Goal: Transaction & Acquisition: Purchase product/service

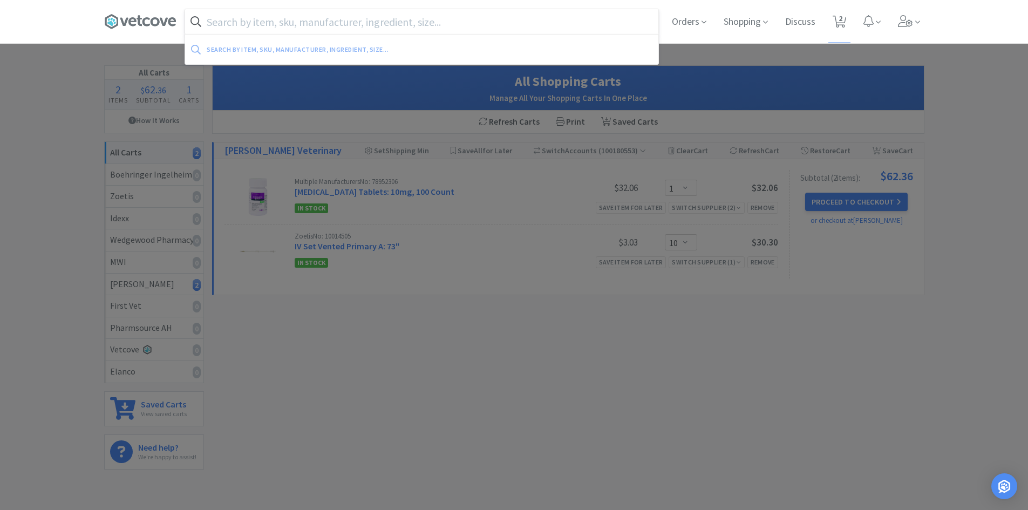
select select "1"
select select "10"
click at [341, 22] on input "text" at bounding box center [421, 21] width 473 height 25
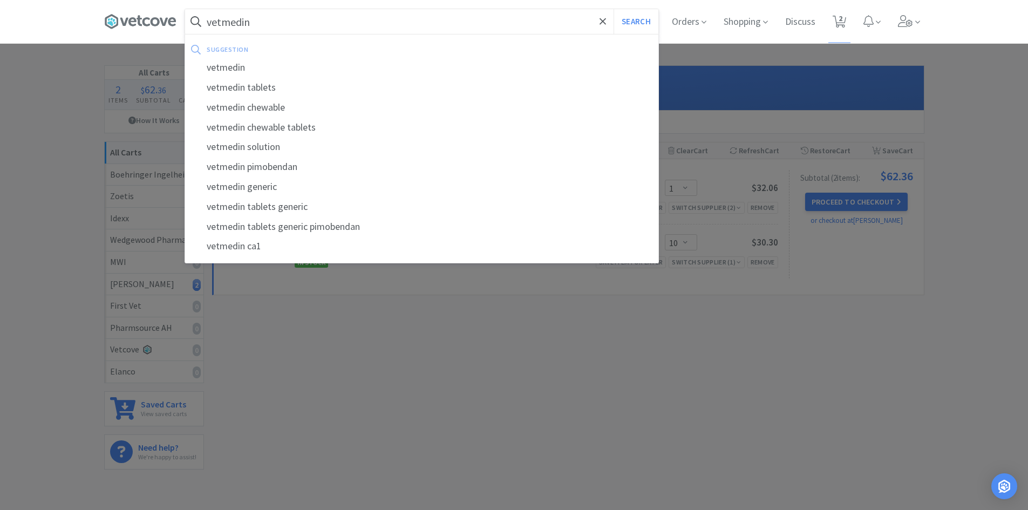
type input "vetmedin"
click at [788, 77] on div at bounding box center [514, 255] width 1028 height 510
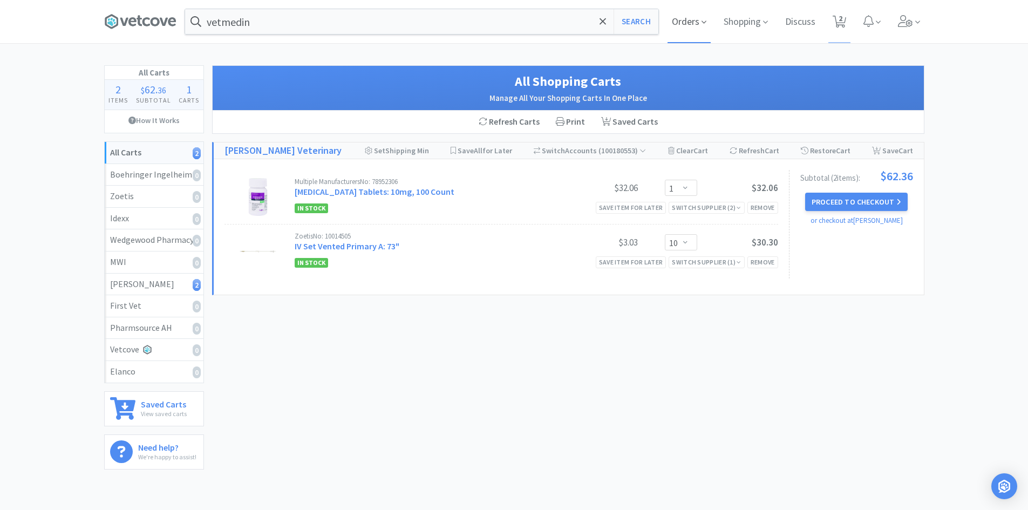
click at [676, 25] on span "Orders" at bounding box center [689, 21] width 43 height 43
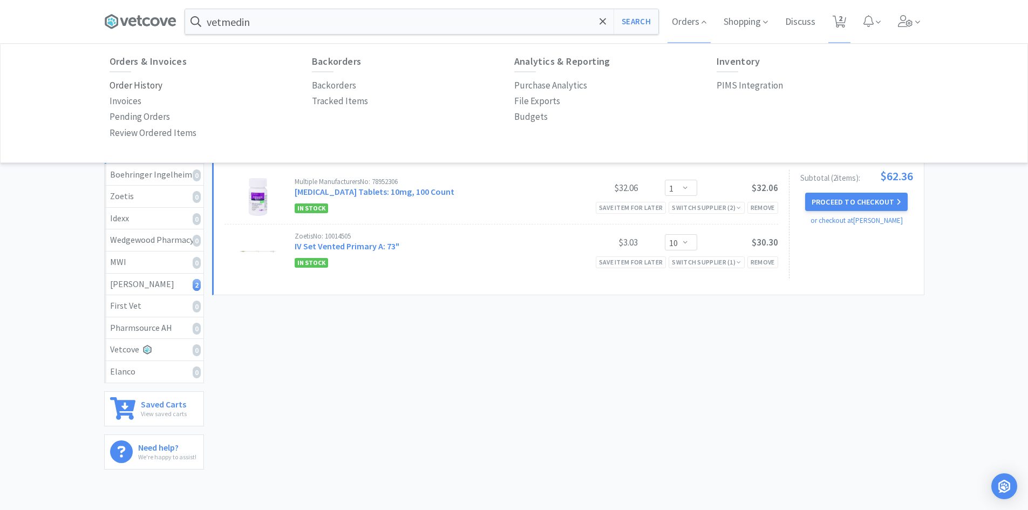
click at [124, 84] on p "Order History" at bounding box center [136, 85] width 53 height 15
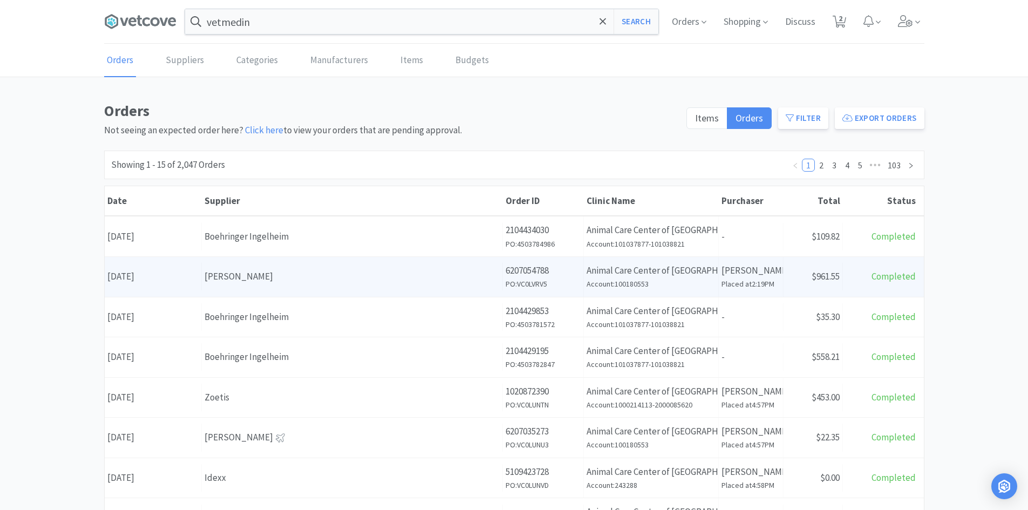
click at [274, 277] on div "[PERSON_NAME]" at bounding box center [352, 276] width 295 height 15
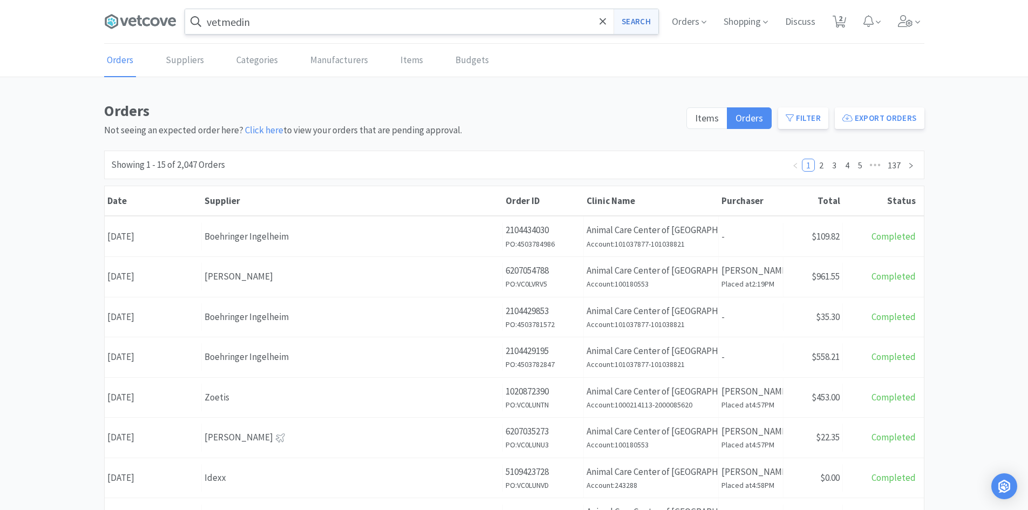
click at [639, 28] on button "Search" at bounding box center [636, 21] width 45 height 25
select select "1"
select select "10"
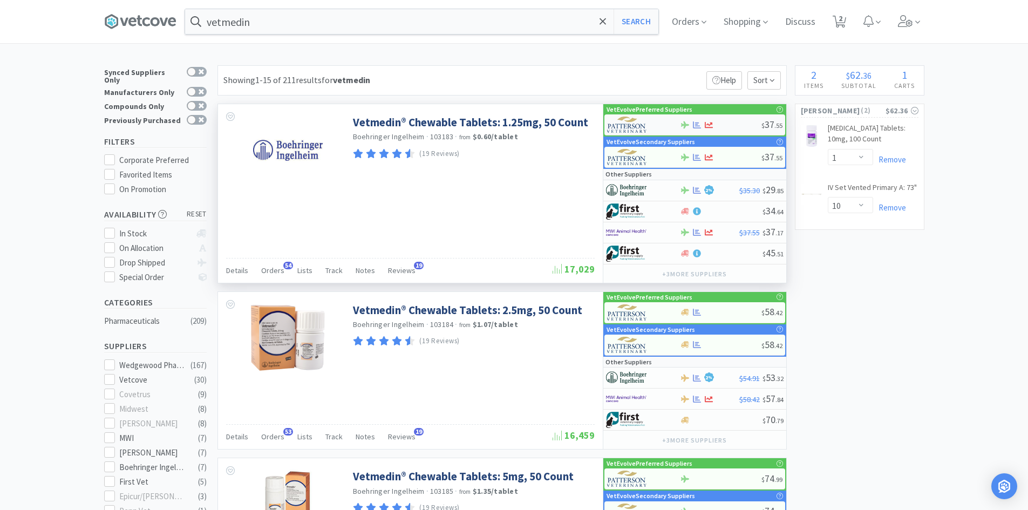
click at [718, 123] on div at bounding box center [721, 125] width 82 height 8
select select "1"
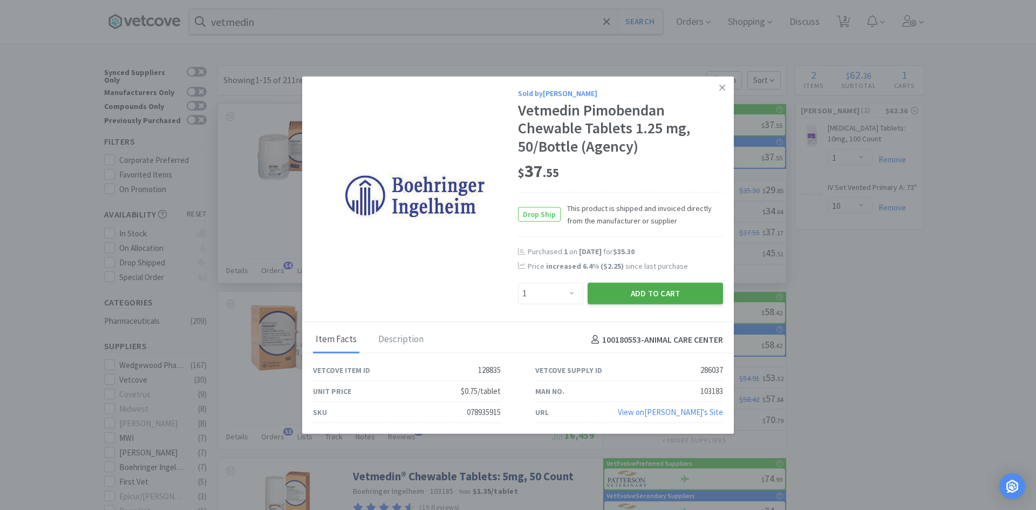
click at [608, 286] on button "Add to Cart" at bounding box center [655, 294] width 135 height 22
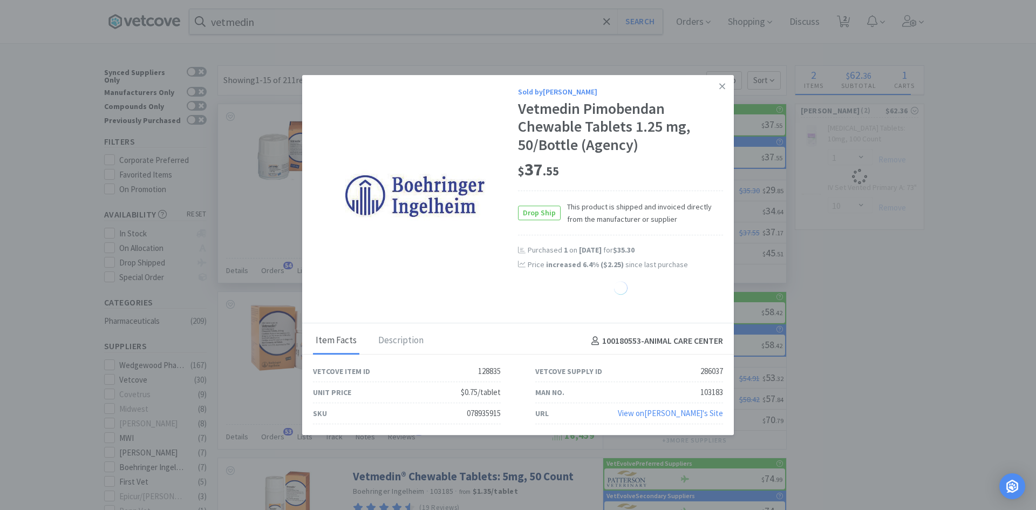
select select "1"
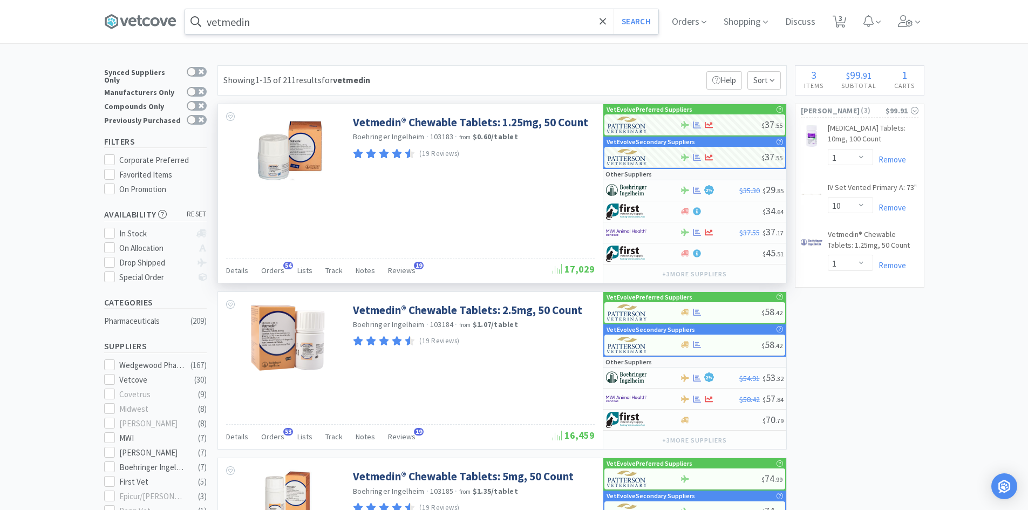
click at [314, 26] on input "vetmedin" at bounding box center [421, 21] width 473 height 25
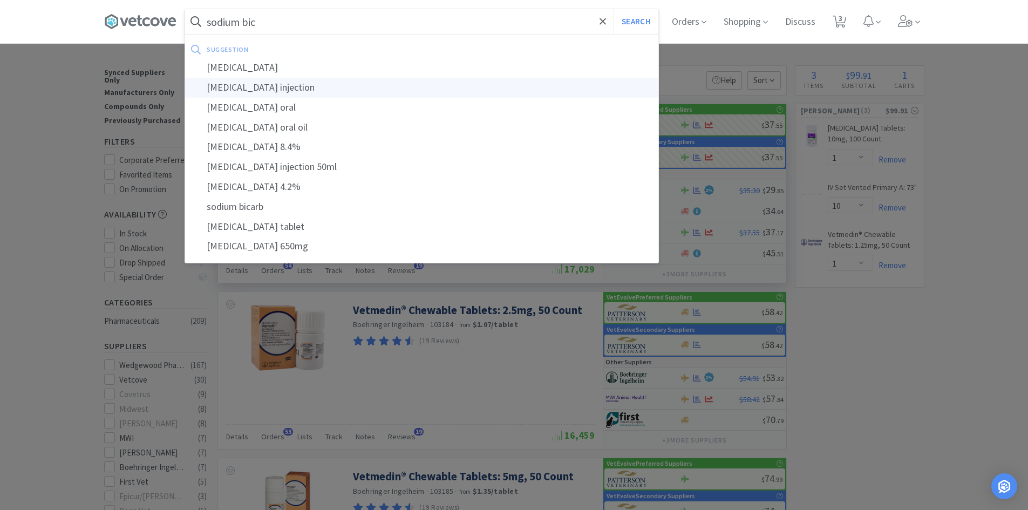
click at [280, 96] on div "[MEDICAL_DATA] injection" at bounding box center [421, 88] width 473 height 20
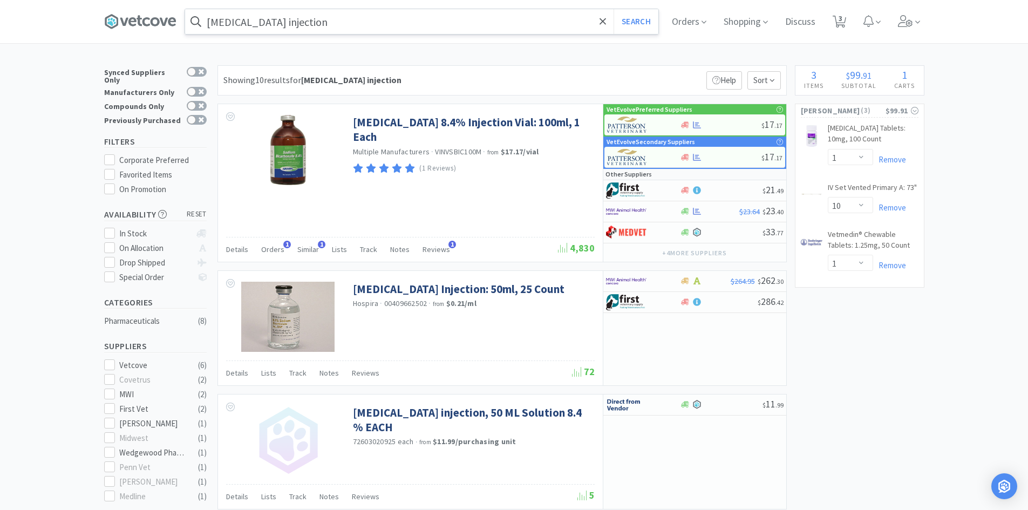
click at [380, 19] on input "[MEDICAL_DATA] injection" at bounding box center [421, 21] width 473 height 25
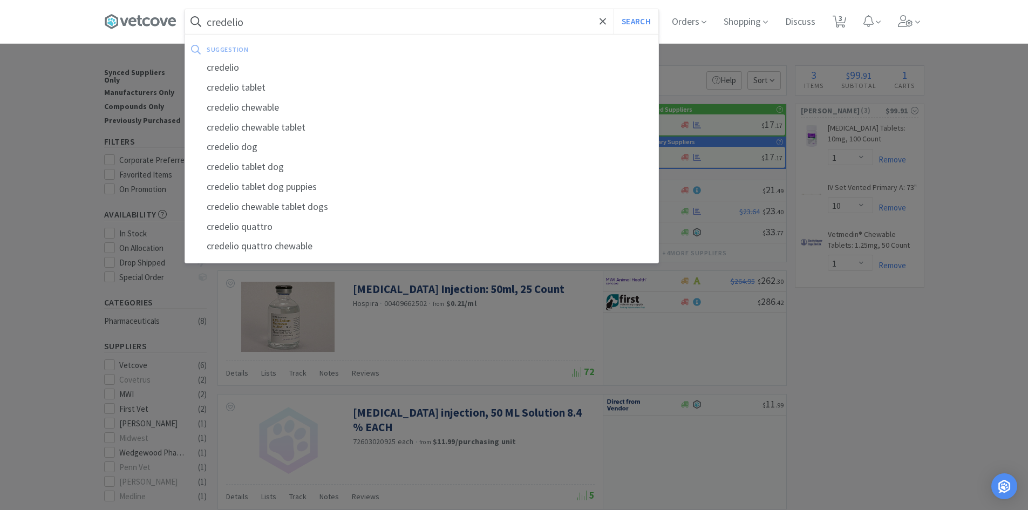
type input "credelio"
click at [614, 9] on button "Search" at bounding box center [636, 21] width 45 height 25
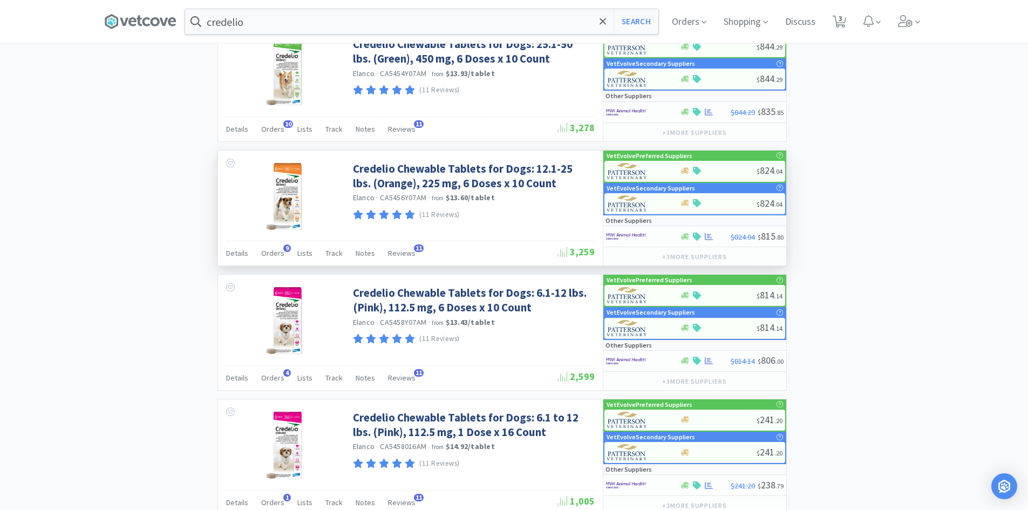
scroll to position [918, 0]
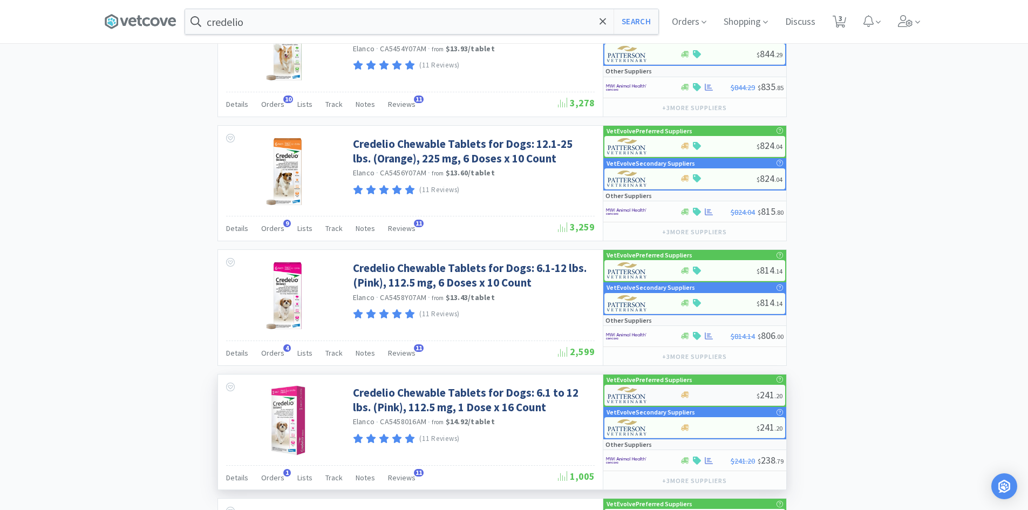
click at [701, 391] on div at bounding box center [718, 395] width 77 height 8
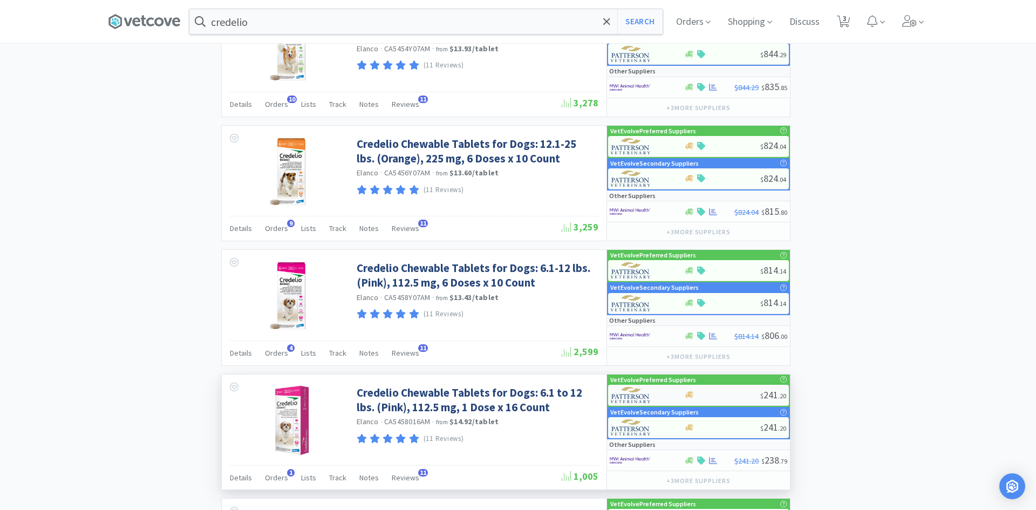
select select "1"
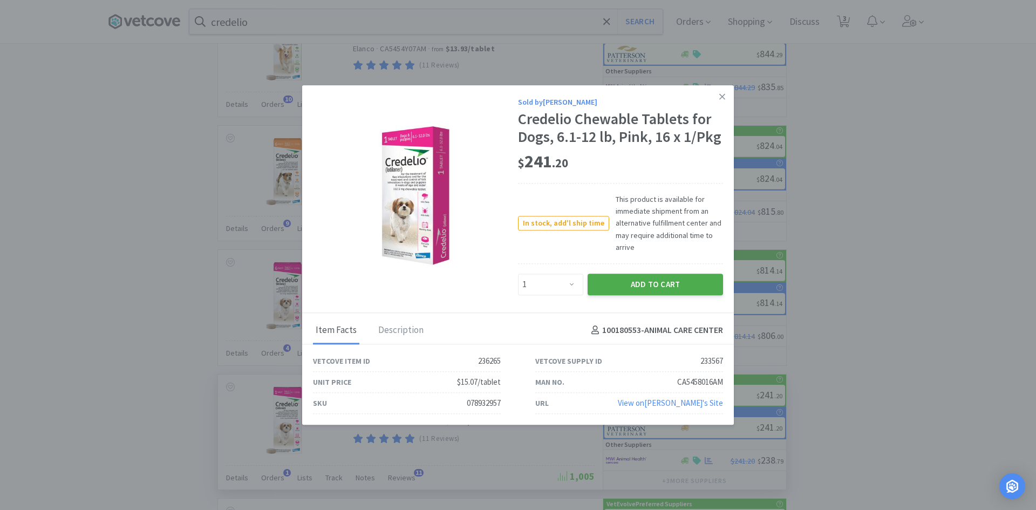
click at [661, 290] on button "Add to Cart" at bounding box center [655, 285] width 135 height 22
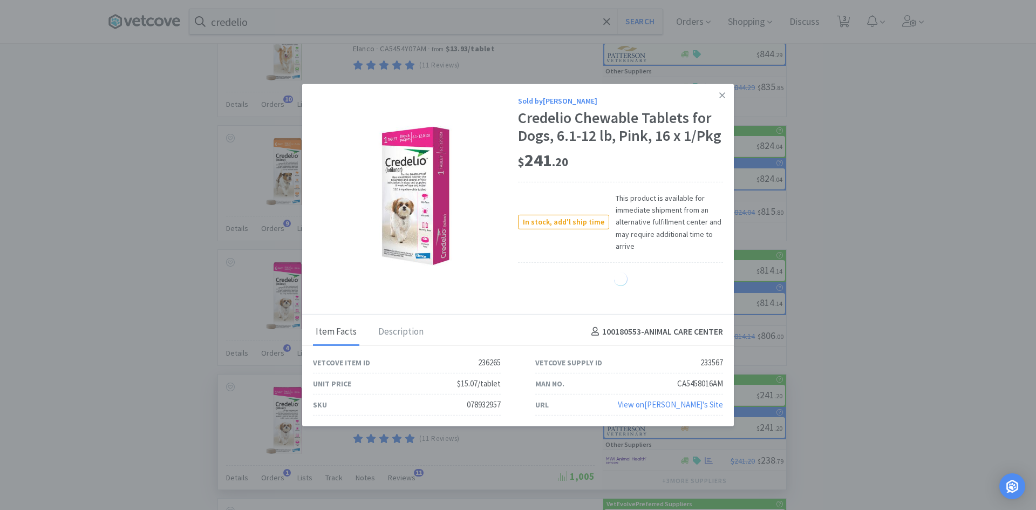
select select "1"
select select "10"
select select "1"
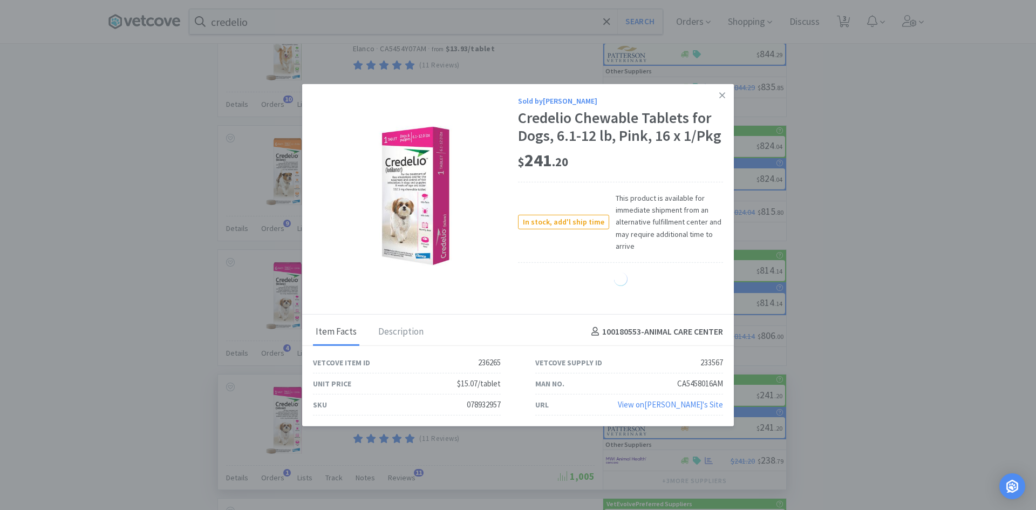
select select "1"
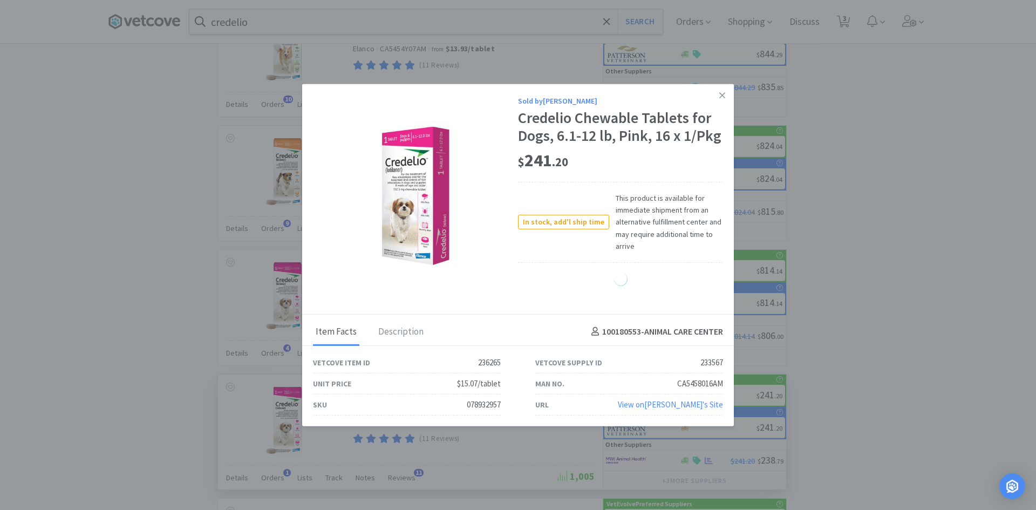
select select "1"
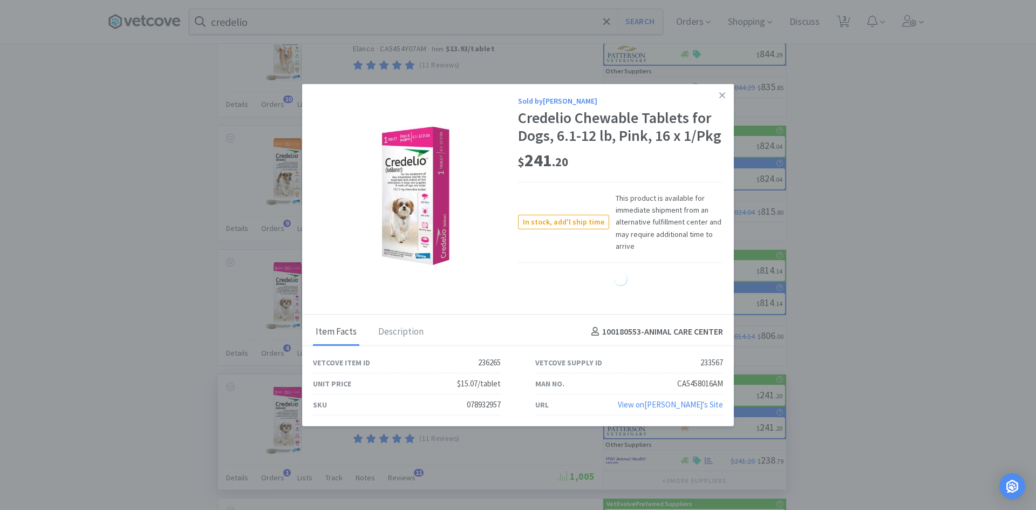
select select "1"
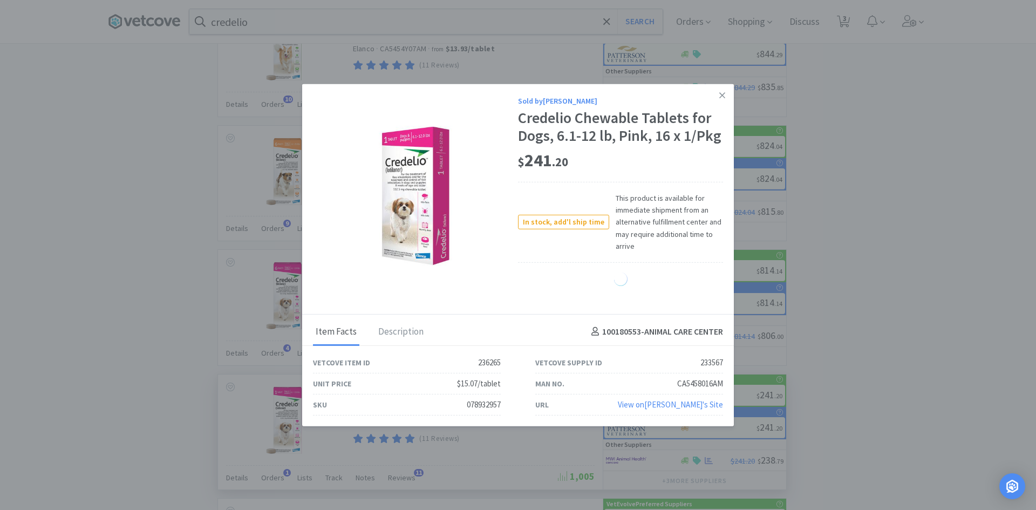
select select "1"
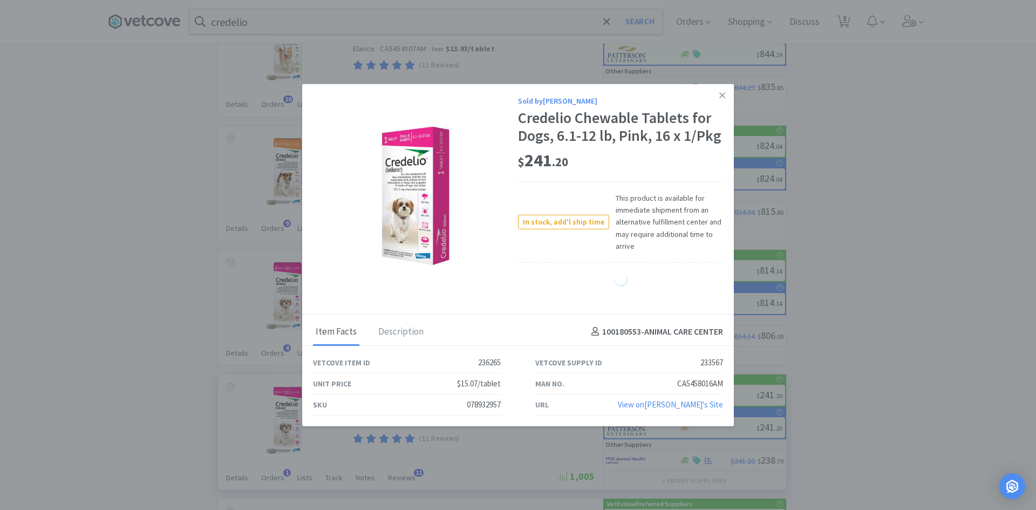
select select "1"
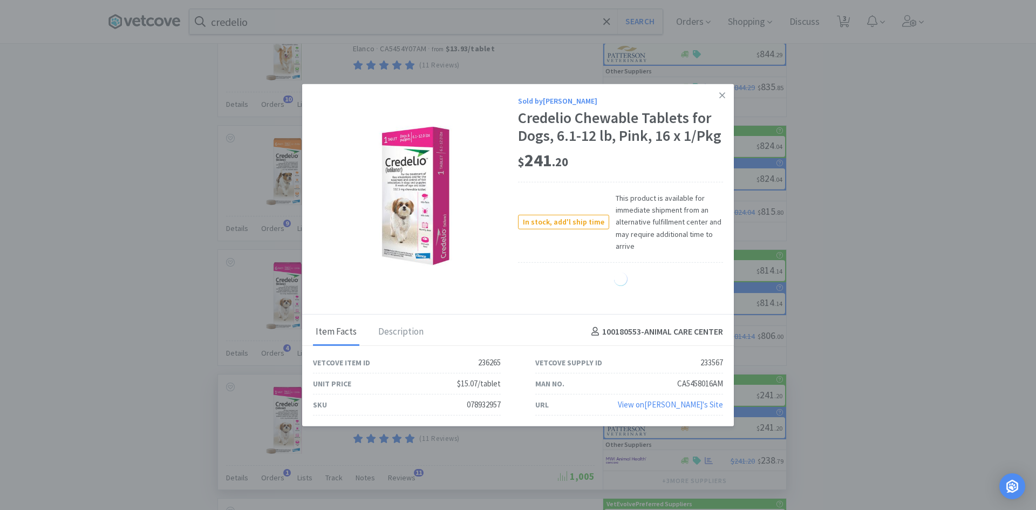
select select "1"
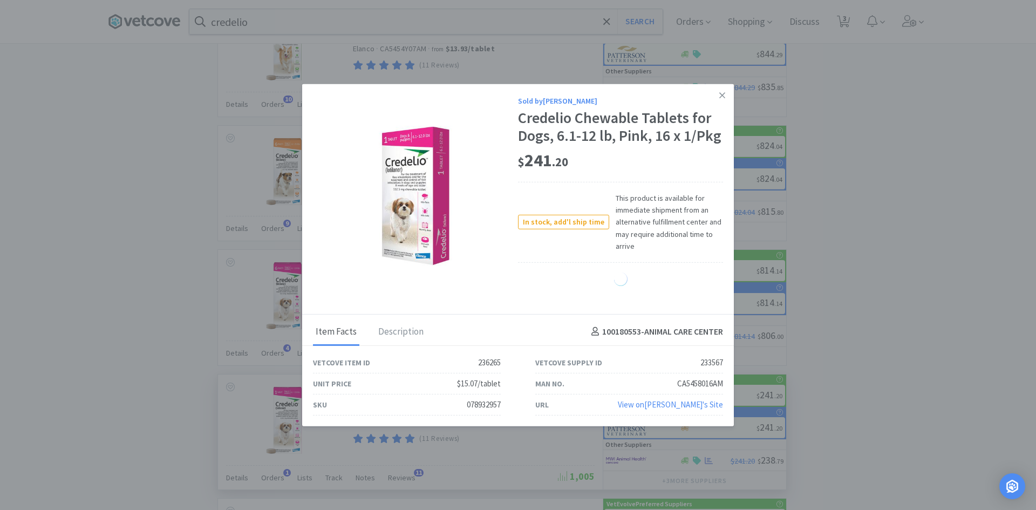
select select "1"
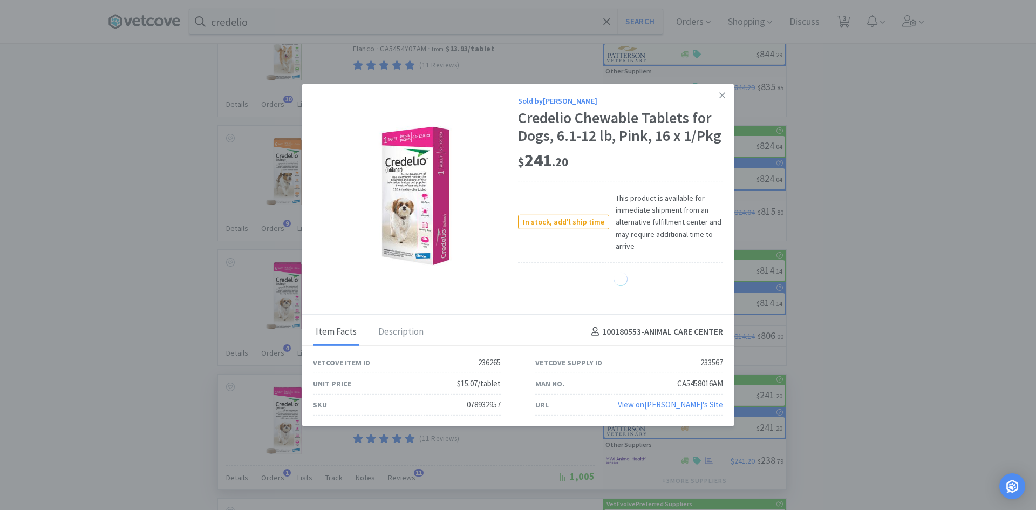
select select "1"
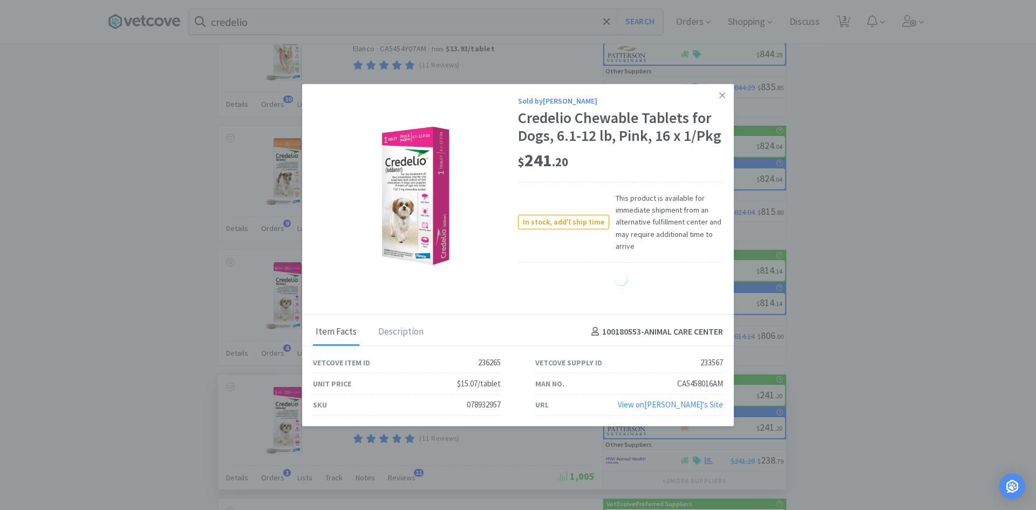
select select "1"
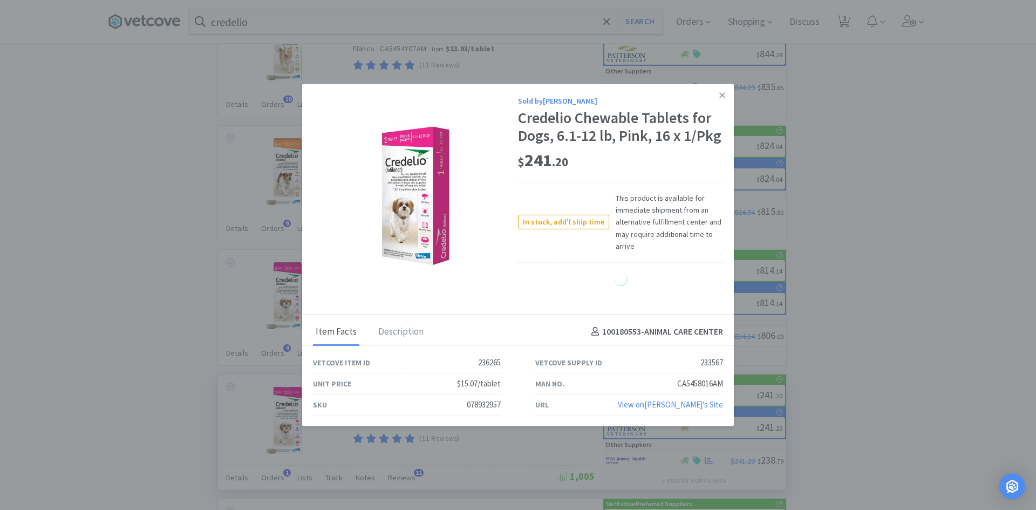
select select "1"
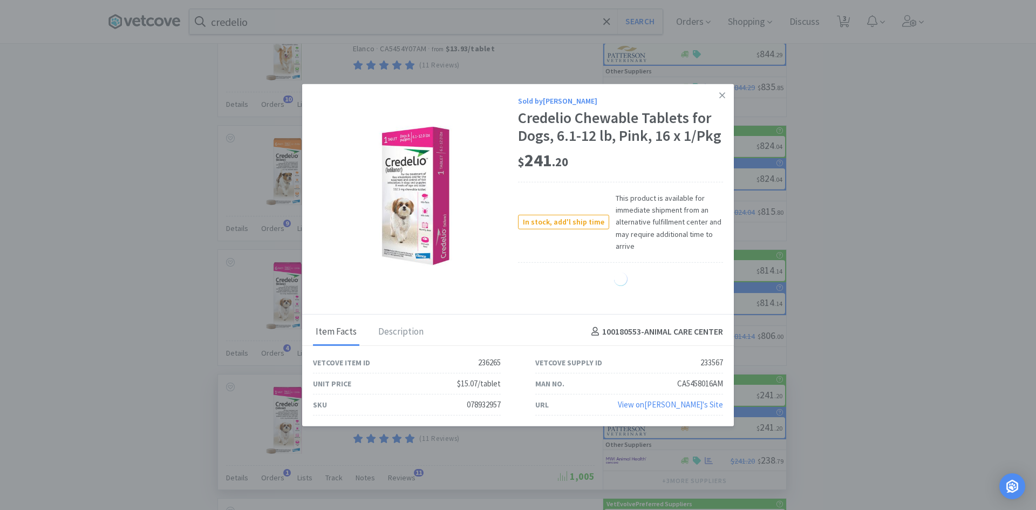
select select "1"
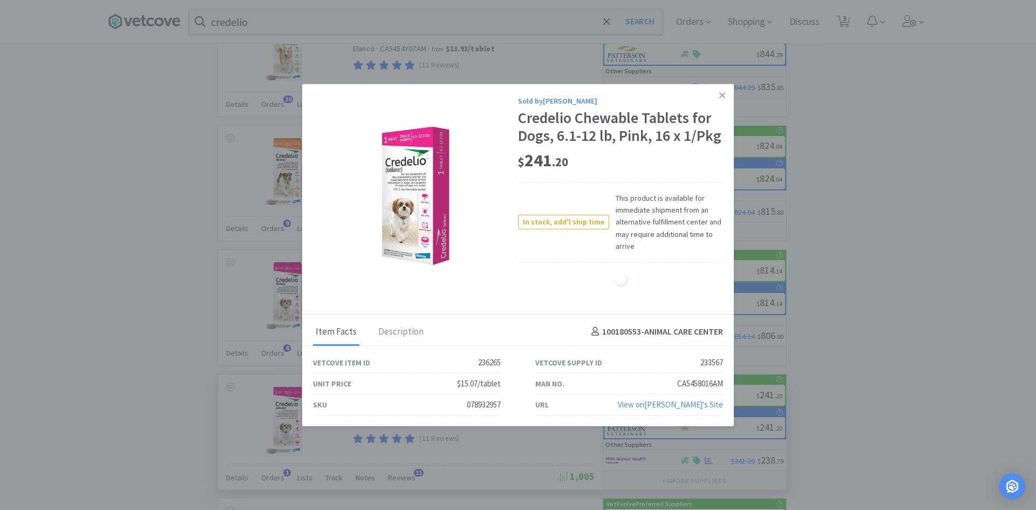
select select "1"
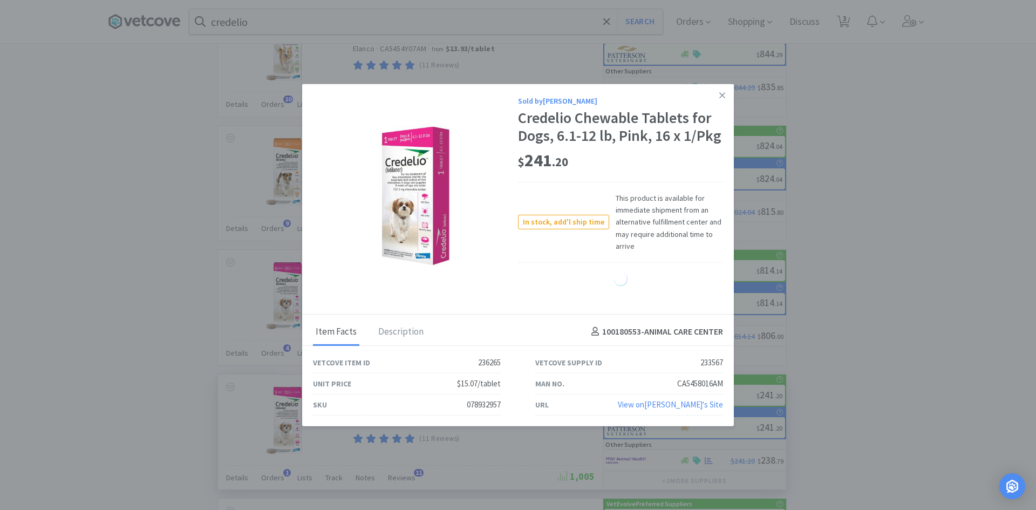
select select "1"
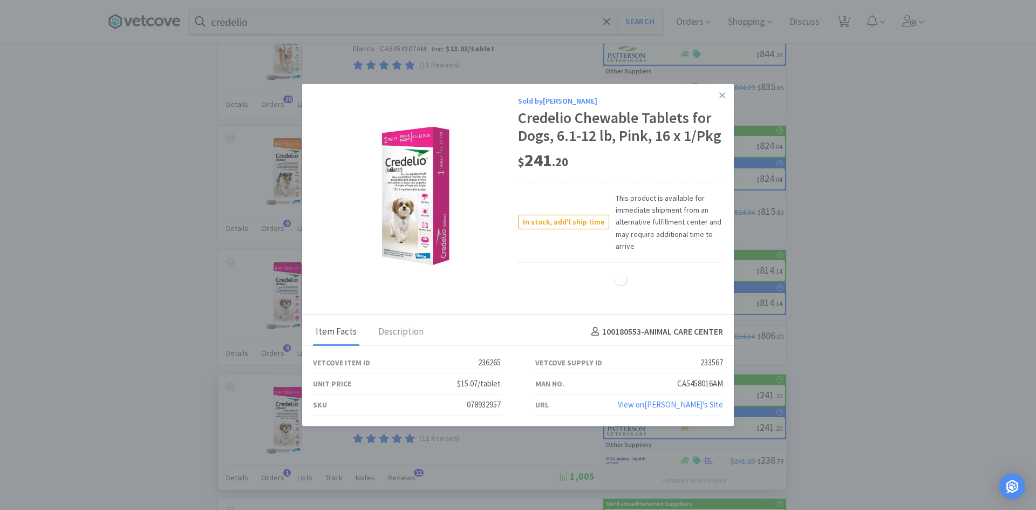
select select "1"
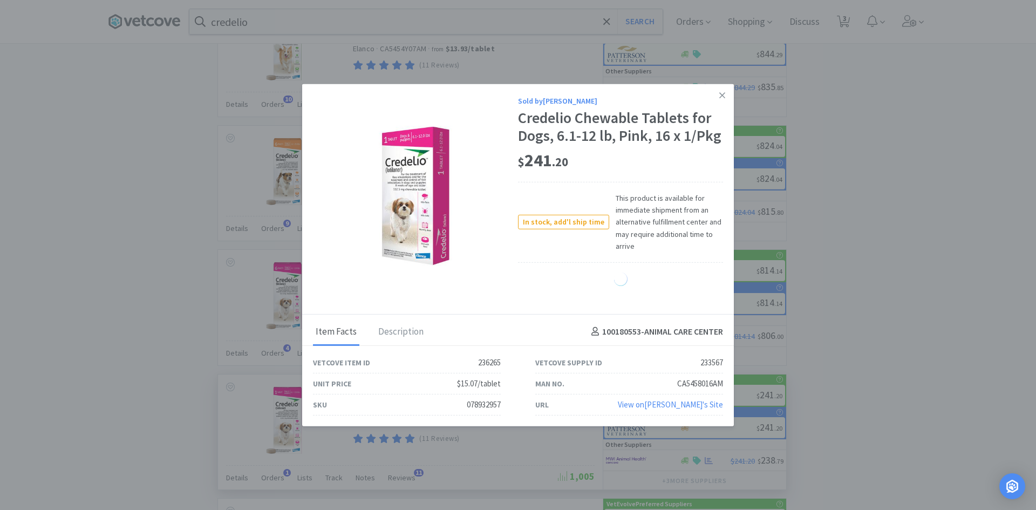
select select "1"
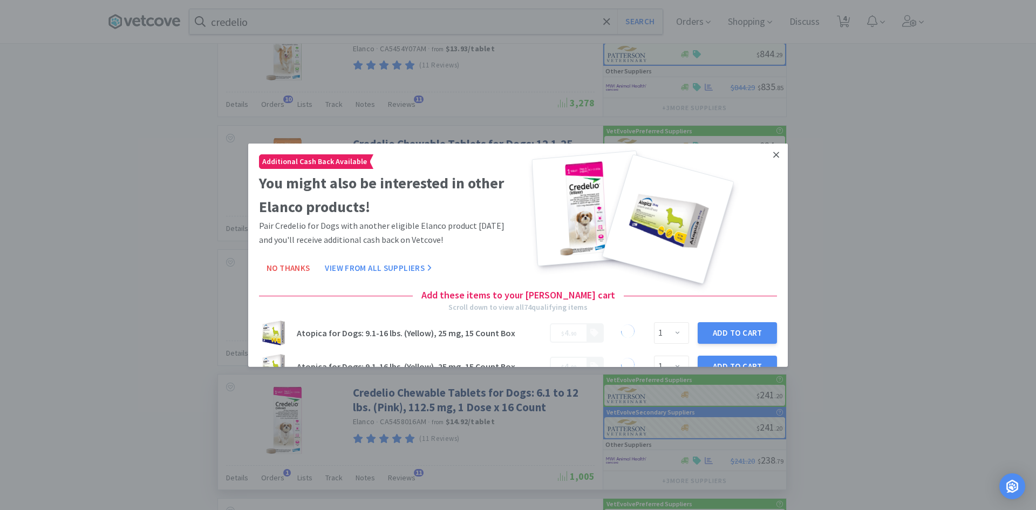
click at [774, 150] on icon at bounding box center [777, 155] width 6 height 10
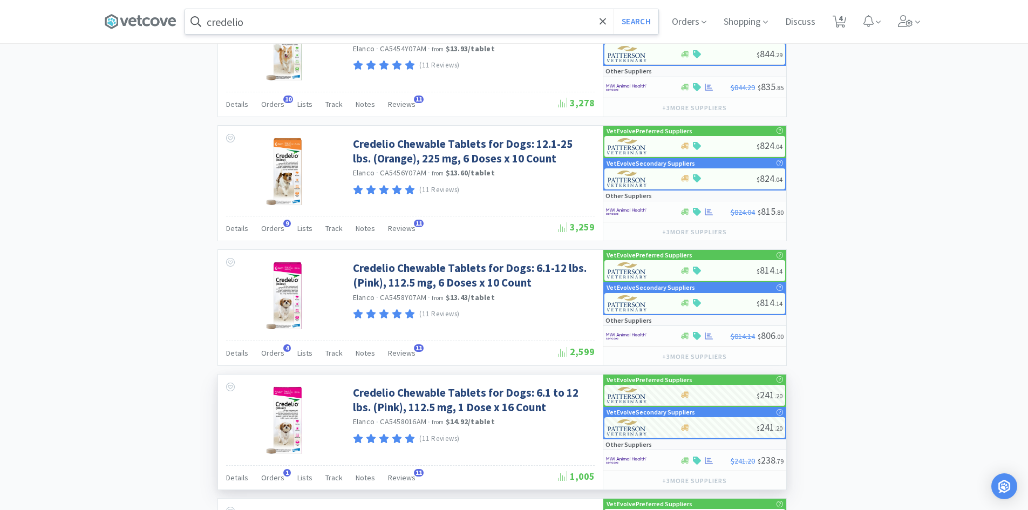
click at [308, 14] on input "credelio" at bounding box center [421, 21] width 473 height 25
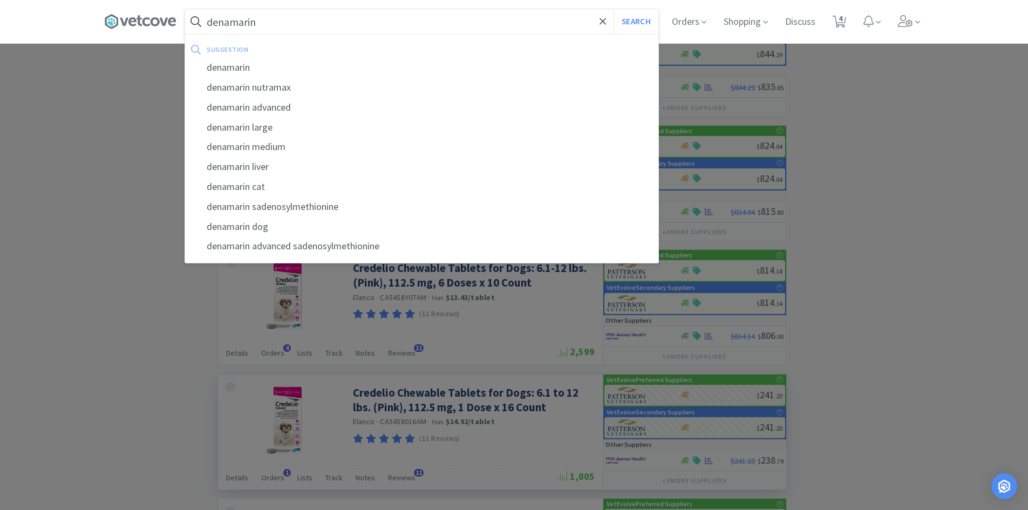
click at [614, 9] on button "Search" at bounding box center [636, 21] width 45 height 25
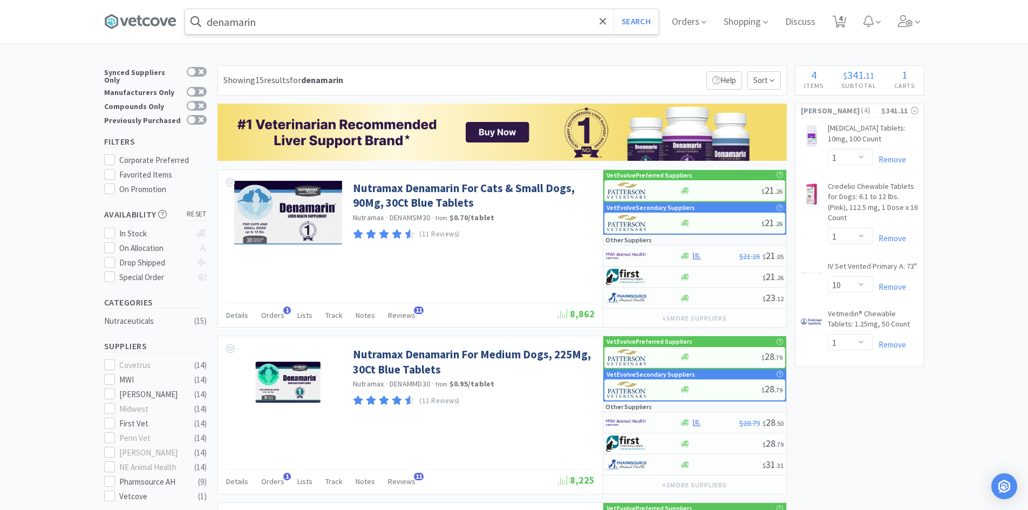
click at [297, 18] on input "denamarin" at bounding box center [421, 21] width 473 height 25
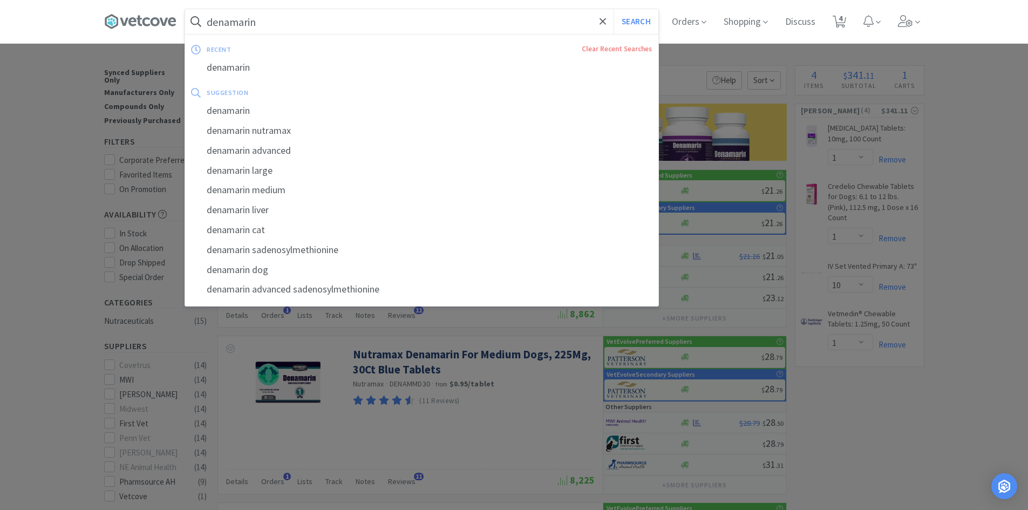
click at [297, 18] on input "denamarin" at bounding box center [421, 21] width 473 height 25
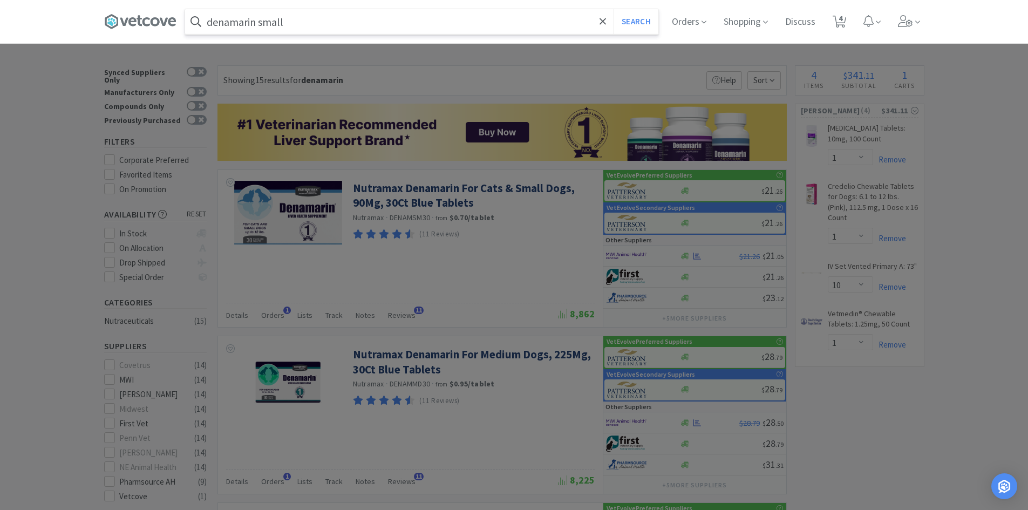
type input "denamarin small"
click at [614, 9] on button "Search" at bounding box center [636, 21] width 45 height 25
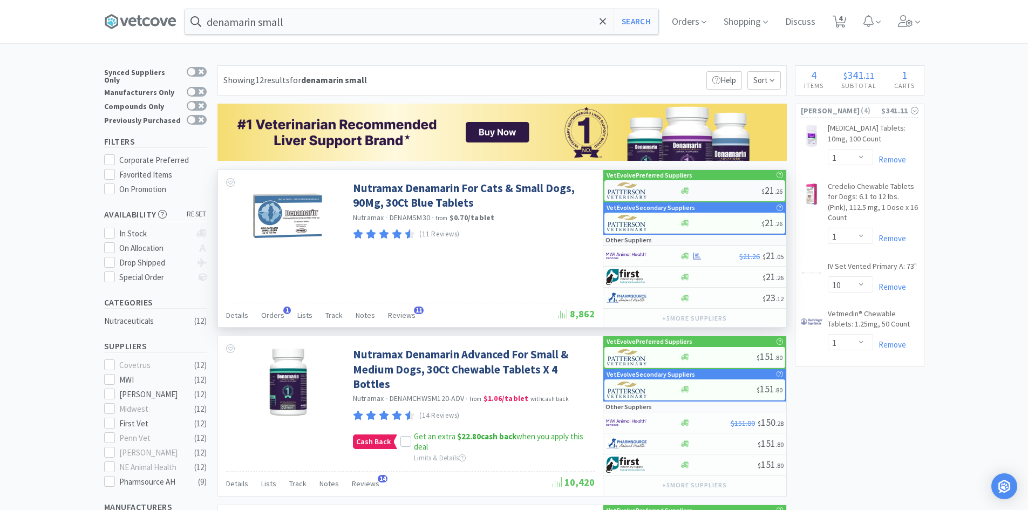
click at [709, 186] on div "$ 21 . 26" at bounding box center [695, 190] width 181 height 21
select select "1"
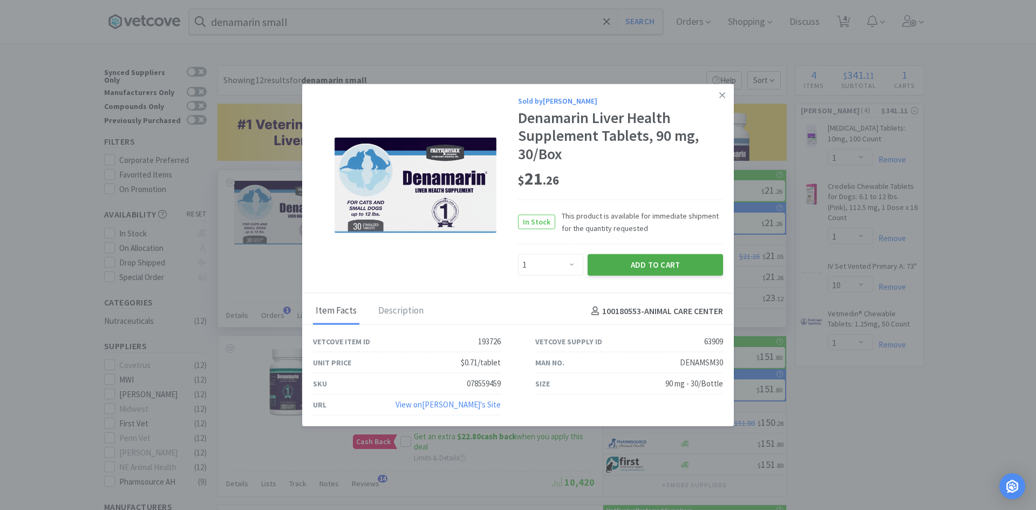
click at [647, 261] on button "Add to Cart" at bounding box center [655, 265] width 135 height 22
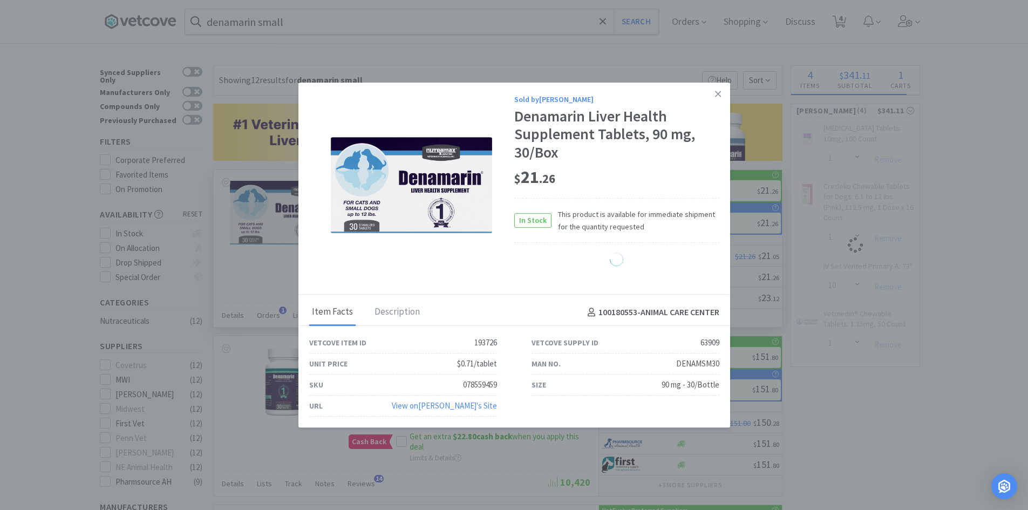
select select "1"
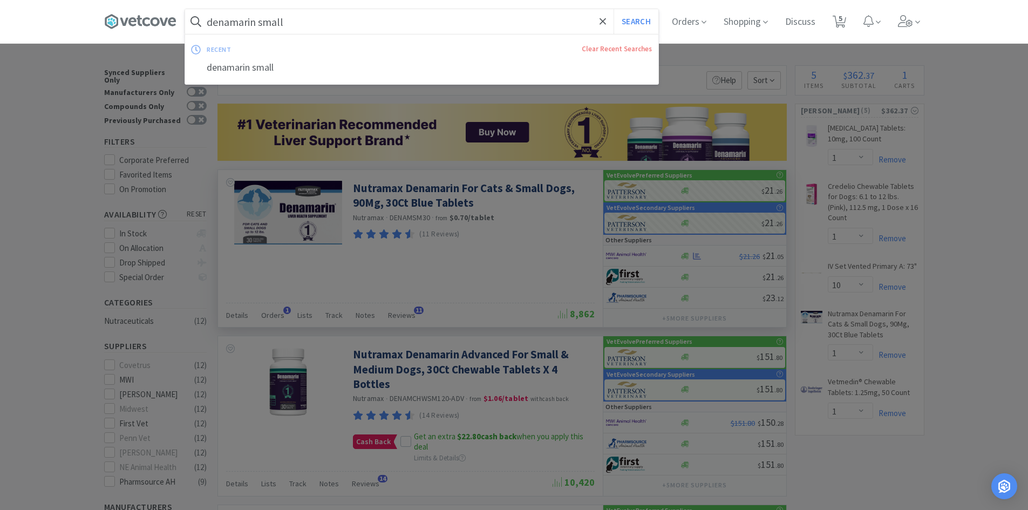
click at [327, 28] on input "denamarin small" at bounding box center [421, 21] width 473 height 25
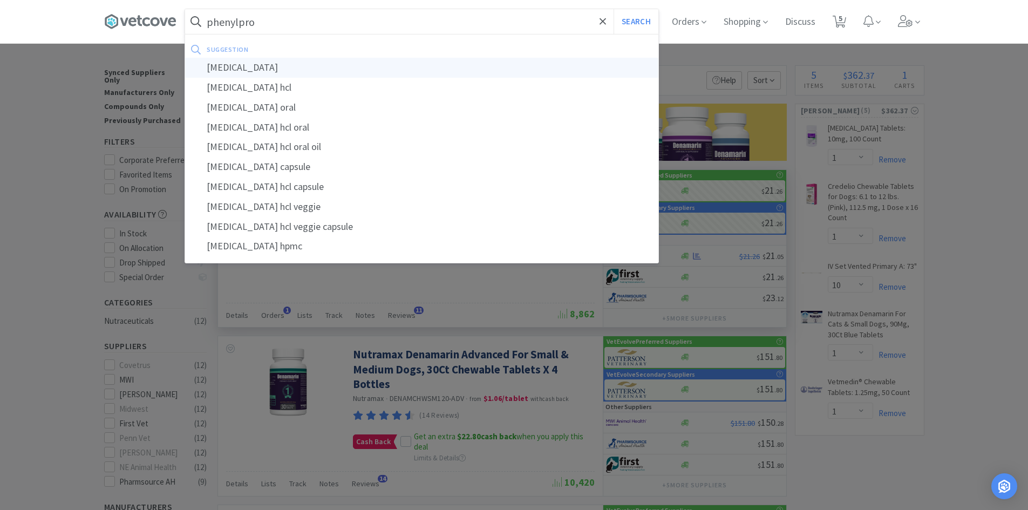
click at [270, 73] on div "[MEDICAL_DATA]" at bounding box center [421, 68] width 473 height 20
type input "[MEDICAL_DATA]"
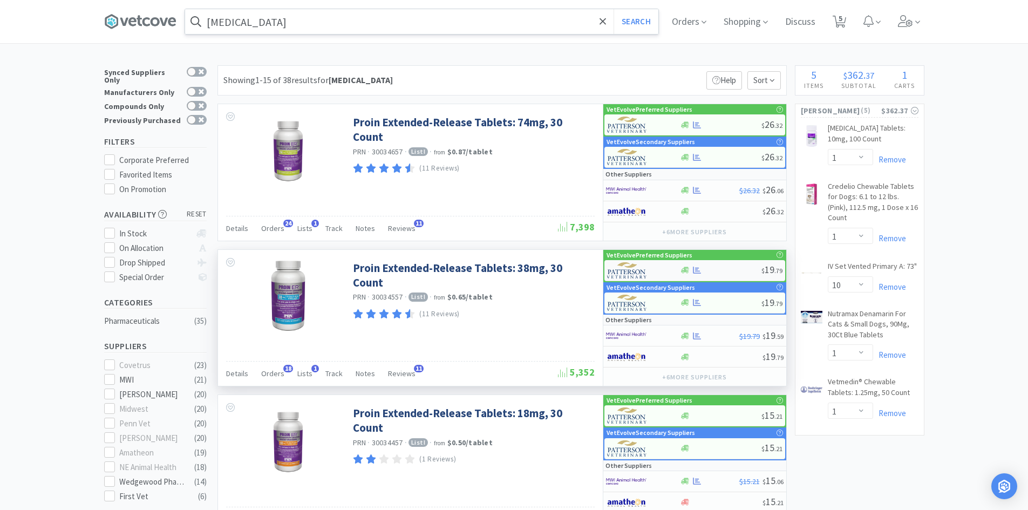
click at [728, 267] on div at bounding box center [721, 270] width 82 height 8
select select "1"
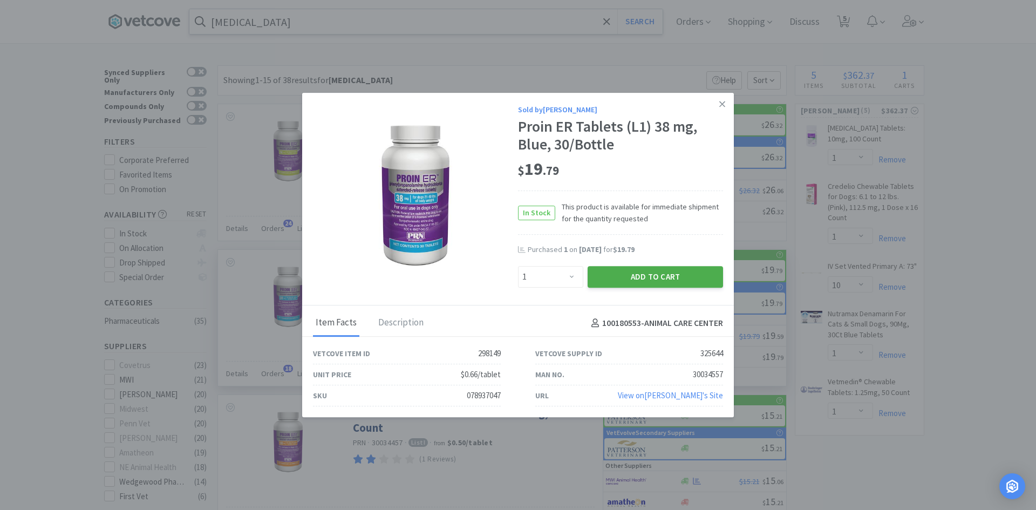
click at [627, 274] on button "Add to Cart" at bounding box center [655, 277] width 135 height 22
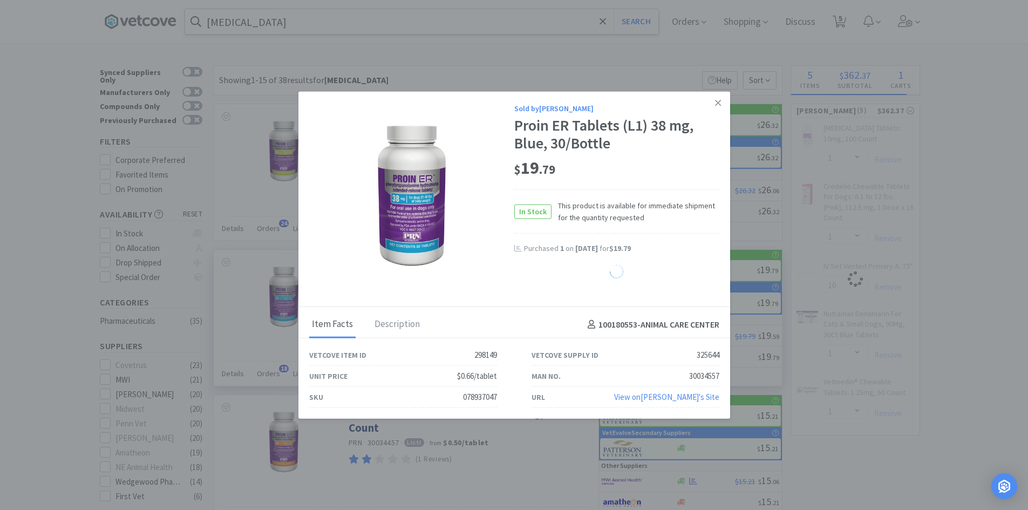
select select "1"
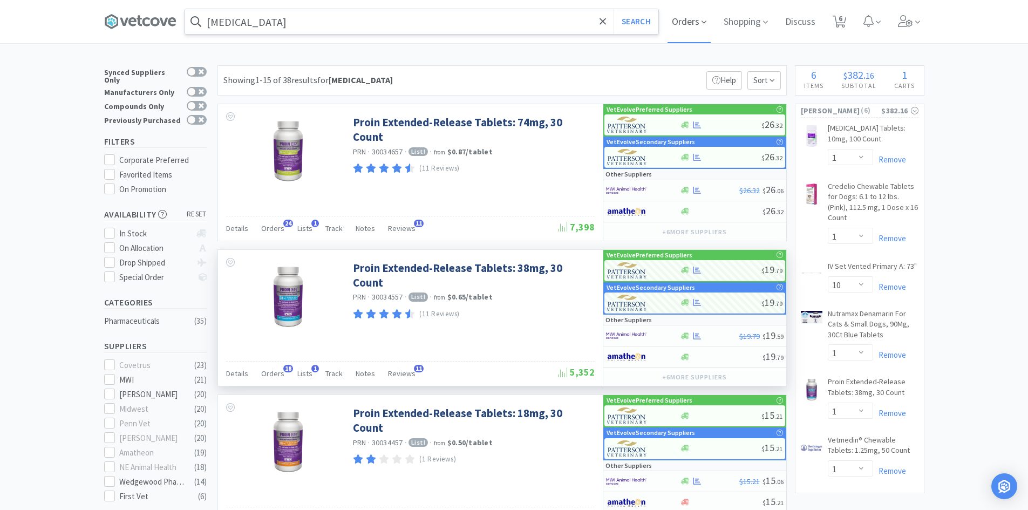
click at [699, 20] on span "Orders" at bounding box center [689, 21] width 43 height 43
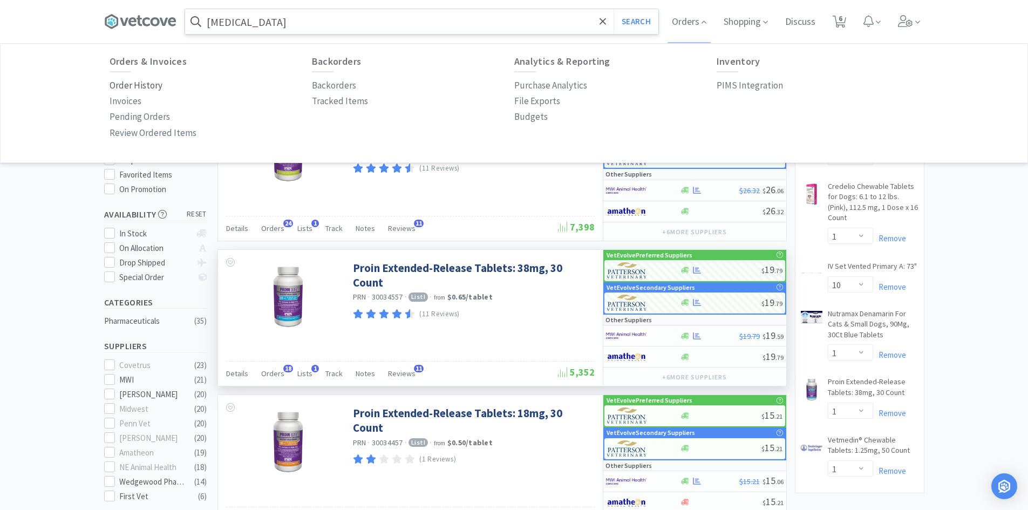
click at [144, 80] on p "Order History" at bounding box center [136, 85] width 53 height 15
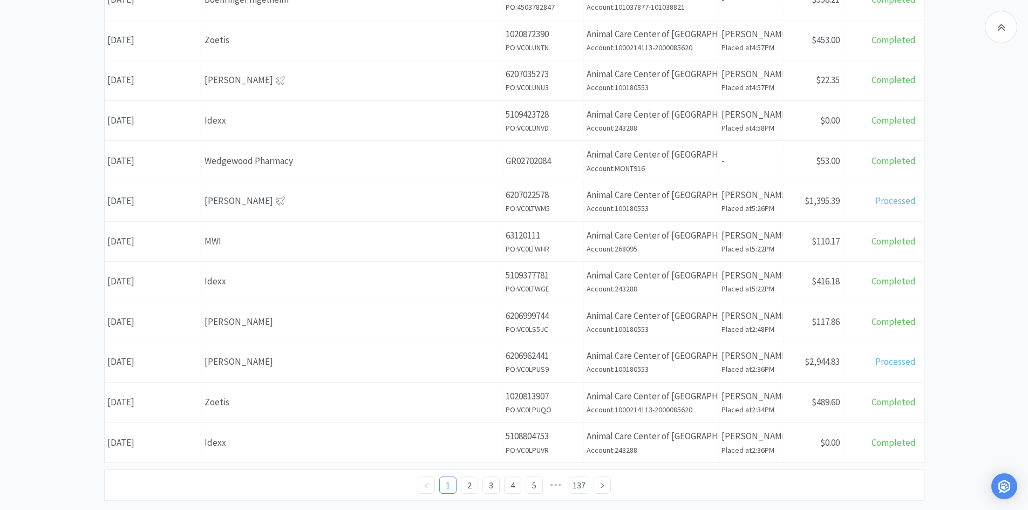
scroll to position [381, 0]
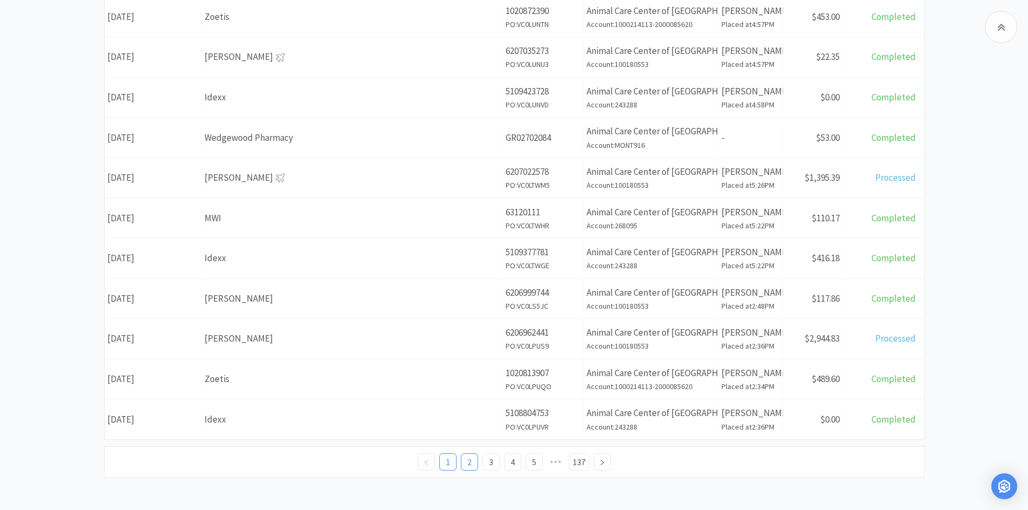
click at [466, 458] on link "2" at bounding box center [470, 462] width 16 height 16
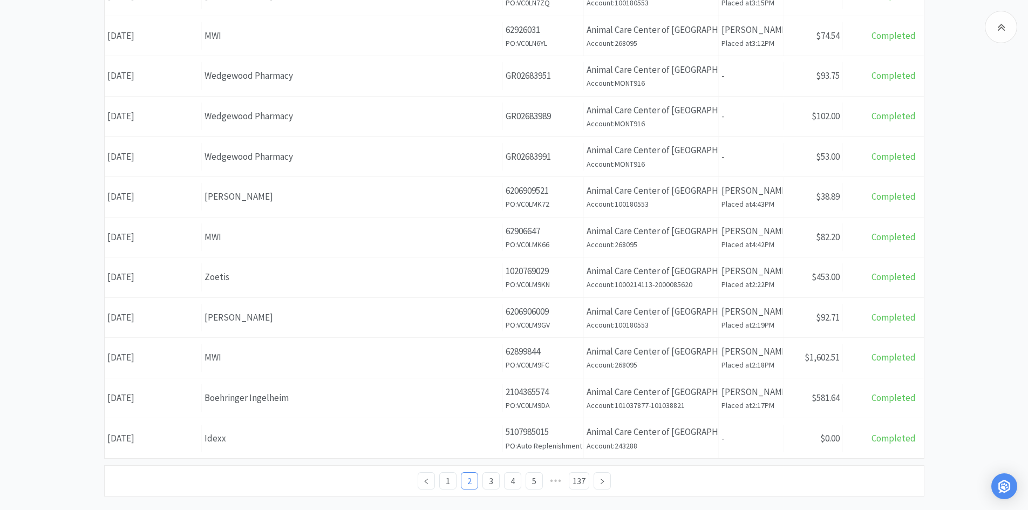
scroll to position [381, 0]
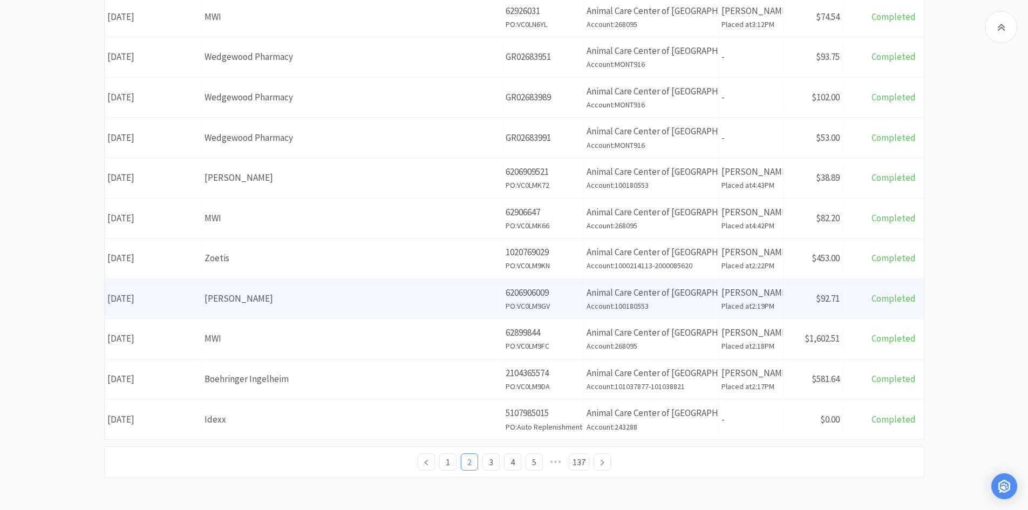
click at [331, 302] on div "[PERSON_NAME]" at bounding box center [352, 299] width 295 height 15
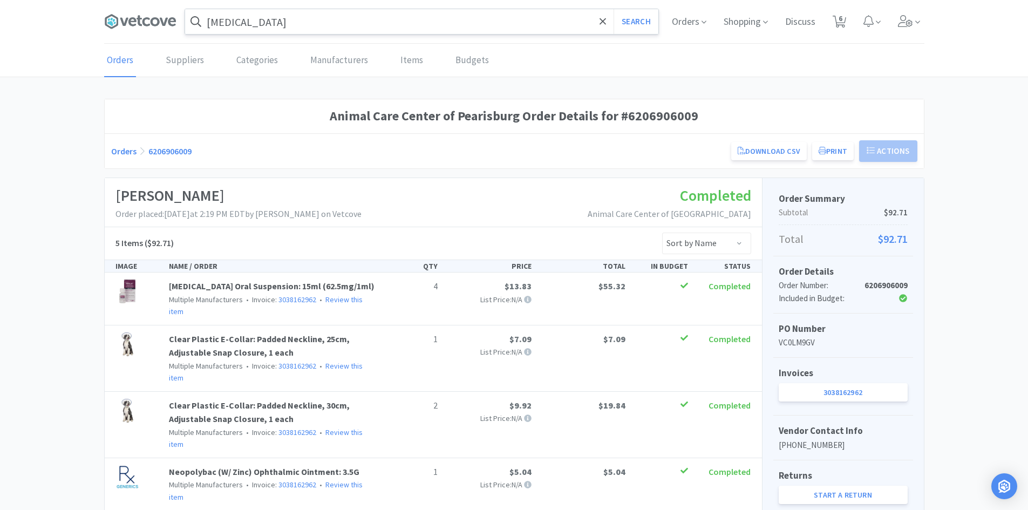
scroll to position [381, 0]
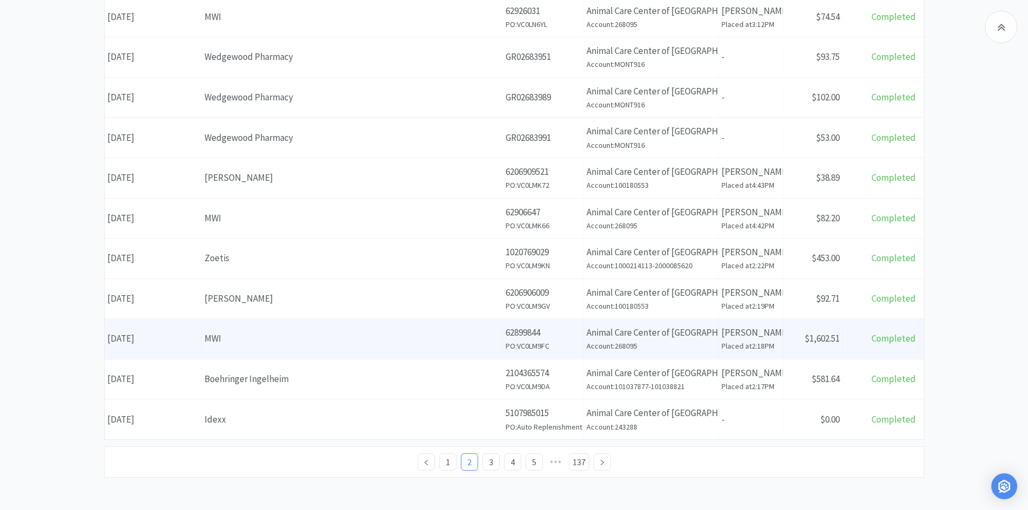
click at [249, 337] on div "MWI" at bounding box center [352, 338] width 295 height 15
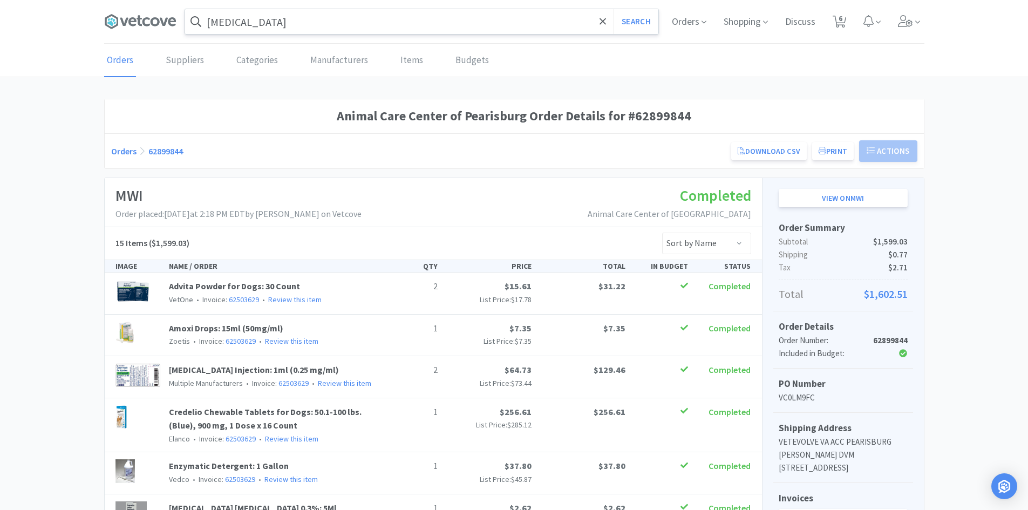
scroll to position [381, 0]
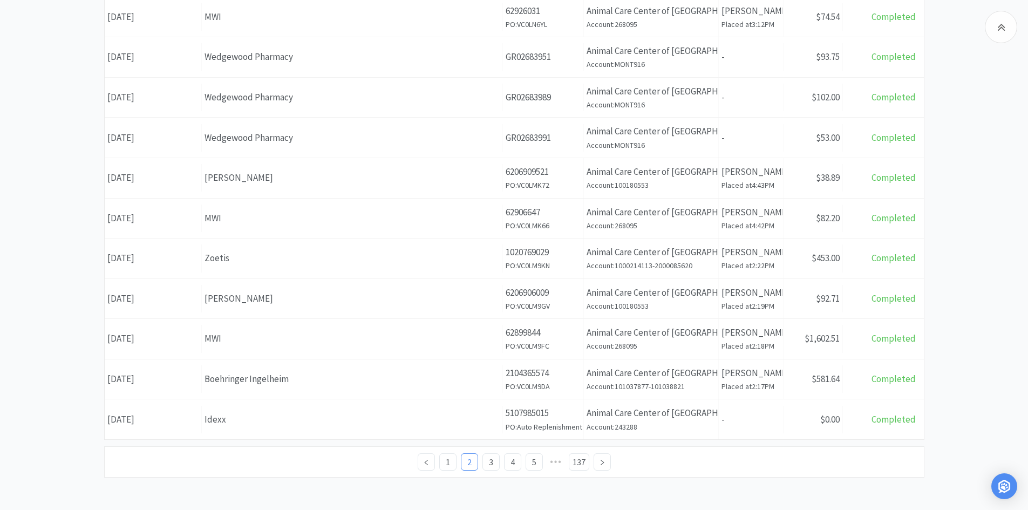
select select "1"
select select "10"
select select "1"
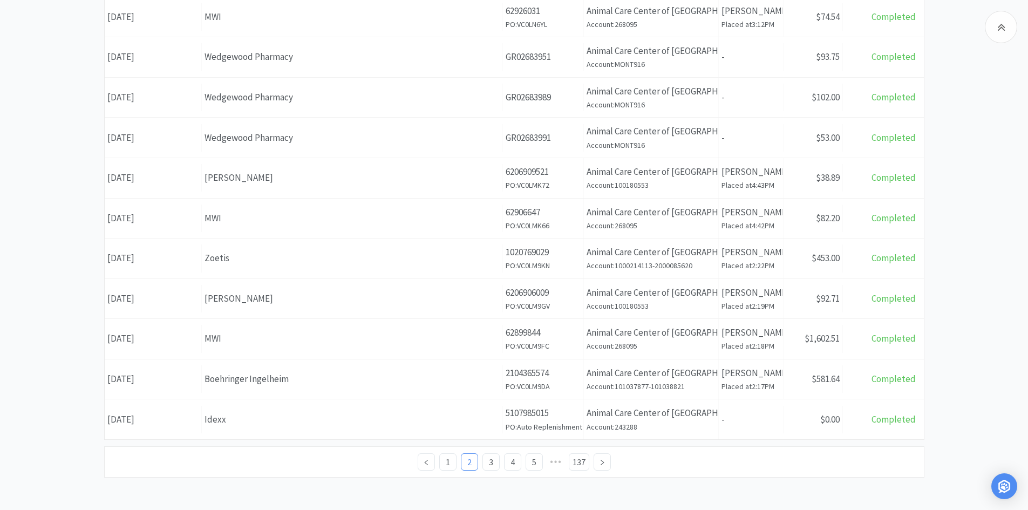
select select "1"
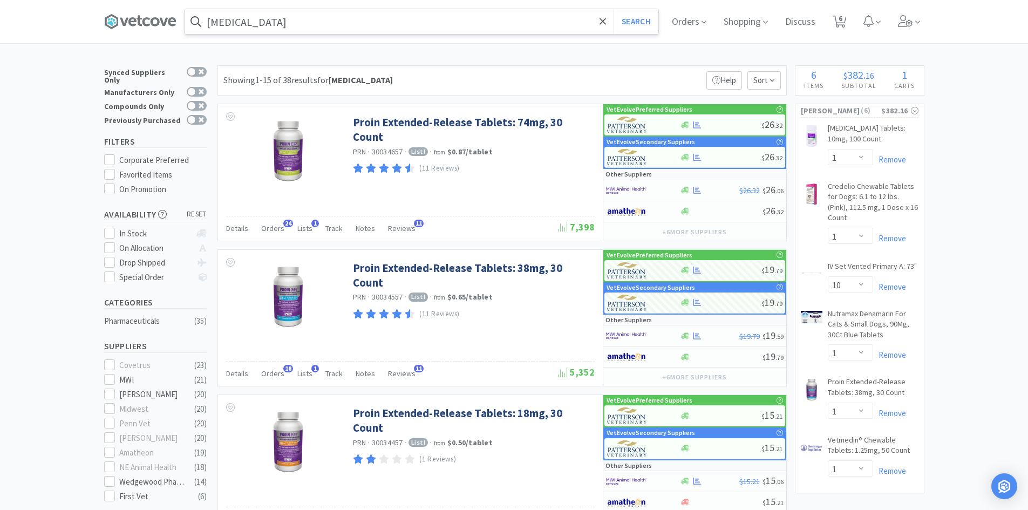
click at [337, 26] on input "[MEDICAL_DATA]" at bounding box center [421, 21] width 473 height 25
click at [65, 157] on div at bounding box center [514, 255] width 1028 height 510
click at [710, 121] on div at bounding box center [721, 125] width 82 height 8
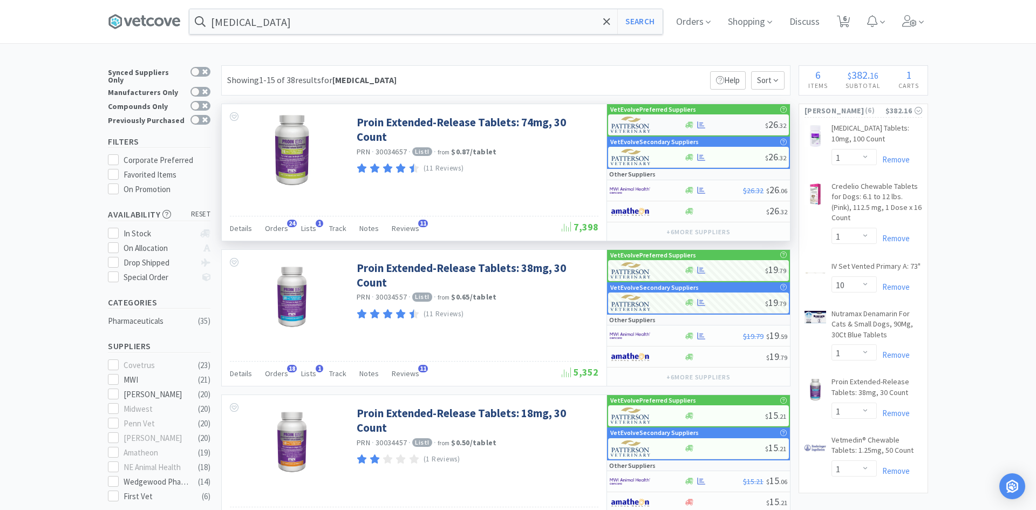
select select "1"
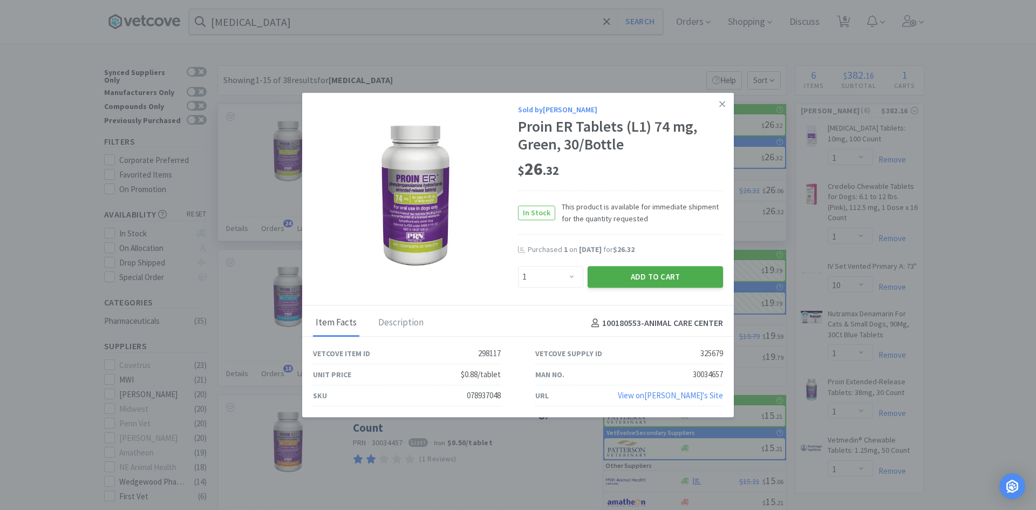
click at [666, 268] on button "Add to Cart" at bounding box center [655, 277] width 135 height 22
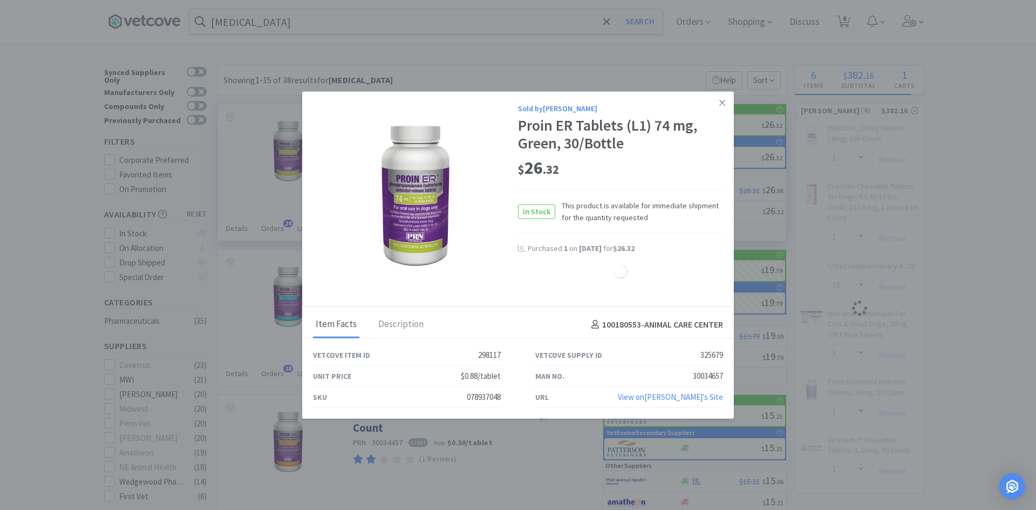
select select "1"
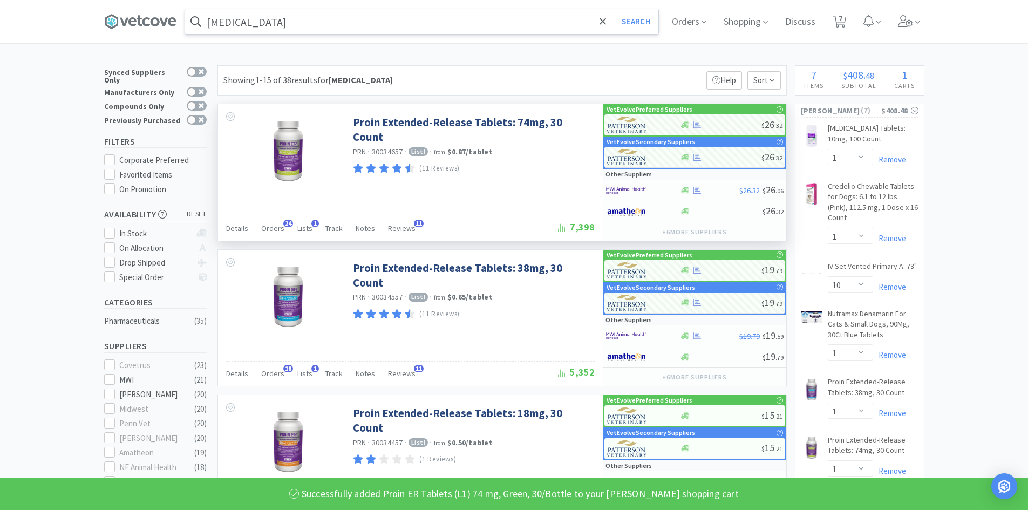
click at [353, 28] on input "[MEDICAL_DATA]" at bounding box center [421, 21] width 473 height 25
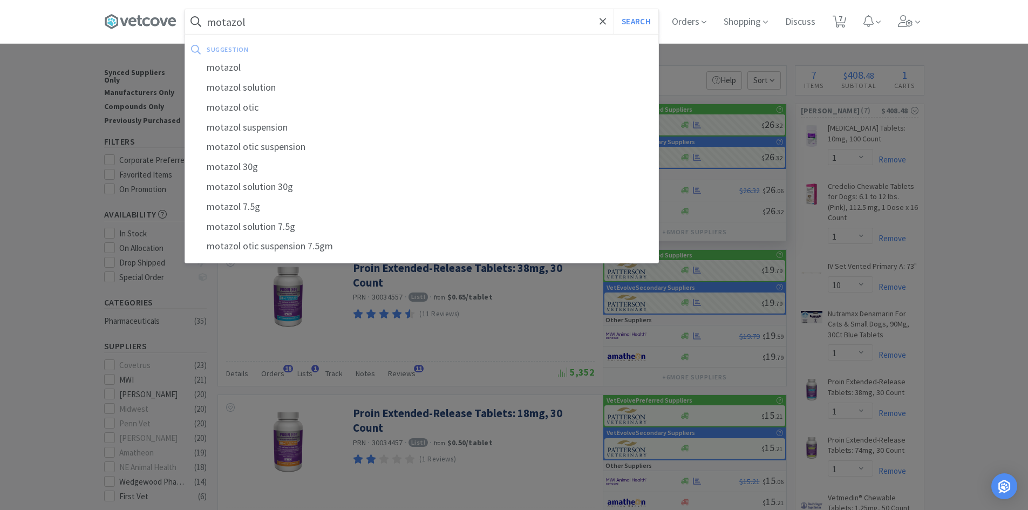
type input "motazol"
click at [614, 9] on button "Search" at bounding box center [636, 21] width 45 height 25
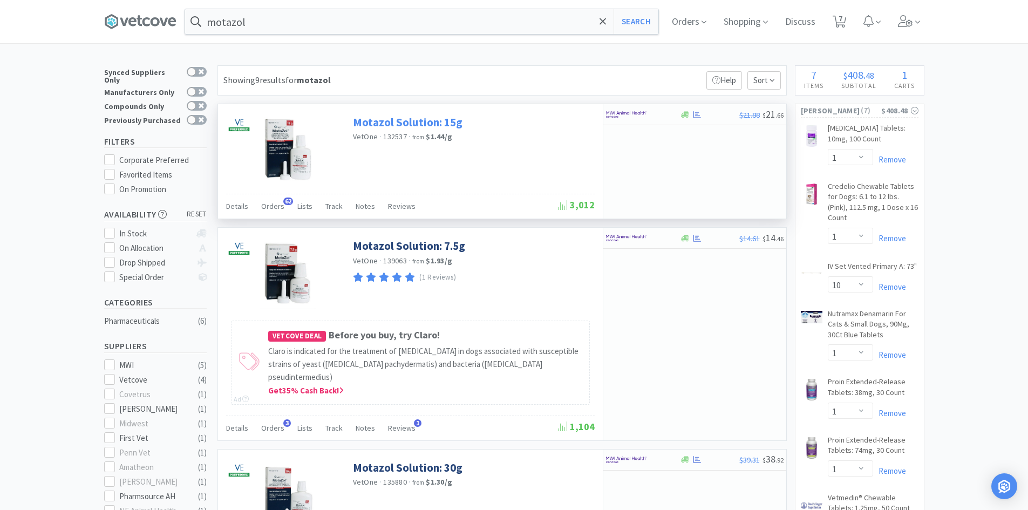
click at [396, 119] on link "Motazol Solution: 15g" at bounding box center [408, 122] width 110 height 15
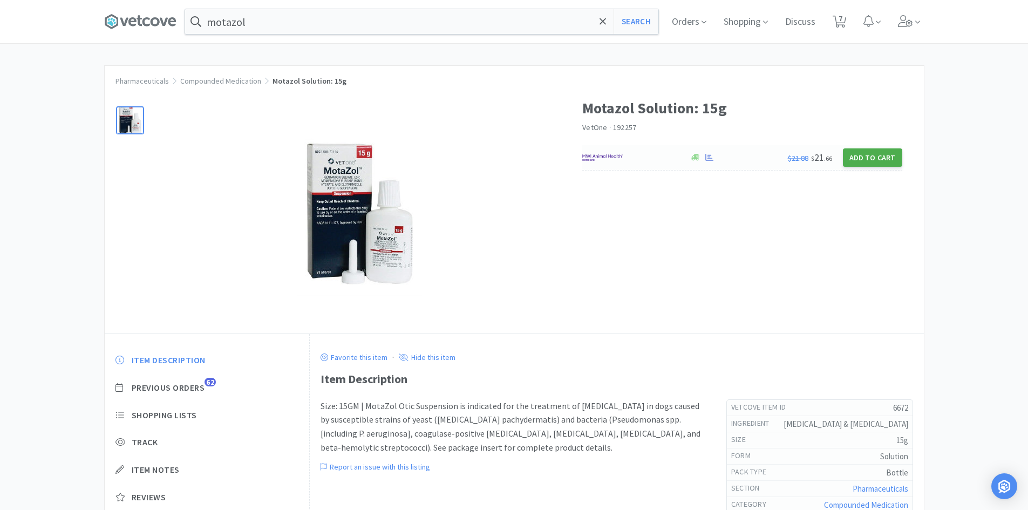
click at [896, 161] on button "Add to Cart" at bounding box center [872, 157] width 59 height 18
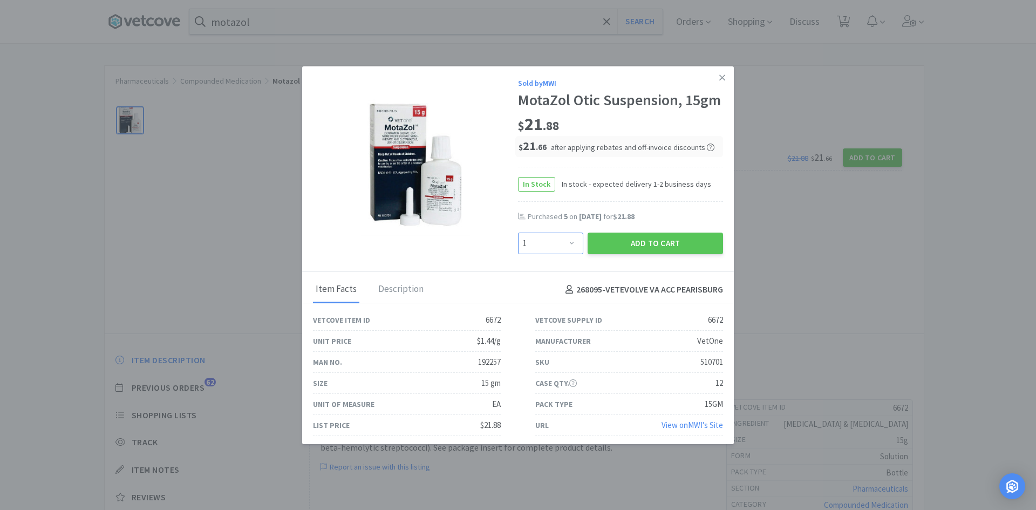
click at [553, 254] on select "Enter Quantity 1 2 3 4 5 6 7 8 9 10 11 12 13 14 15 16 17 18 19 20 Enter Quantity" at bounding box center [550, 244] width 65 height 22
select select "2"
click at [518, 250] on select "Enter Quantity 1 2 3 4 5 6 7 8 9 10 11 12 13 14 15 16 17 18 19 20 Enter Quantity" at bounding box center [550, 244] width 65 height 22
click at [616, 254] on button "Add to Cart" at bounding box center [655, 244] width 135 height 22
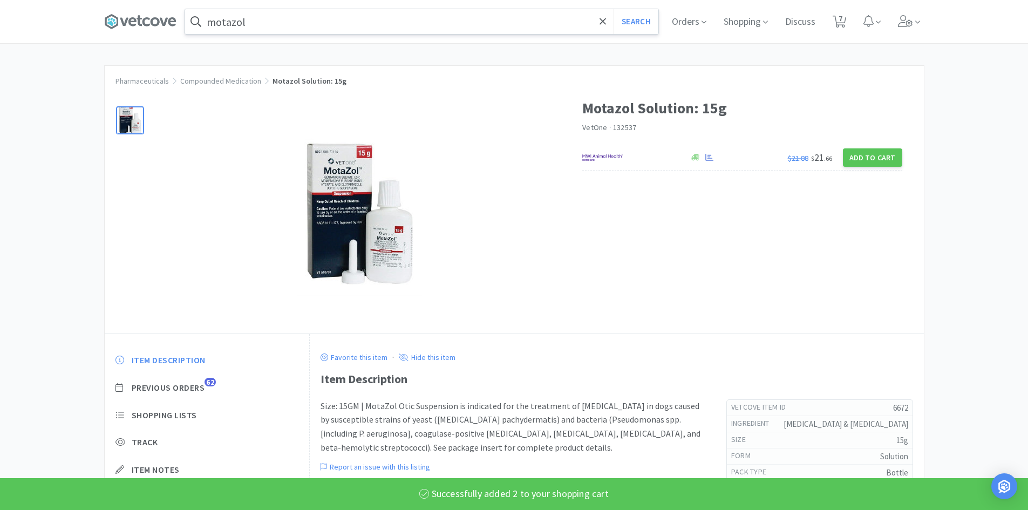
click at [290, 22] on input "motazol" at bounding box center [421, 21] width 473 height 25
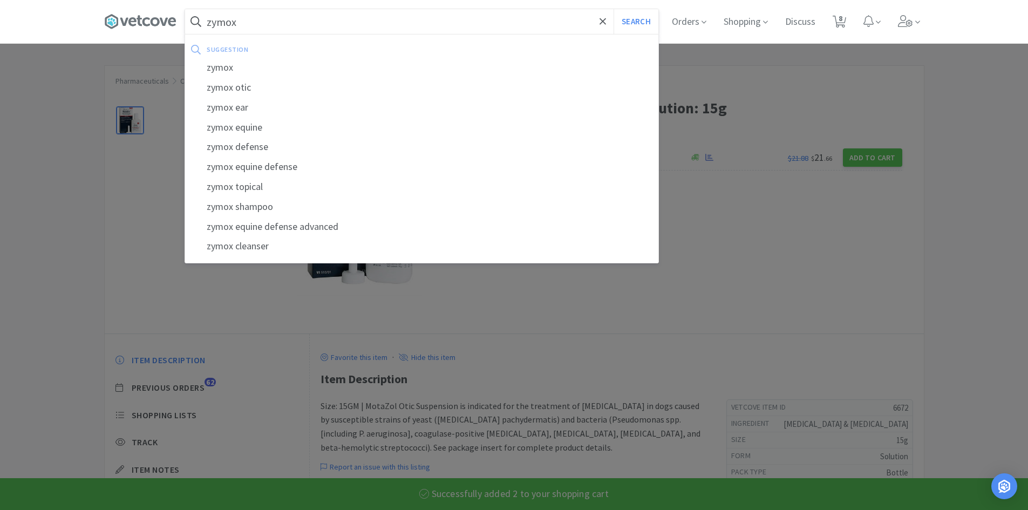
type input "zymox"
click at [614, 9] on button "Search" at bounding box center [636, 21] width 45 height 25
select select "2"
select select "1"
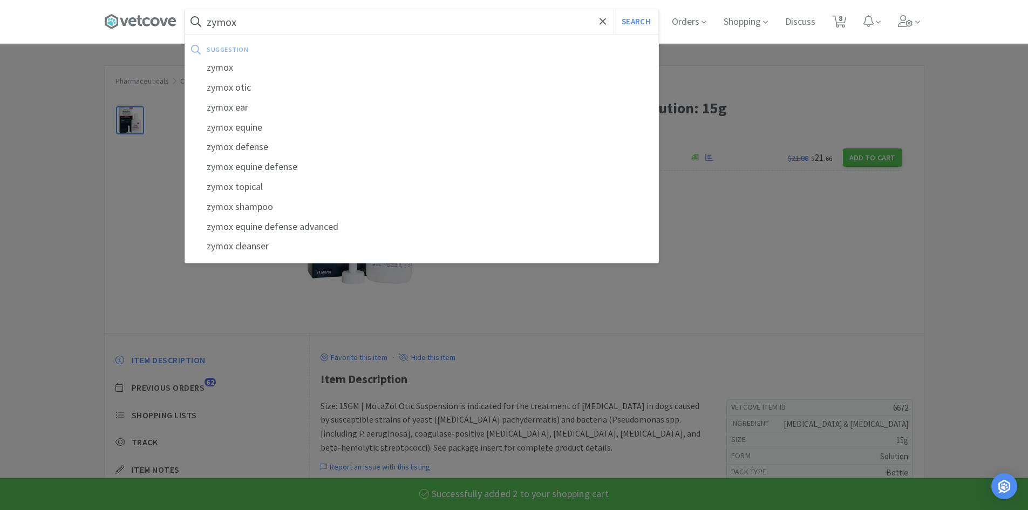
select select "10"
select select "1"
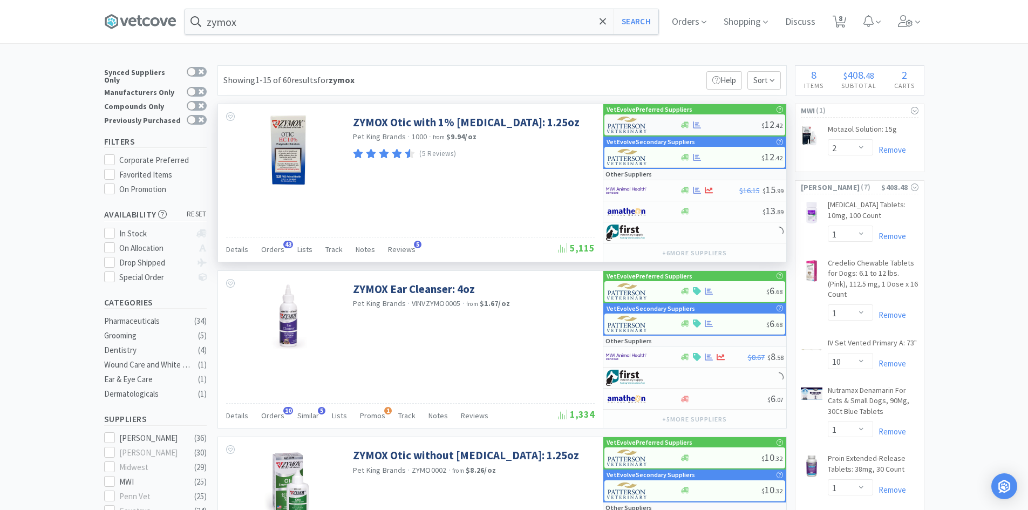
click at [723, 123] on div at bounding box center [721, 125] width 82 height 8
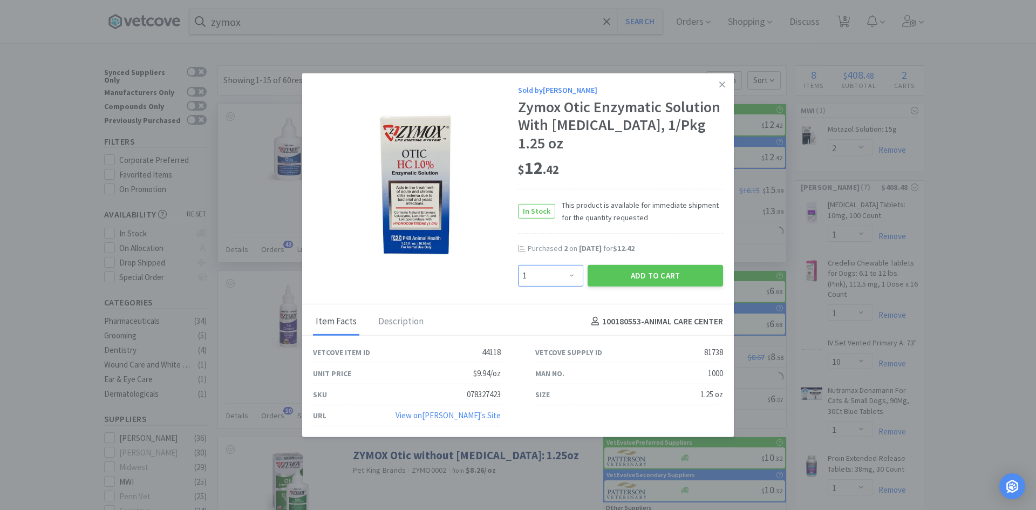
drag, startPoint x: 542, startPoint y: 276, endPoint x: 543, endPoint y: 267, distance: 8.7
click at [542, 276] on select "Enter Quantity 1 2 3 4 5 6 7 8 9 10 11 12 13 14 15 16 17 18 19 20 Enter Quantity" at bounding box center [550, 276] width 65 height 22
select select "2"
click at [518, 265] on select "Enter Quantity 1 2 3 4 5 6 7 8 9 10 11 12 13 14 15 16 17 18 19 20 Enter Quantity" at bounding box center [550, 276] width 65 height 22
click at [618, 277] on button "Add to Cart" at bounding box center [655, 276] width 135 height 22
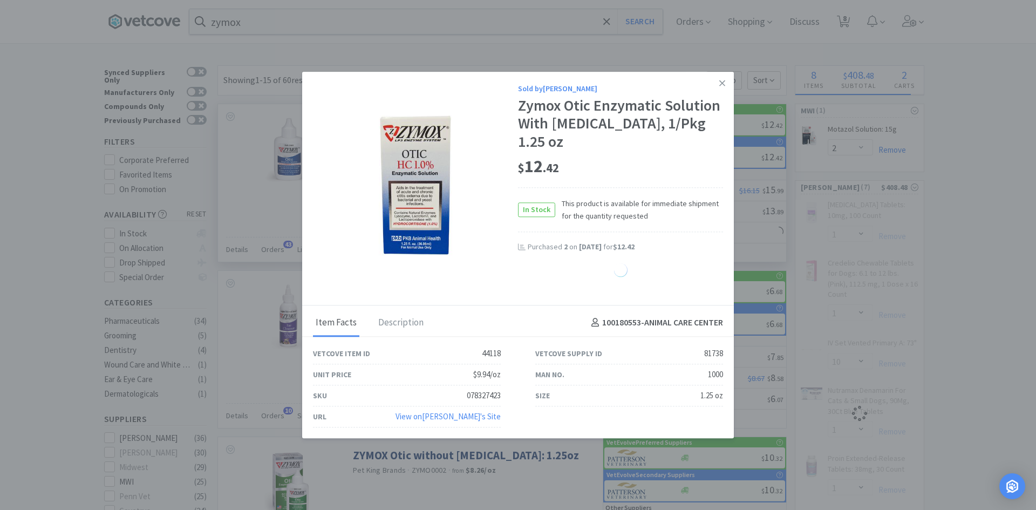
select select "2"
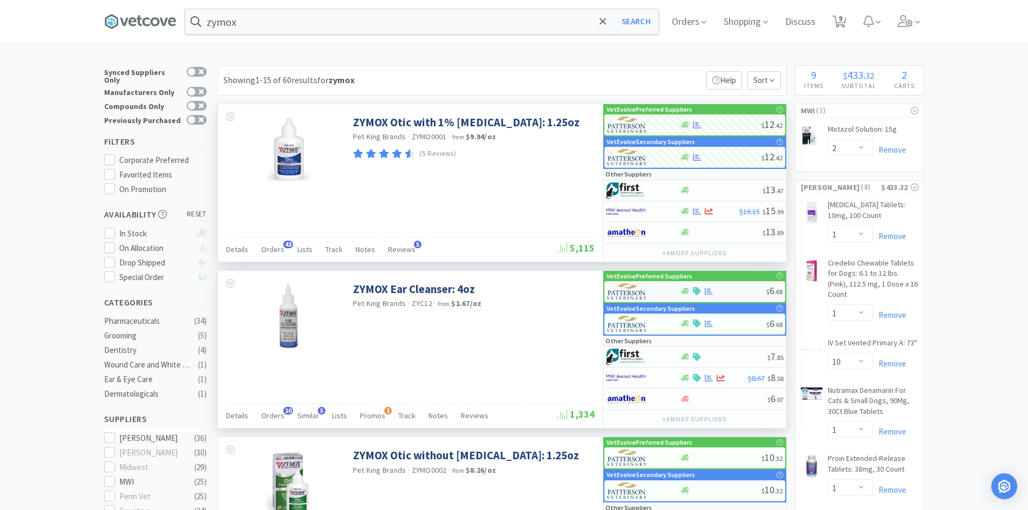
click at [724, 287] on div "$ 6 . 68" at bounding box center [695, 291] width 181 height 21
select select "1"
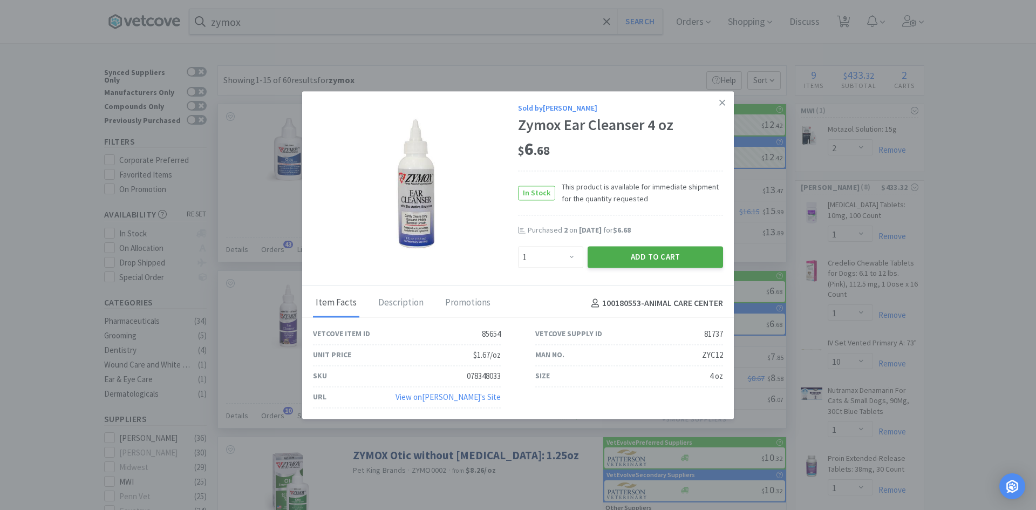
click at [676, 259] on button "Add to Cart" at bounding box center [655, 258] width 135 height 22
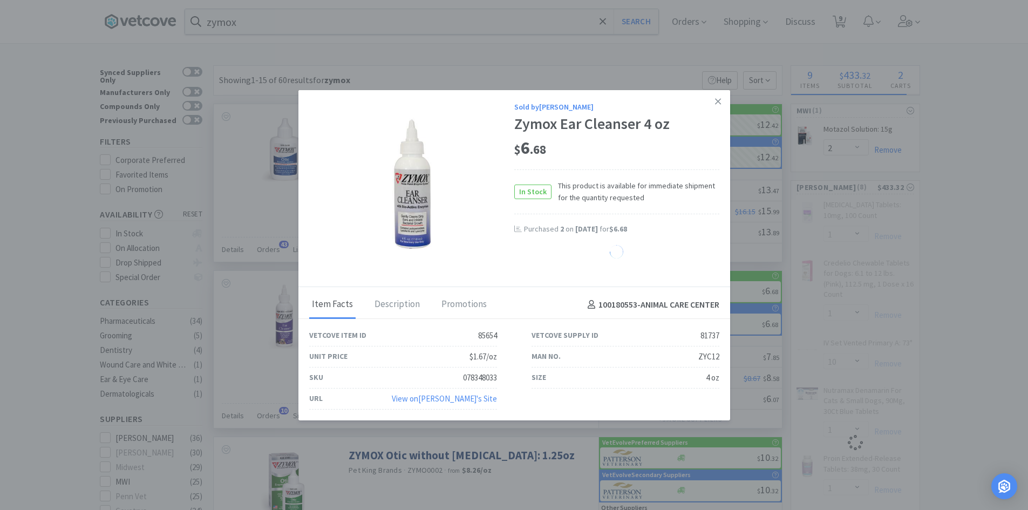
select select "1"
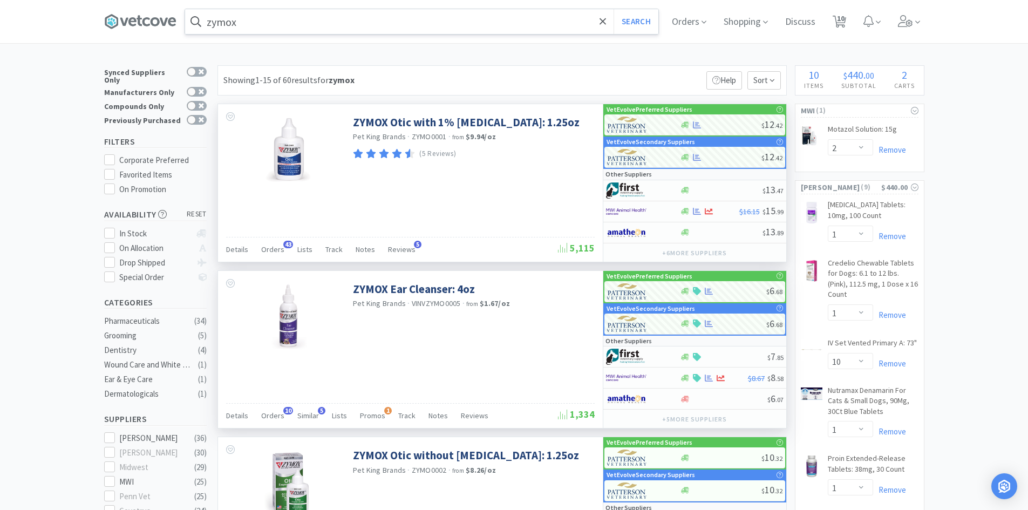
click at [327, 25] on input "zymox" at bounding box center [421, 21] width 473 height 25
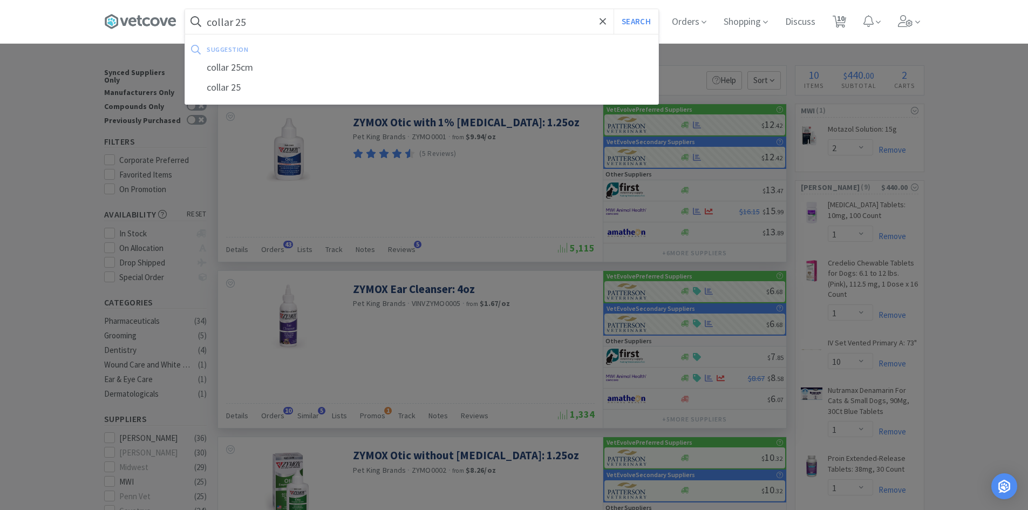
type input "collar 25"
click at [614, 9] on button "Search" at bounding box center [636, 21] width 45 height 25
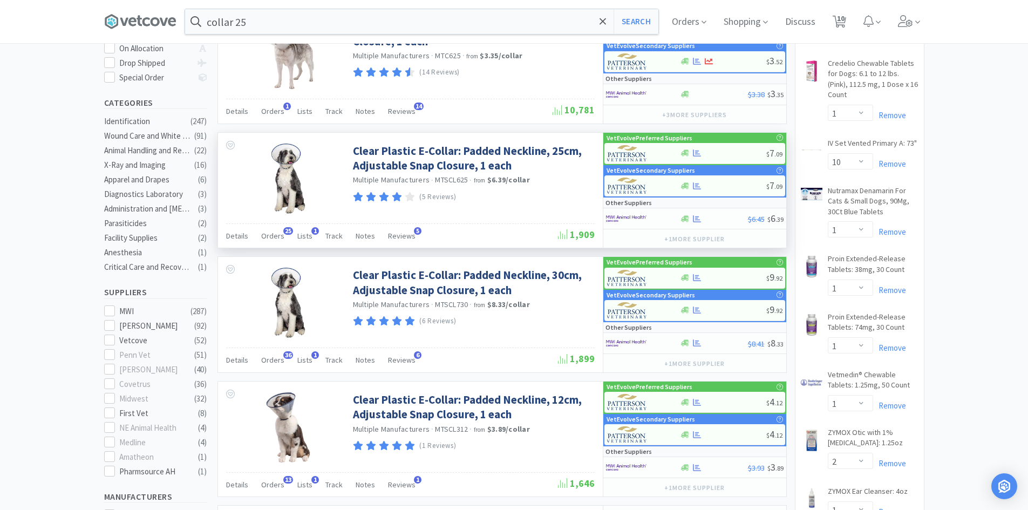
scroll to position [216, 0]
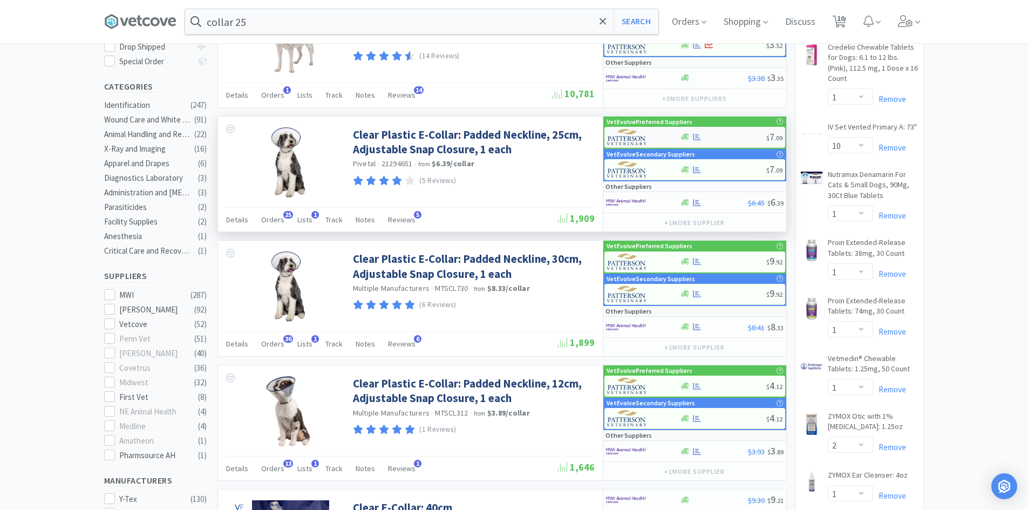
click at [739, 134] on div at bounding box center [723, 137] width 86 height 8
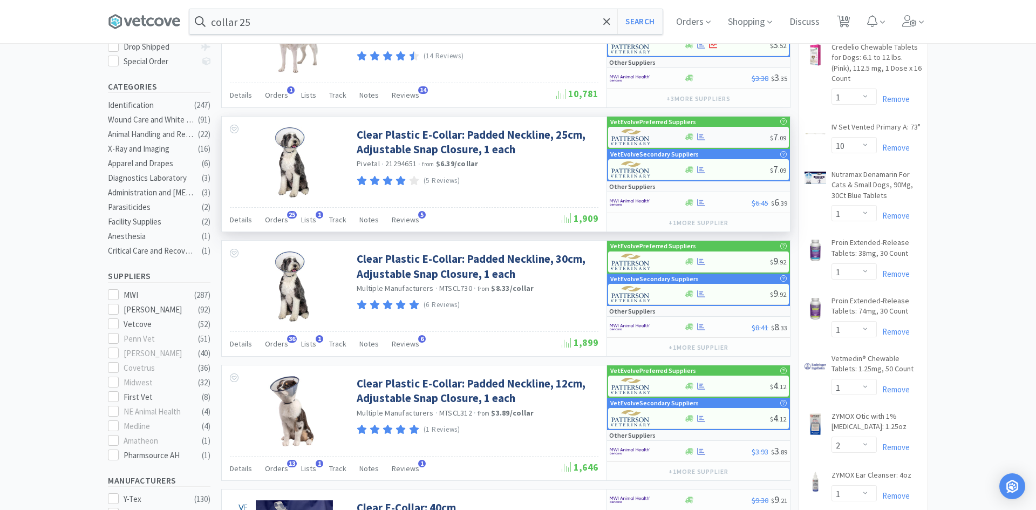
select select "1"
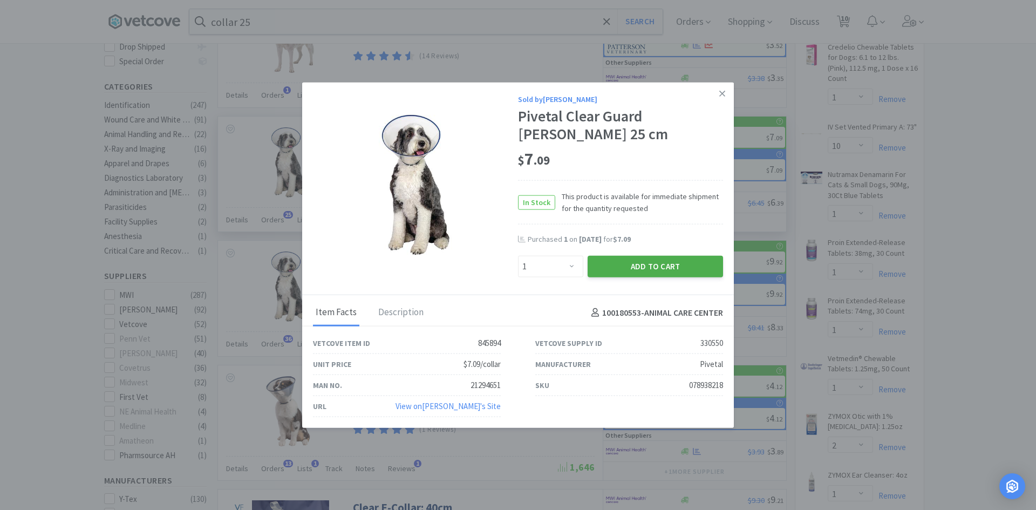
drag, startPoint x: 656, startPoint y: 262, endPoint x: 684, endPoint y: 146, distance: 119.8
click at [656, 261] on button "Add to Cart" at bounding box center [655, 267] width 135 height 22
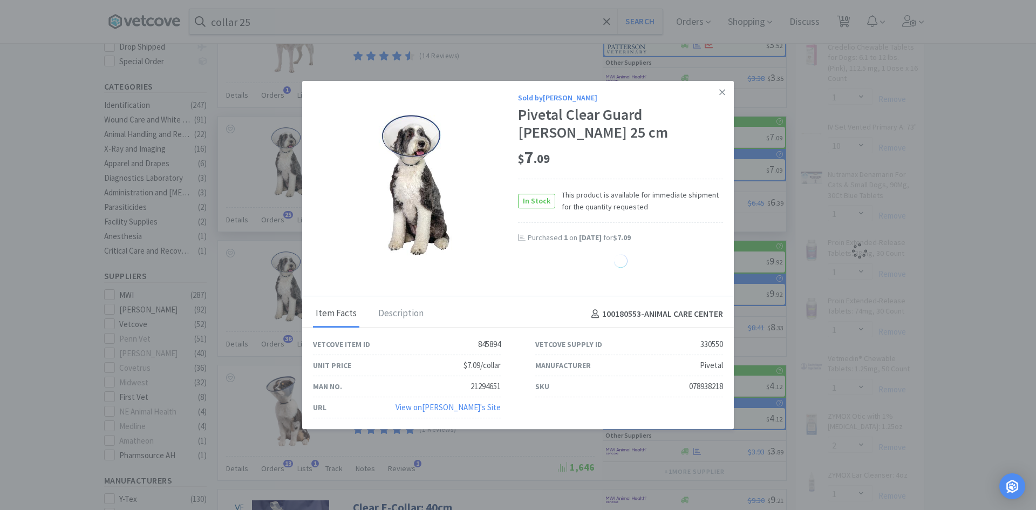
select select "1"
select select "10"
select select "1"
select select "2"
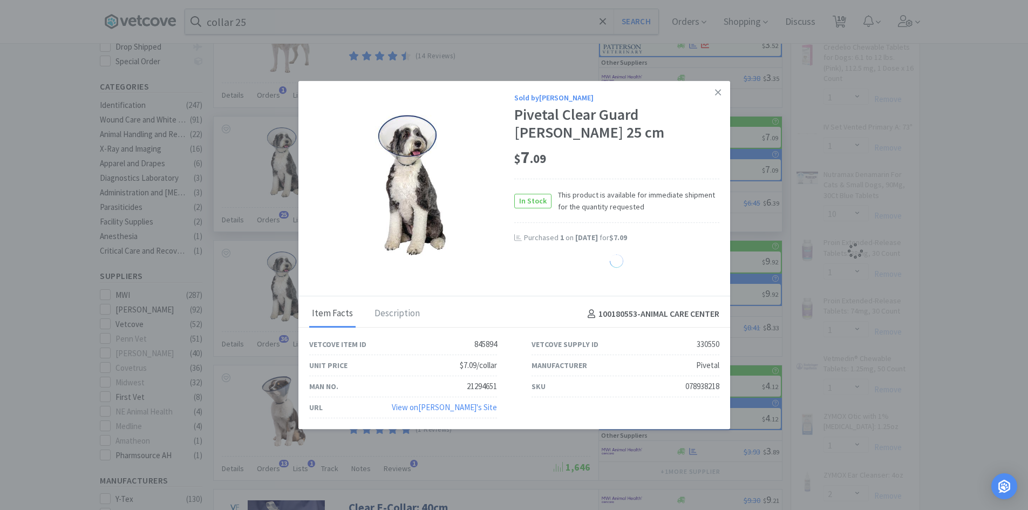
select select "1"
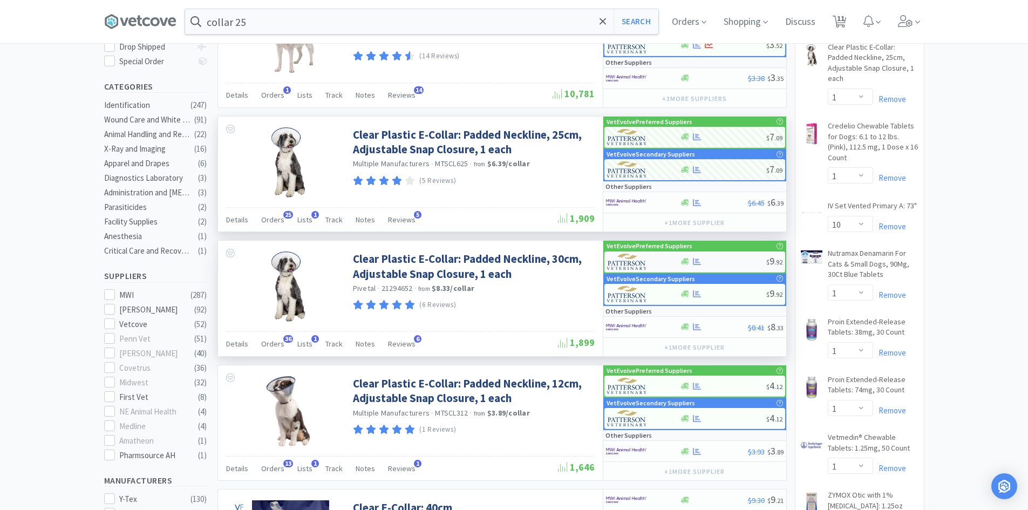
click at [731, 260] on div at bounding box center [723, 261] width 86 height 8
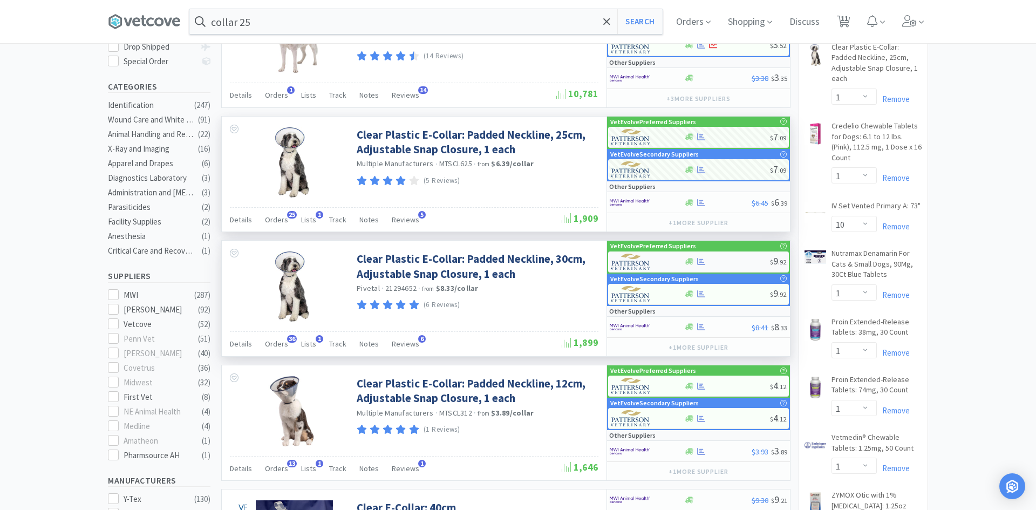
select select "1"
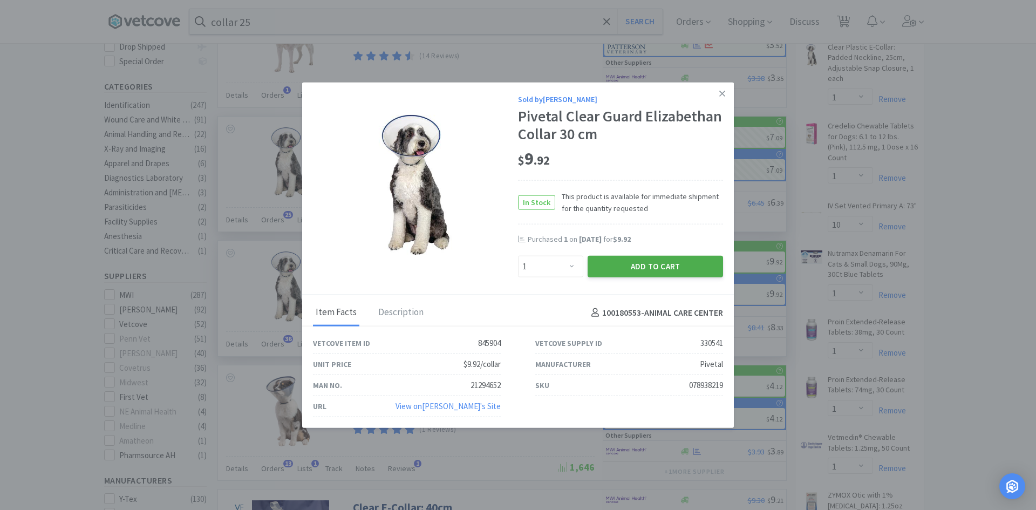
click at [620, 265] on button "Add to Cart" at bounding box center [655, 267] width 135 height 22
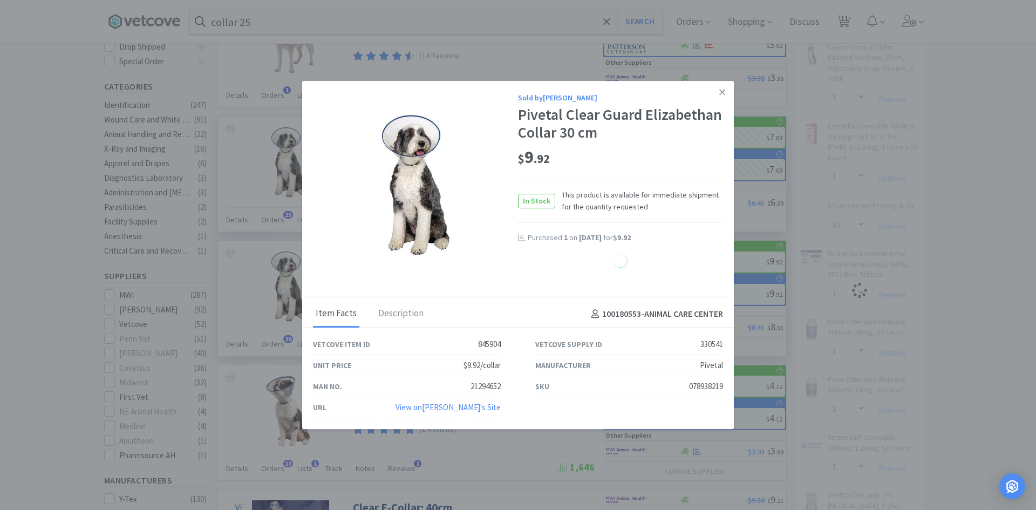
select select "1"
select select "10"
select select "1"
select select "2"
select select "1"
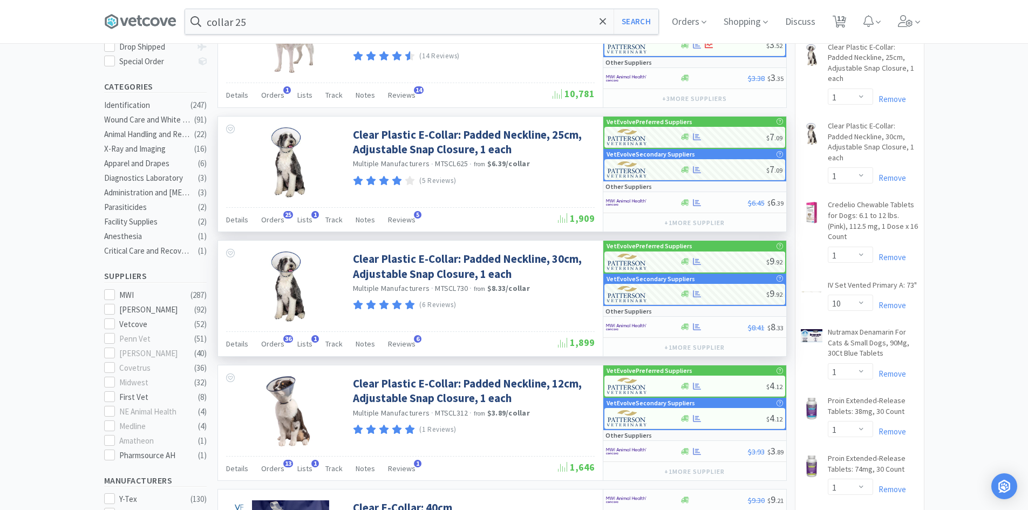
scroll to position [0, 0]
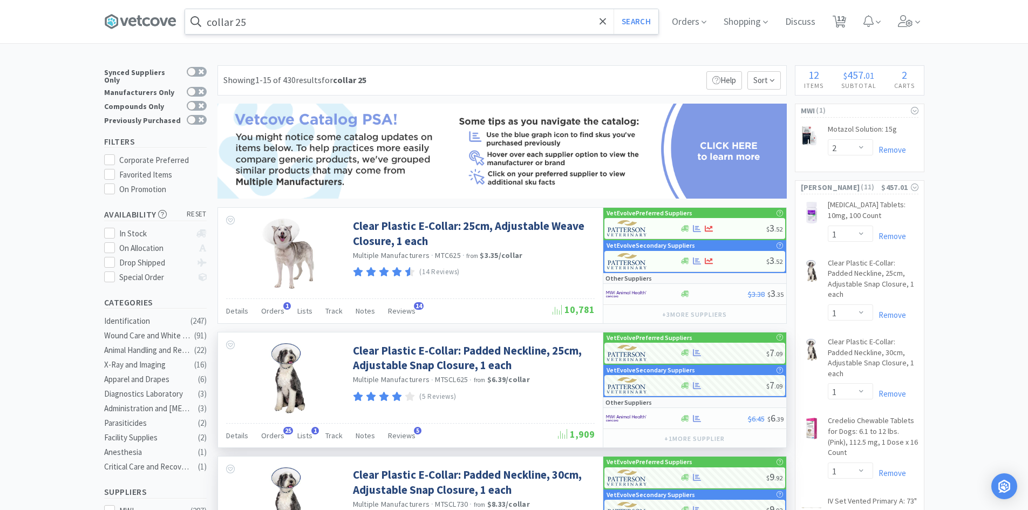
click at [365, 23] on input "collar 25" at bounding box center [421, 21] width 473 height 25
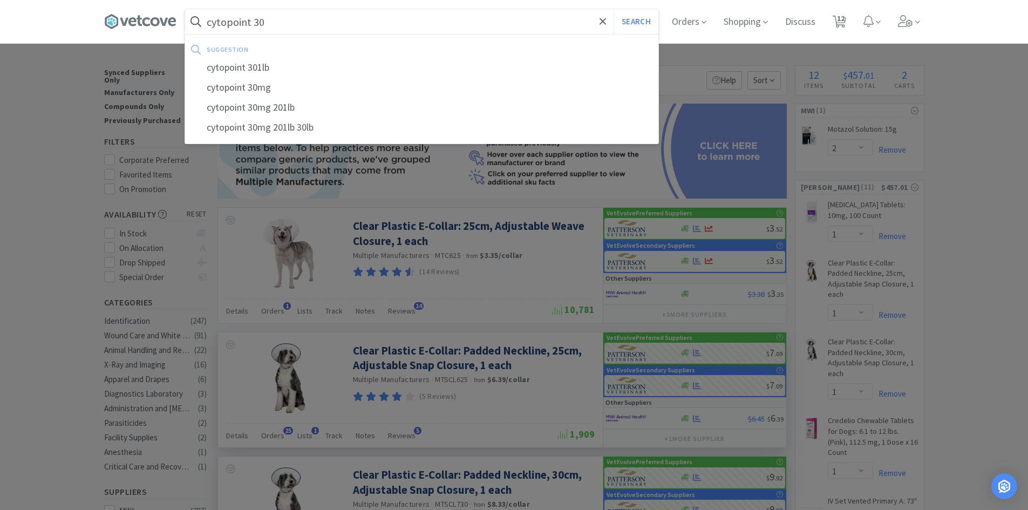
type input "cytopoint 30"
click at [614, 9] on button "Search" at bounding box center [636, 21] width 45 height 25
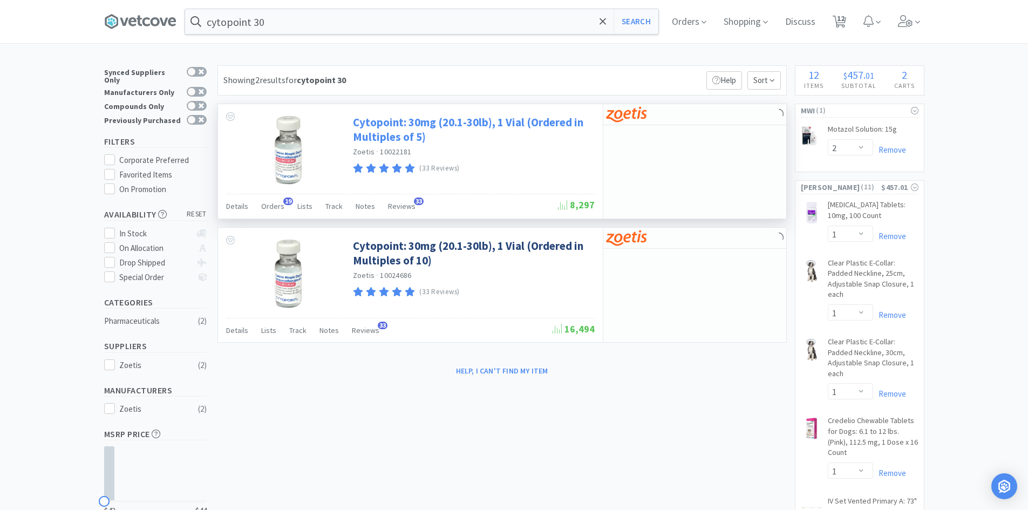
click at [412, 124] on link "Cytopoint: 30mg (20.1-30lb), 1 Vial (Ordered in Multiples of 5)" at bounding box center [472, 130] width 239 height 30
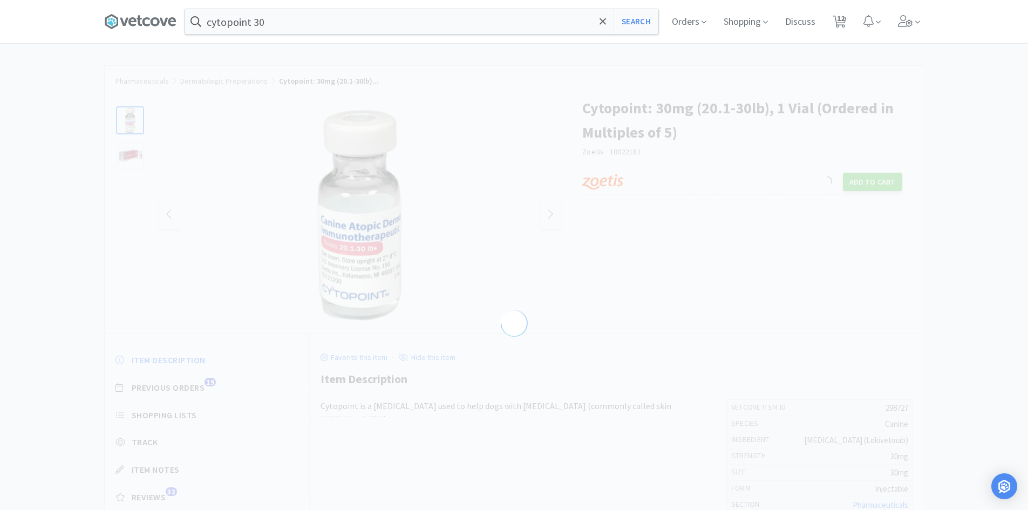
select select "298727"
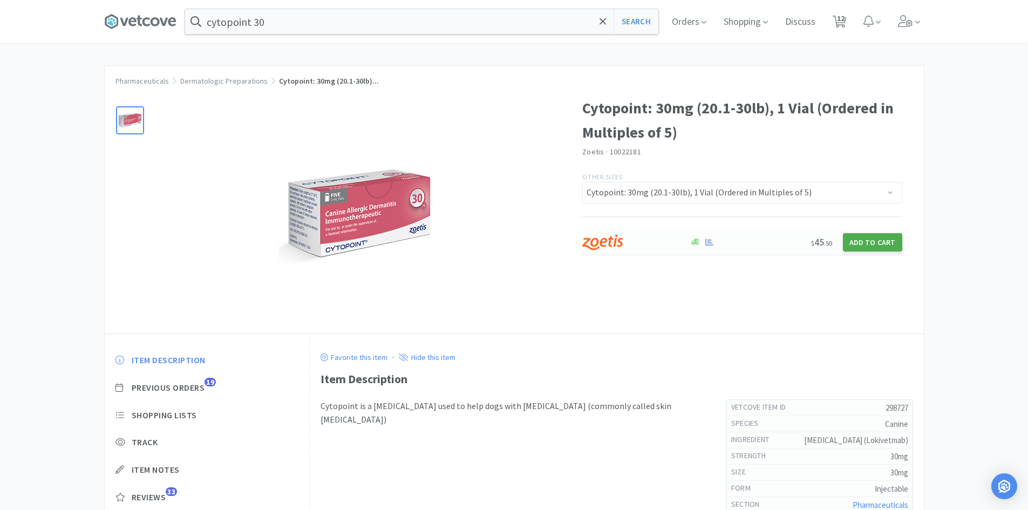
click at [882, 241] on button "Add to Cart" at bounding box center [872, 242] width 59 height 18
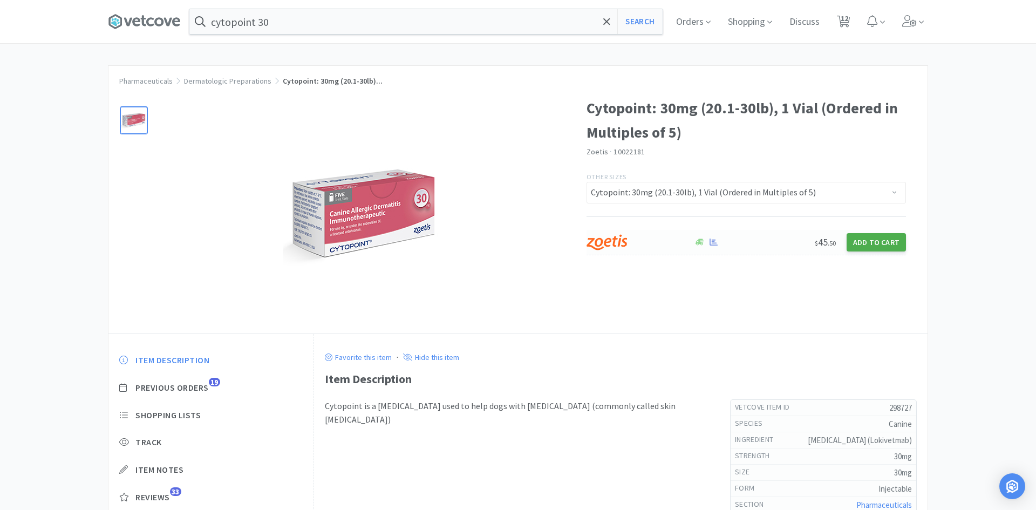
select select "5"
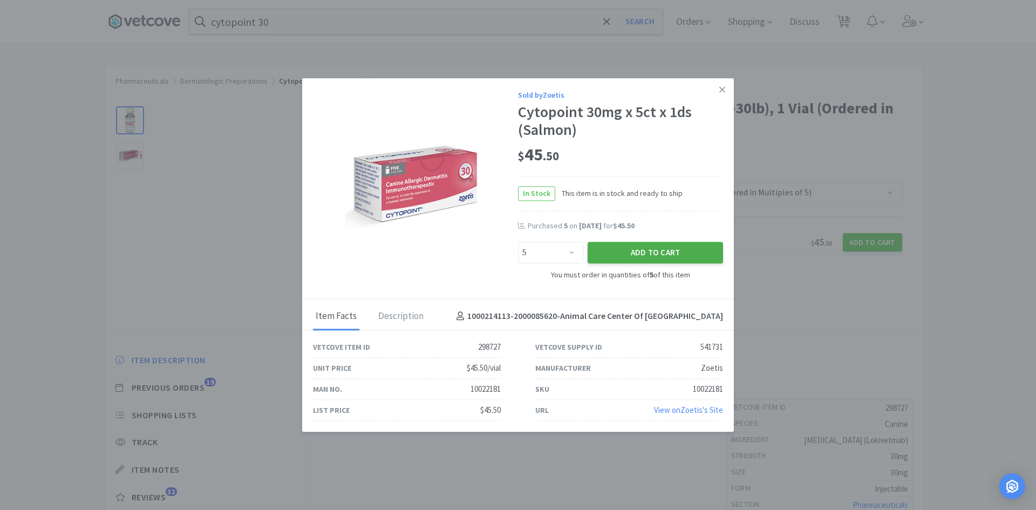
click at [637, 249] on button "Add to Cart" at bounding box center [655, 253] width 135 height 22
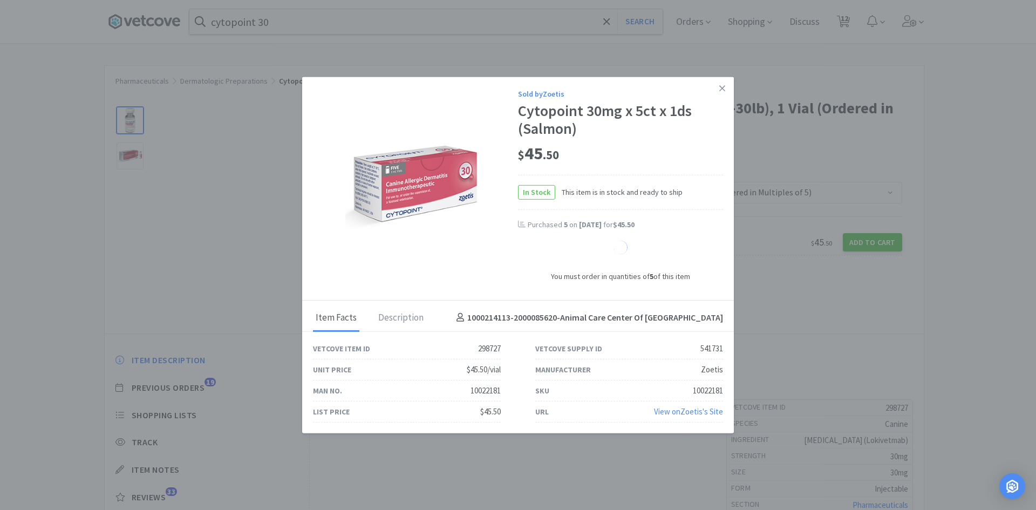
select select "1"
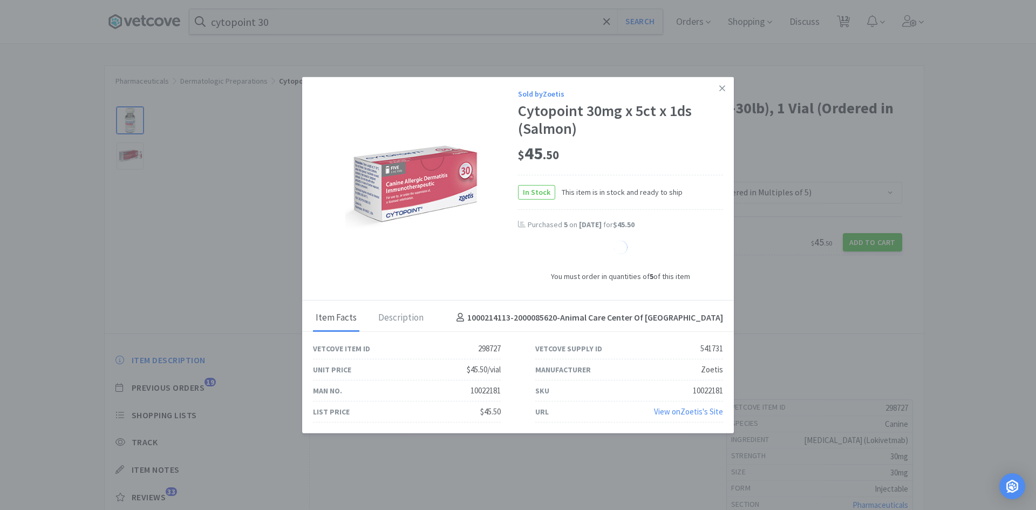
select select "1"
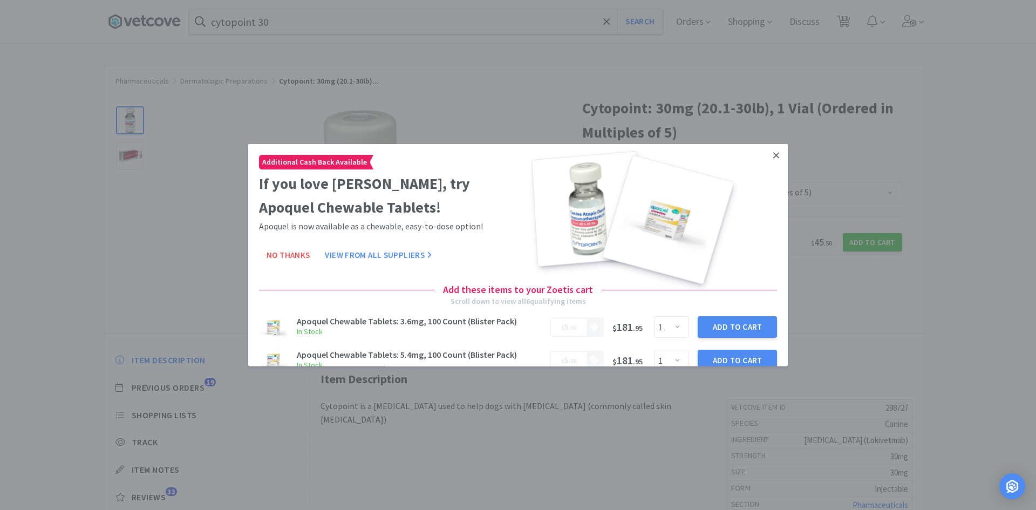
click at [774, 157] on icon at bounding box center [777, 155] width 6 height 10
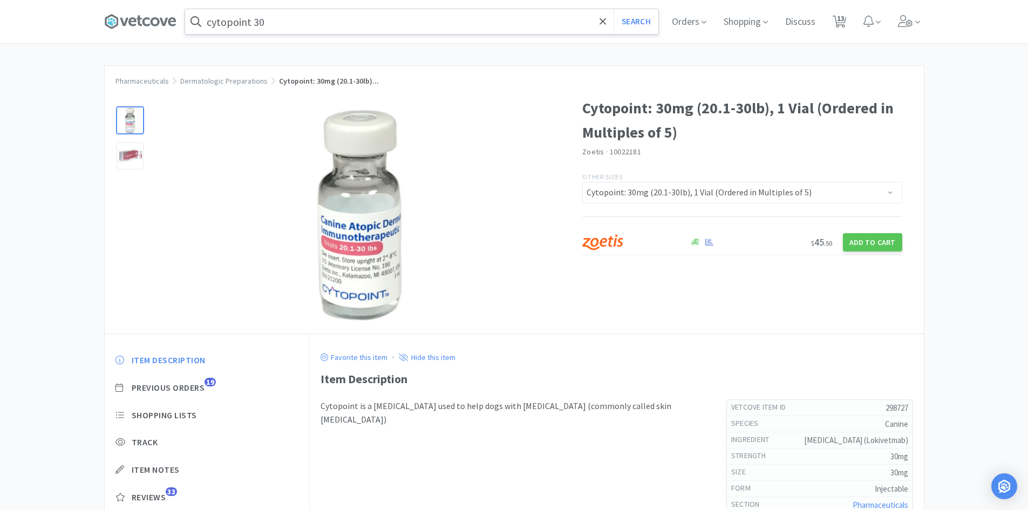
click at [291, 25] on input "cytopoint 30" at bounding box center [421, 21] width 473 height 25
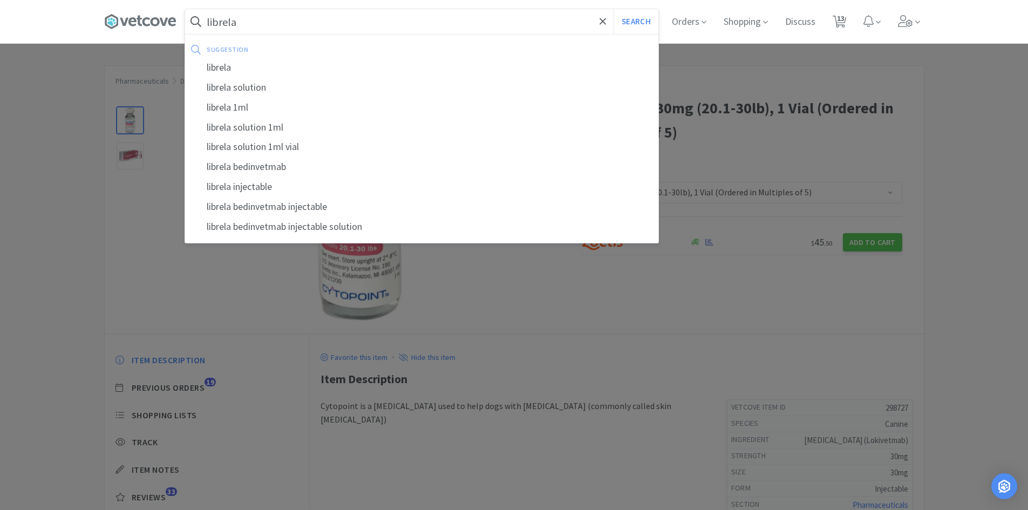
type input "librela"
click at [614, 9] on button "Search" at bounding box center [636, 21] width 45 height 25
select select "2"
select select "1"
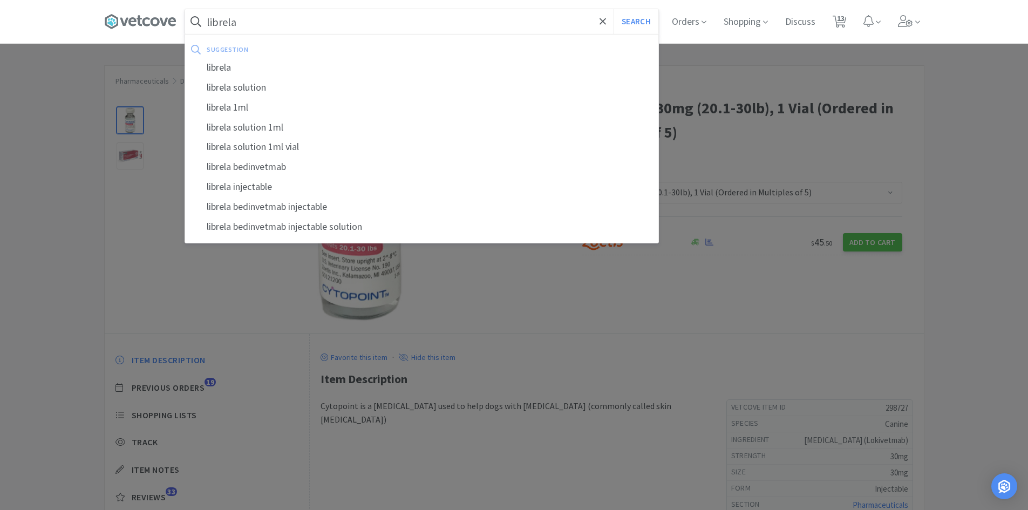
select select "1"
select select "10"
select select "1"
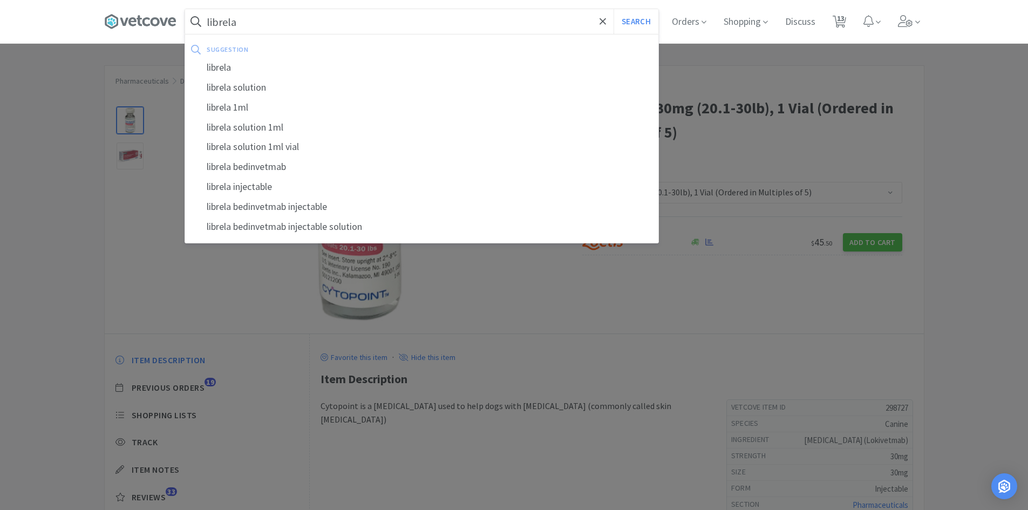
select select "1"
select select "2"
select select "1"
select select "5"
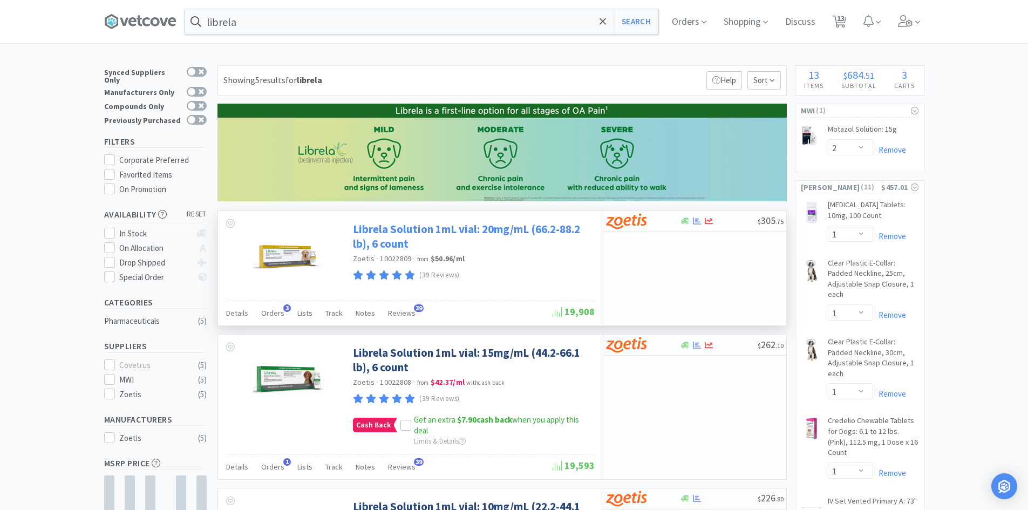
click at [459, 233] on link "Librela Solution 1mL vial: 20mg/mL (66.2-88.2 lb), 6 count" at bounding box center [472, 237] width 239 height 30
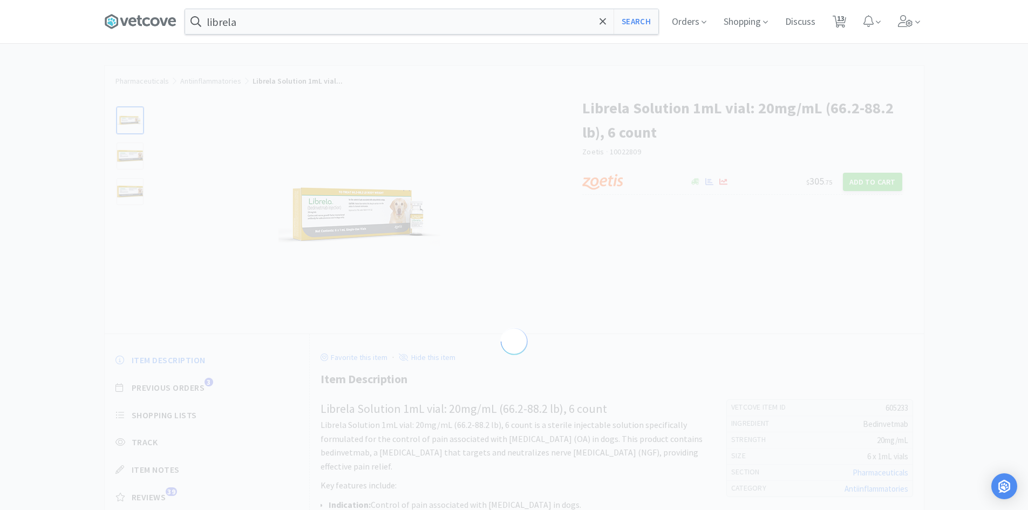
select select "605233"
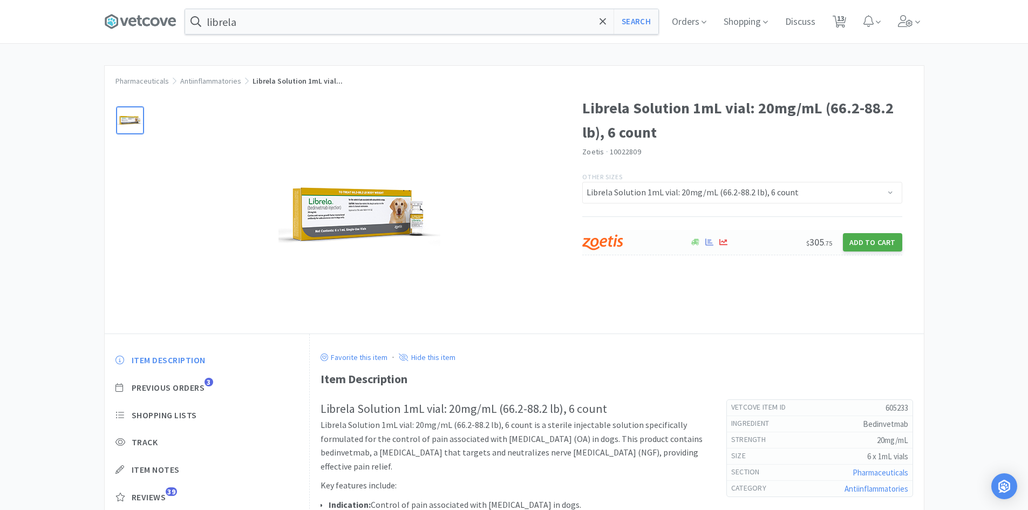
click at [863, 239] on button "Add to Cart" at bounding box center [872, 242] width 59 height 18
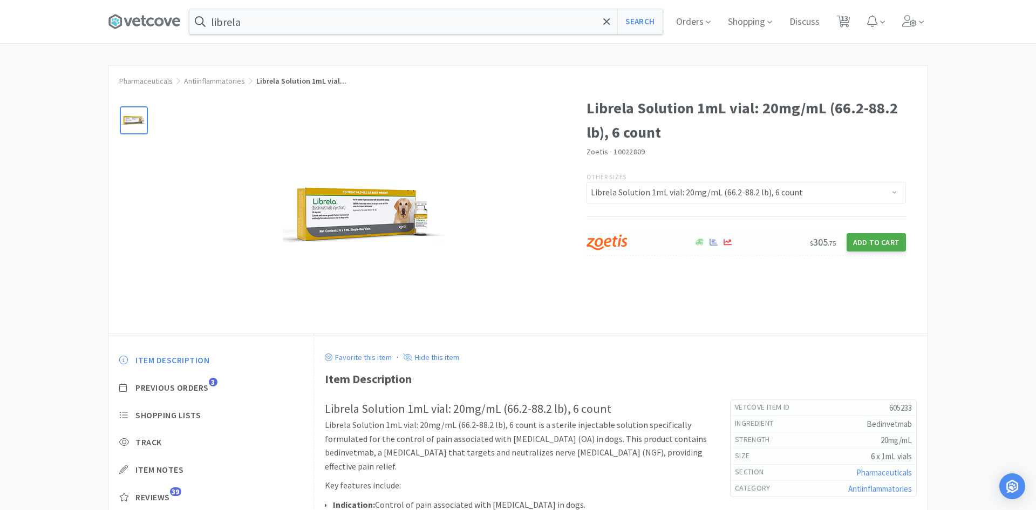
select select "1"
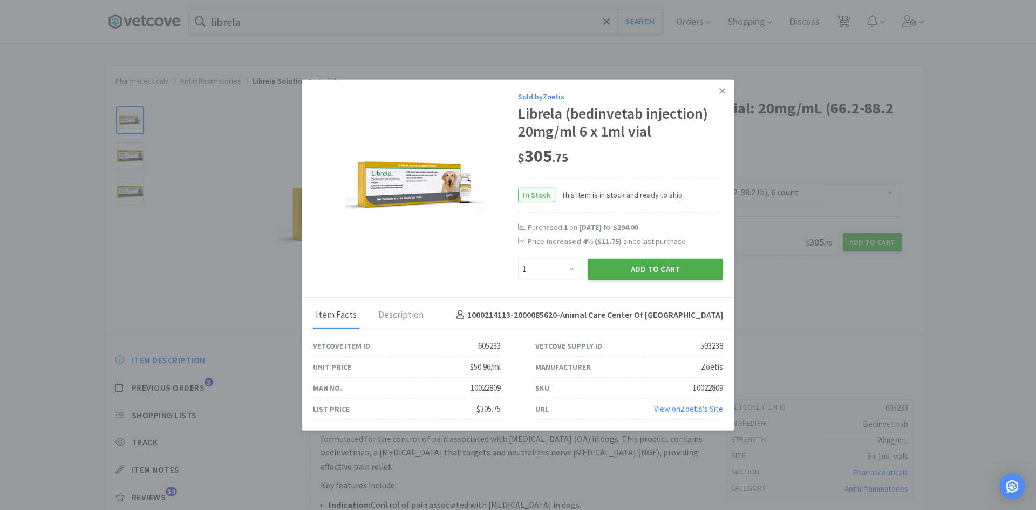
click at [624, 269] on button "Add to Cart" at bounding box center [655, 269] width 135 height 22
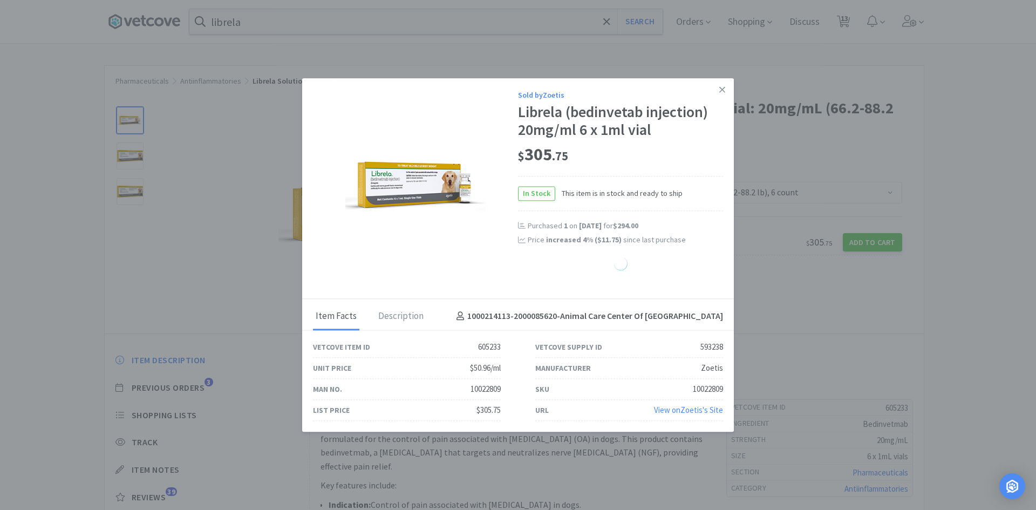
select select "10"
select select "5"
select select "10"
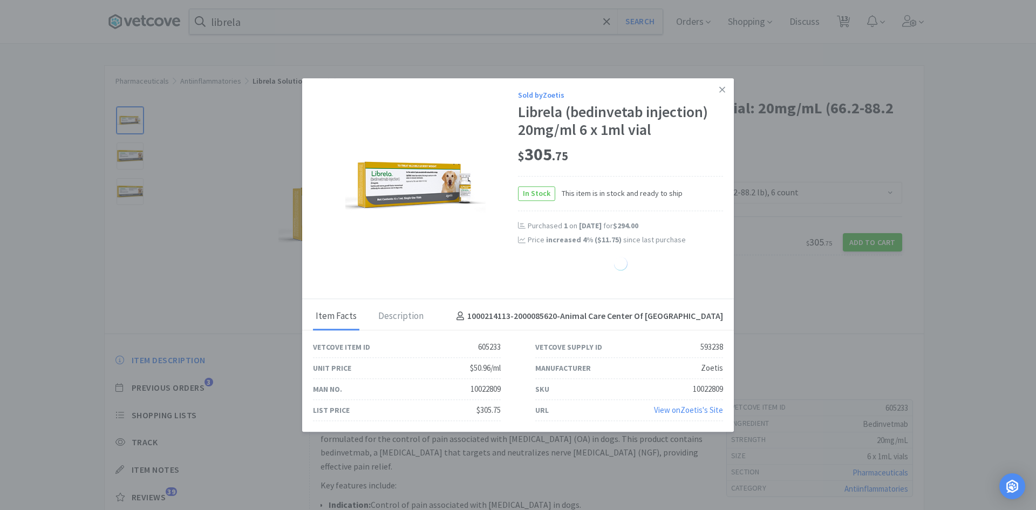
select select "10"
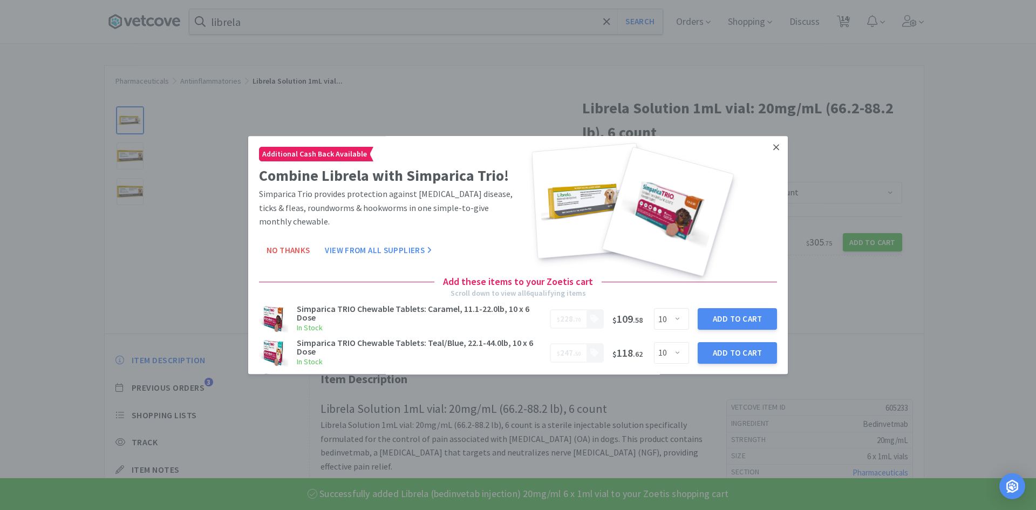
click at [774, 147] on icon at bounding box center [777, 147] width 6 height 6
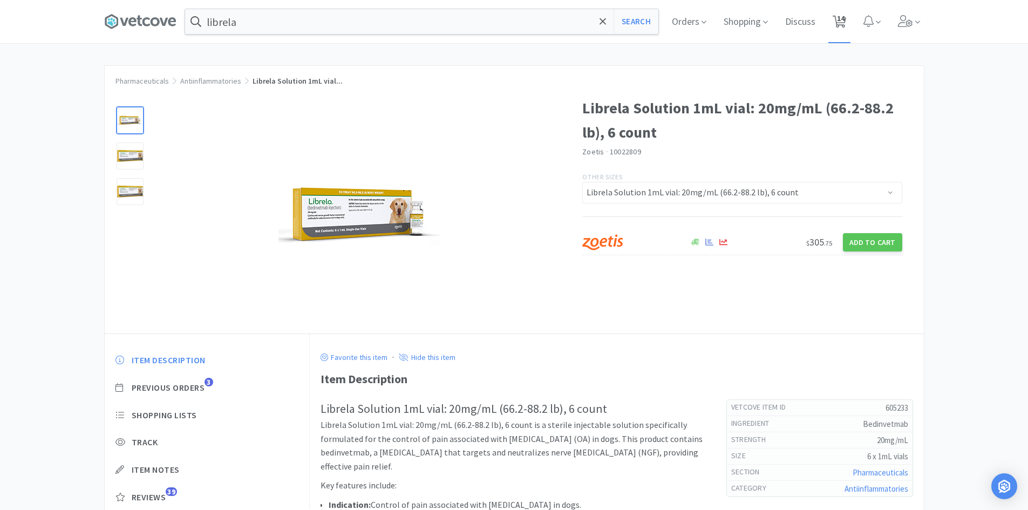
click at [851, 18] on span "14" at bounding box center [840, 21] width 22 height 43
select select "5"
select select "1"
select select "2"
select select "1"
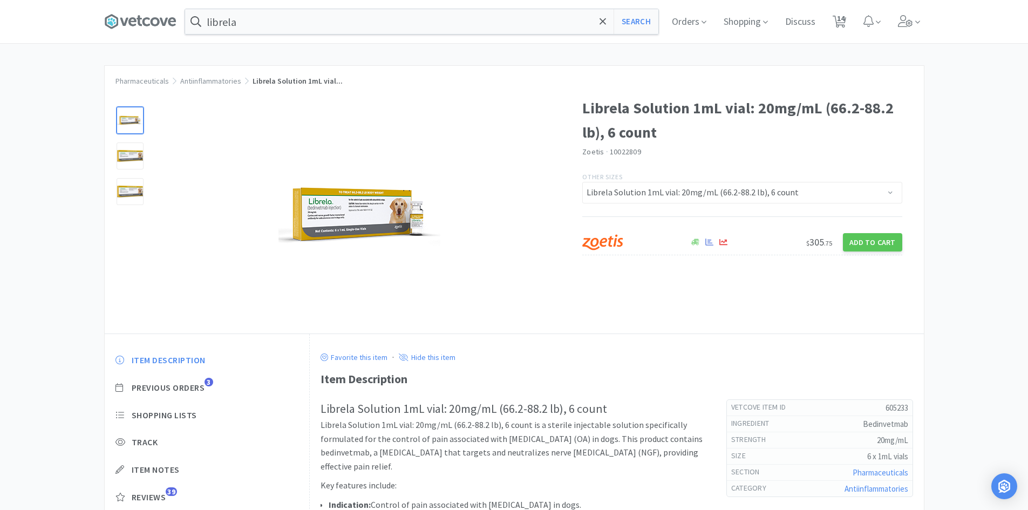
select select "1"
select select "10"
select select "1"
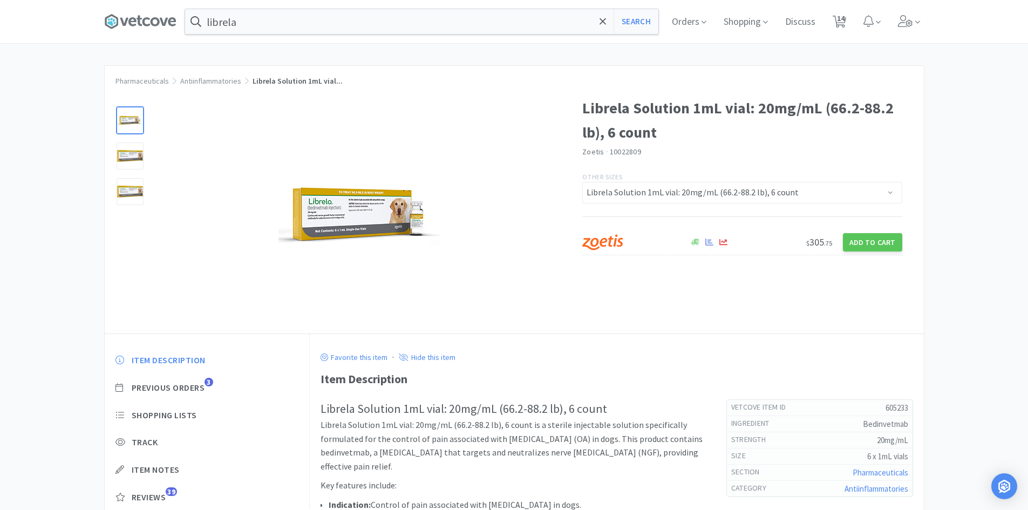
select select "1"
select select "2"
select select "1"
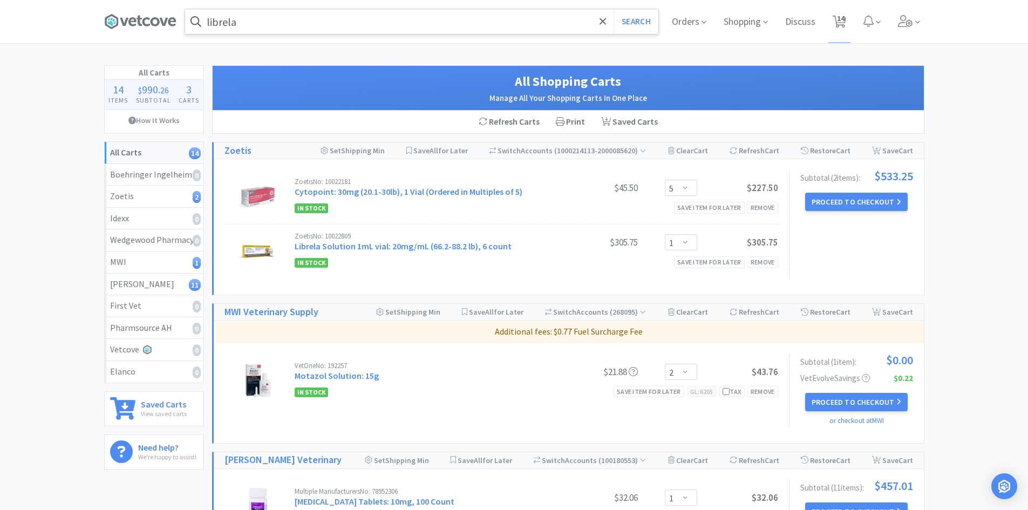
click at [334, 22] on input "librela" at bounding box center [421, 21] width 473 height 25
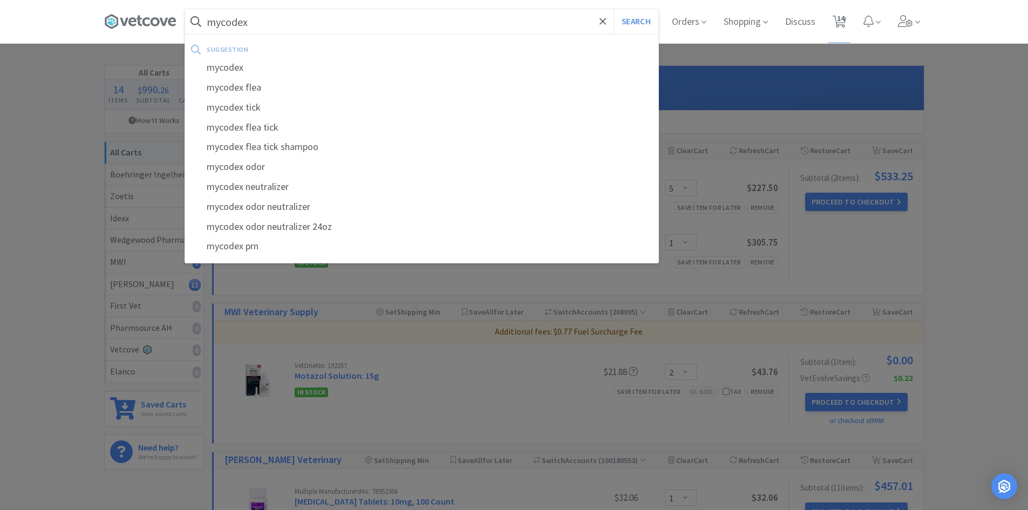
type input "mycodex"
click at [614, 9] on button "Search" at bounding box center [636, 21] width 45 height 25
select select "2"
select select "1"
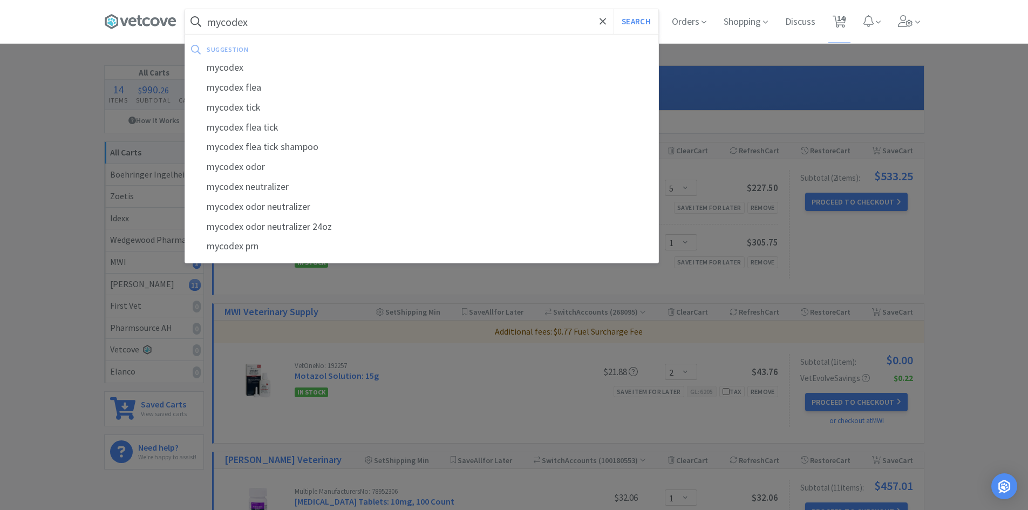
select select "1"
select select "10"
select select "1"
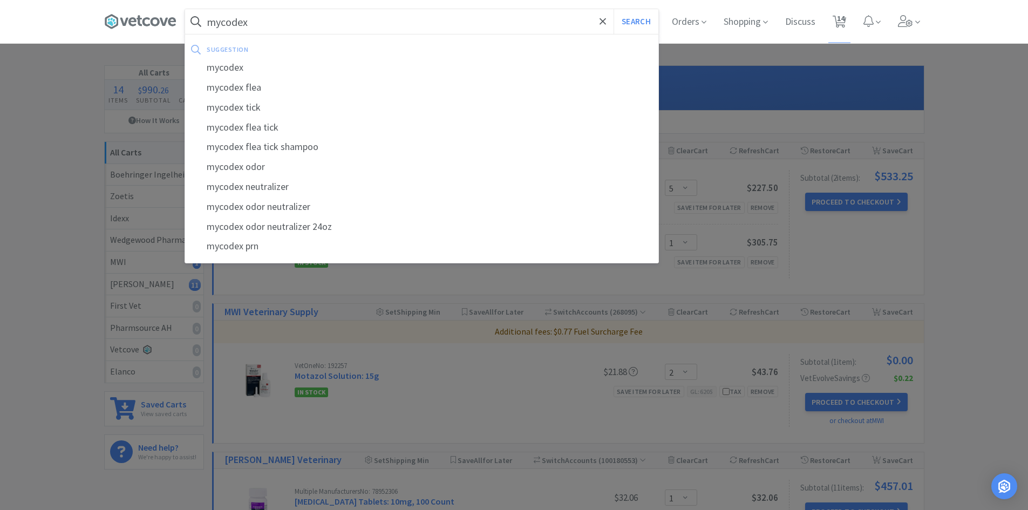
select select "1"
select select "2"
select select "1"
select select "5"
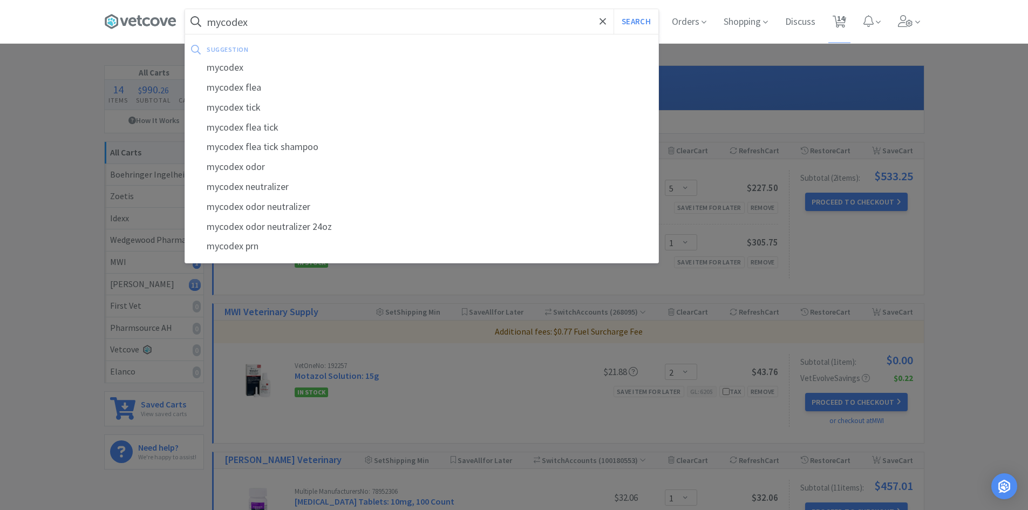
select select "1"
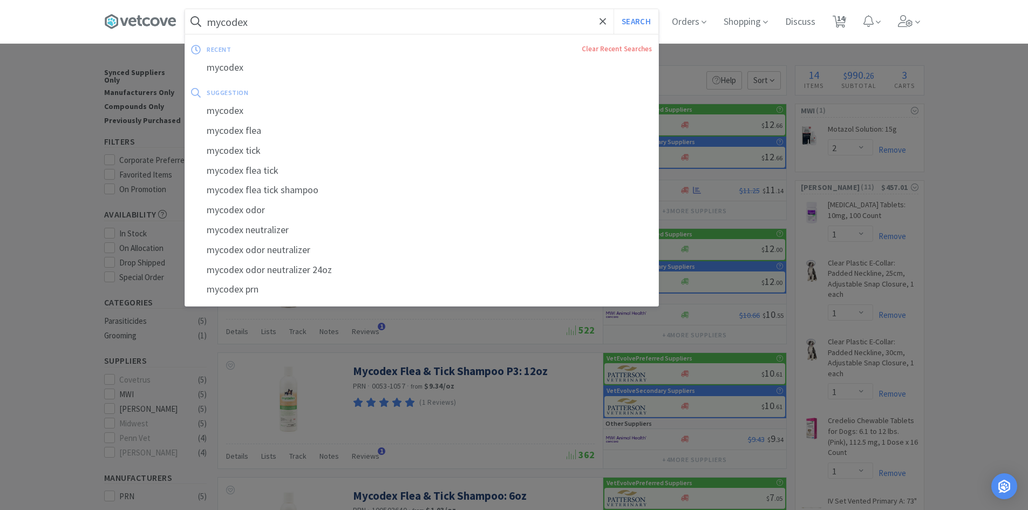
click at [306, 18] on input "mycodex" at bounding box center [421, 21] width 473 height 25
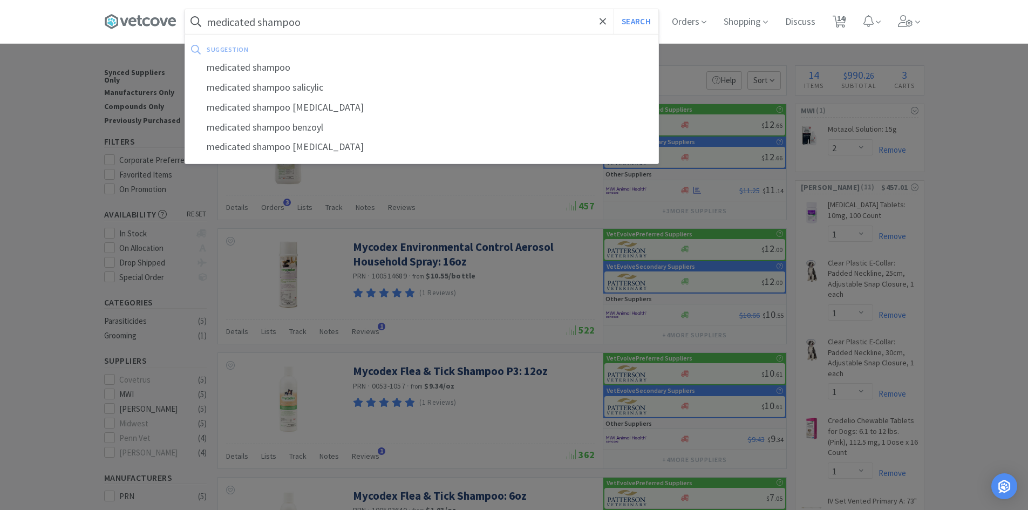
type input "medicated shampoo"
click at [614, 9] on button "Search" at bounding box center [636, 21] width 45 height 25
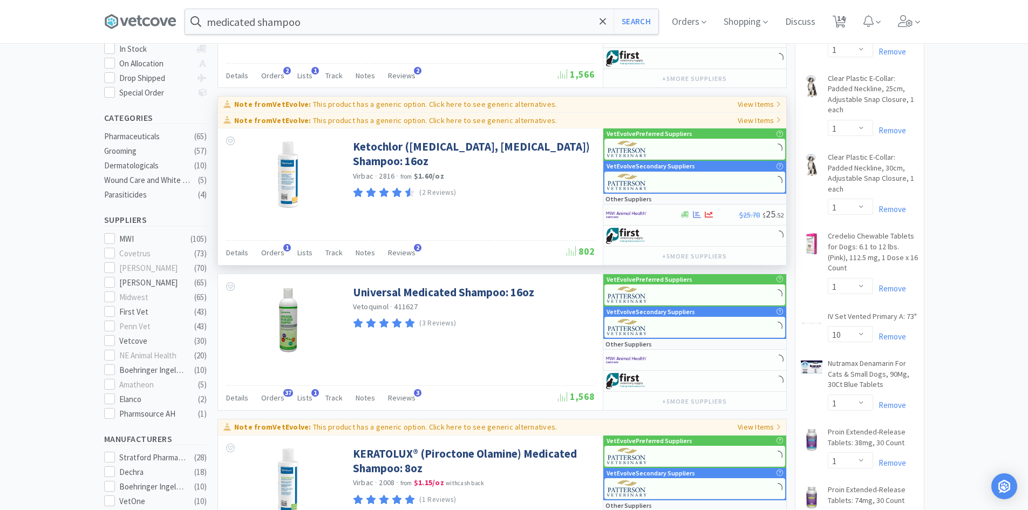
scroll to position [216, 0]
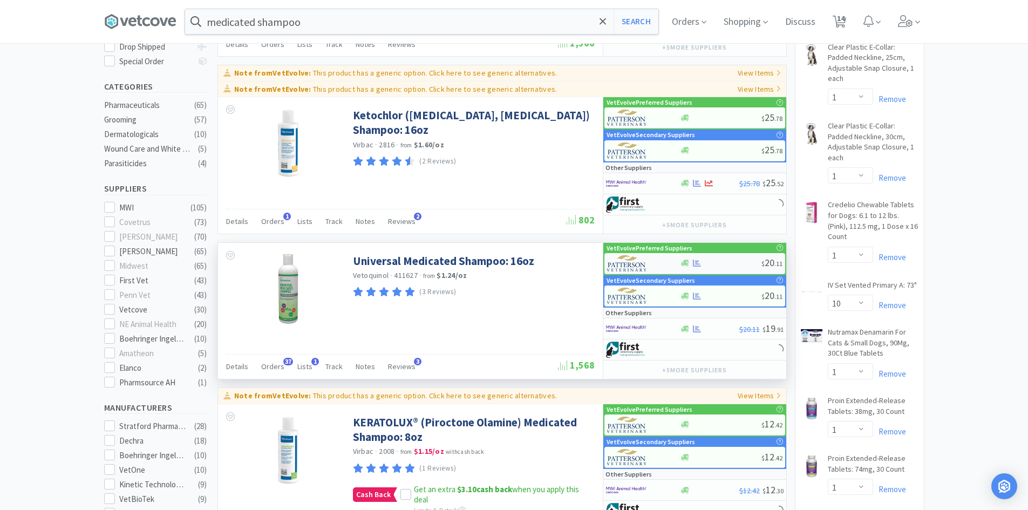
click at [719, 257] on div "$ 20 . 11" at bounding box center [695, 263] width 181 height 21
select select "1"
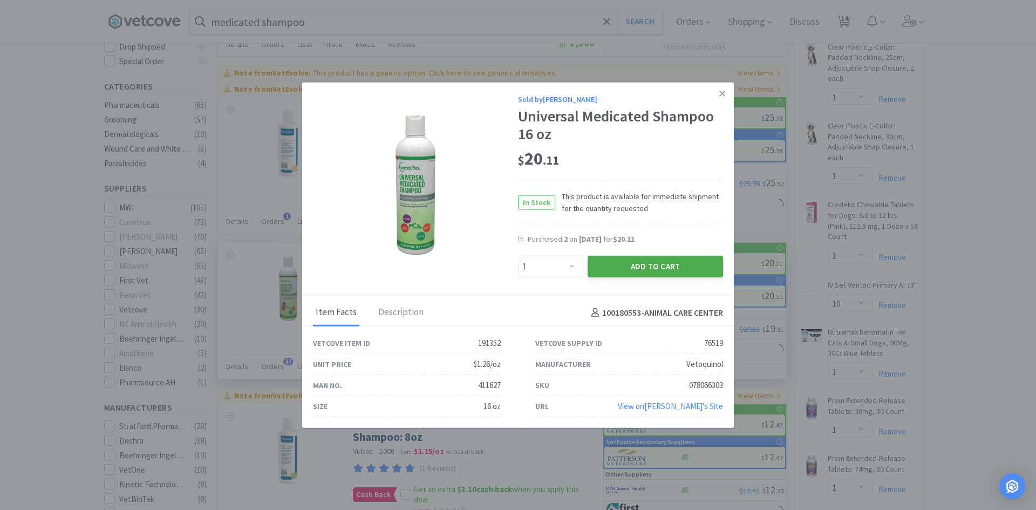
click at [669, 264] on button "Add to Cart" at bounding box center [655, 267] width 135 height 22
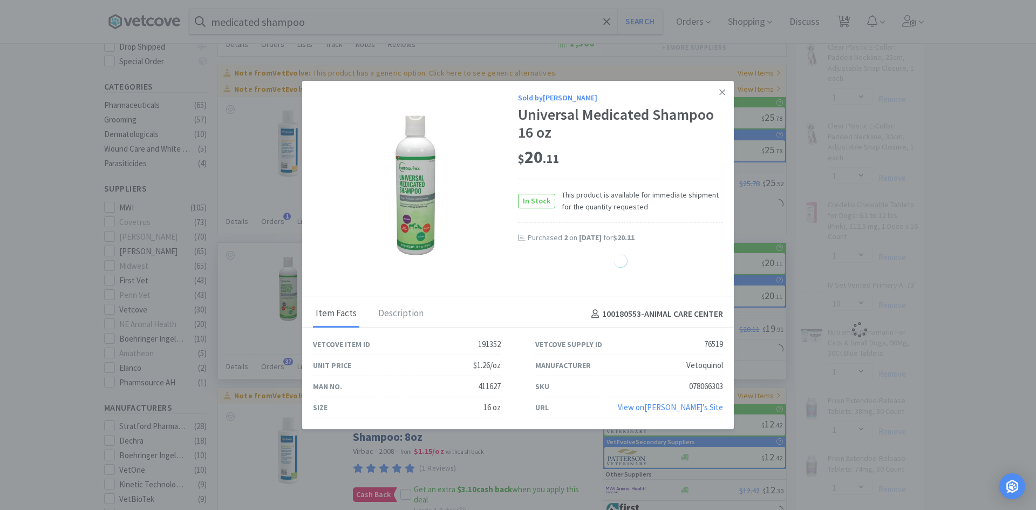
select select "1"
select select "2"
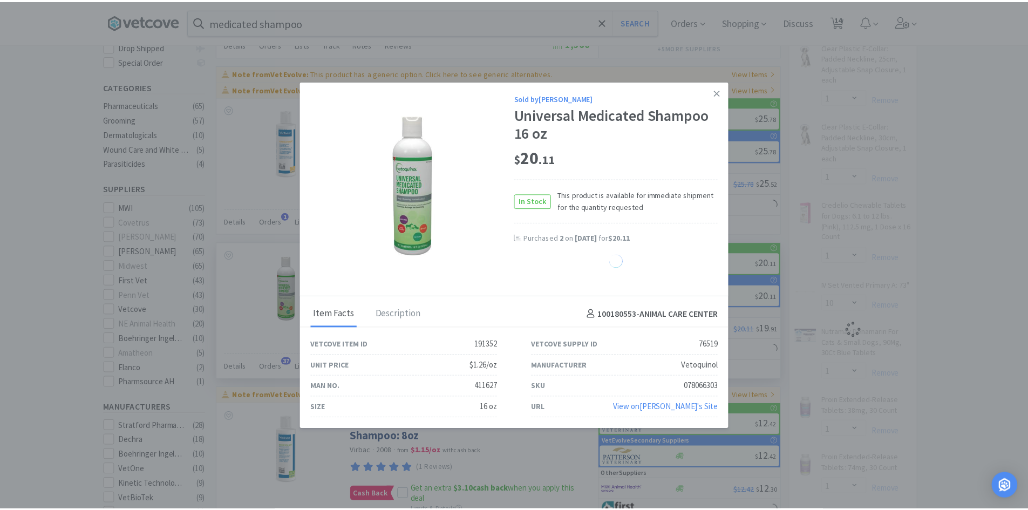
select select "1"
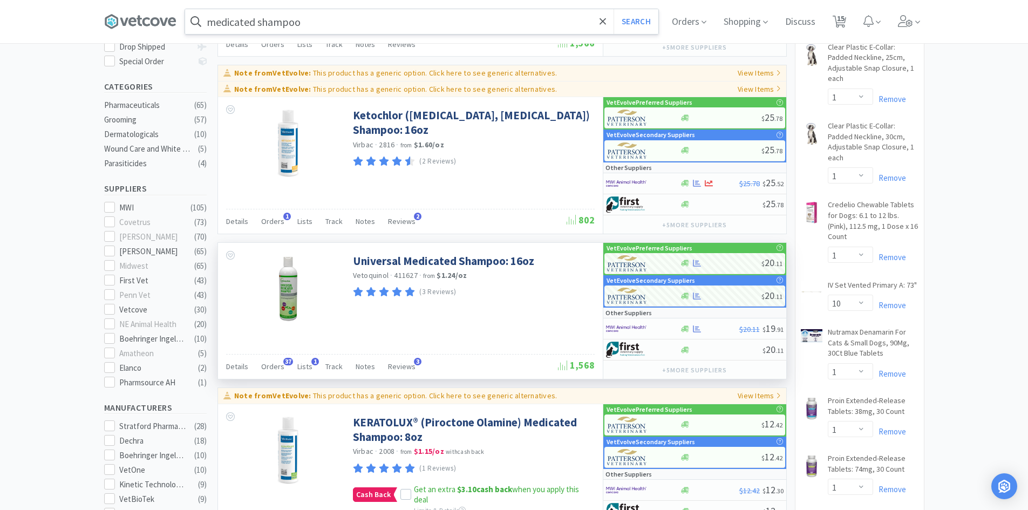
click at [392, 22] on input "medicated shampoo" at bounding box center [421, 21] width 473 height 25
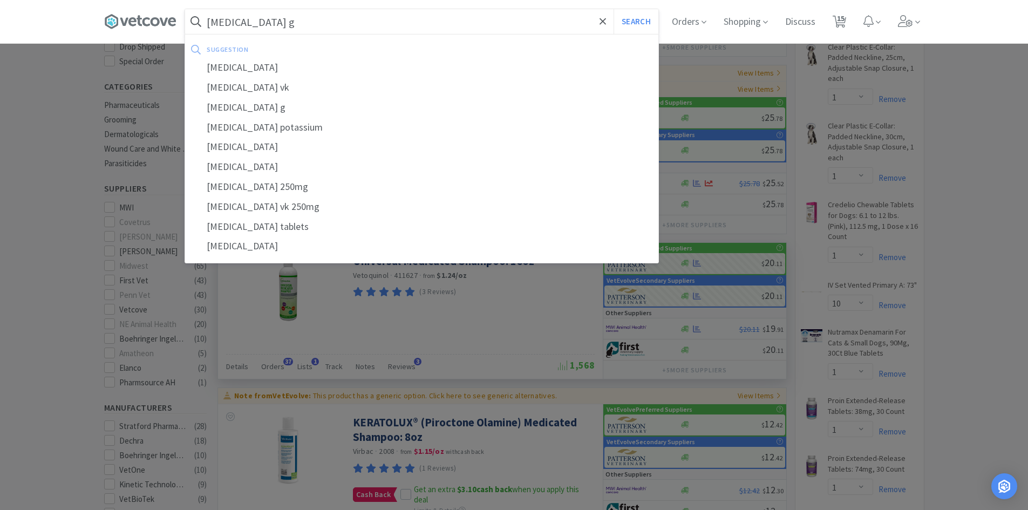
click at [614, 9] on button "Search" at bounding box center [636, 21] width 45 height 25
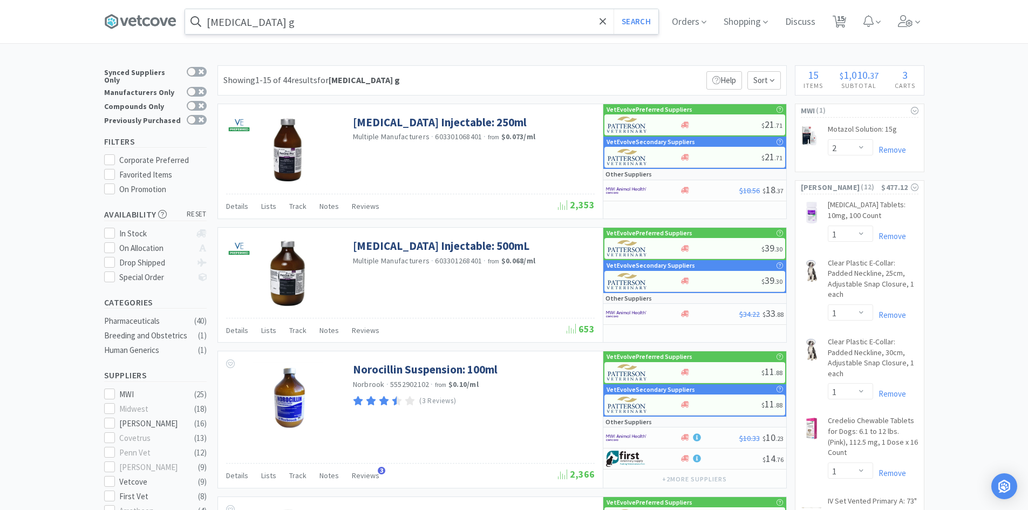
click at [315, 11] on input "[MEDICAL_DATA] g" at bounding box center [421, 21] width 473 height 25
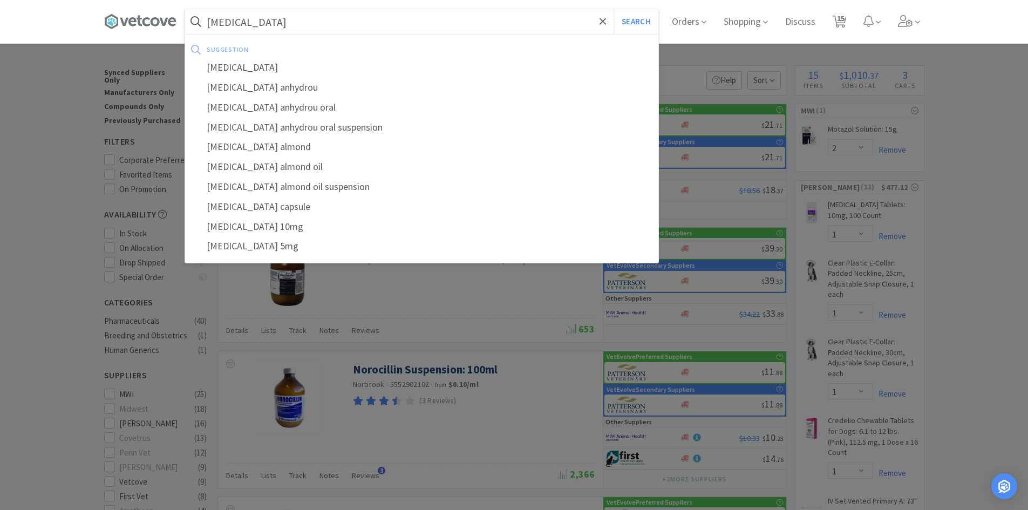
type input "[MEDICAL_DATA]"
click at [614, 9] on button "Search" at bounding box center [636, 21] width 45 height 25
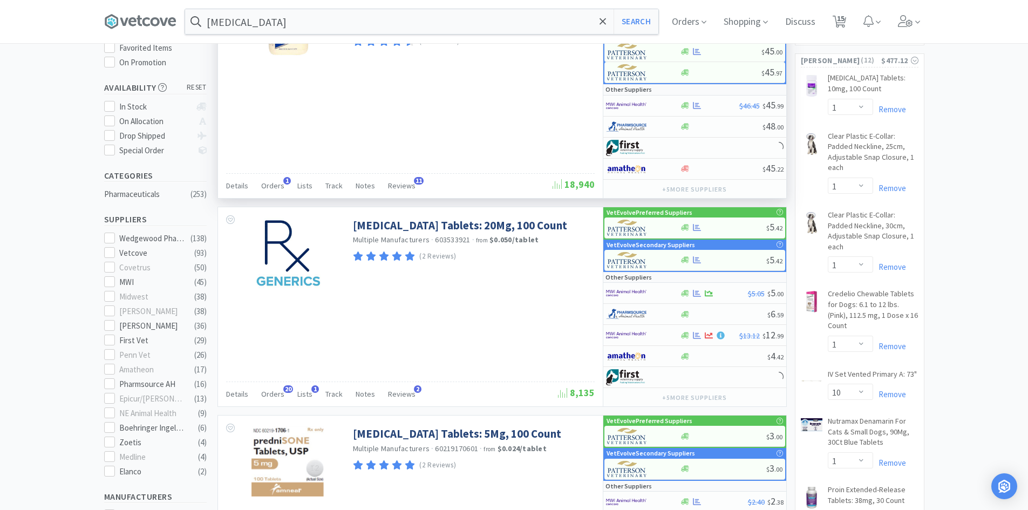
scroll to position [216, 0]
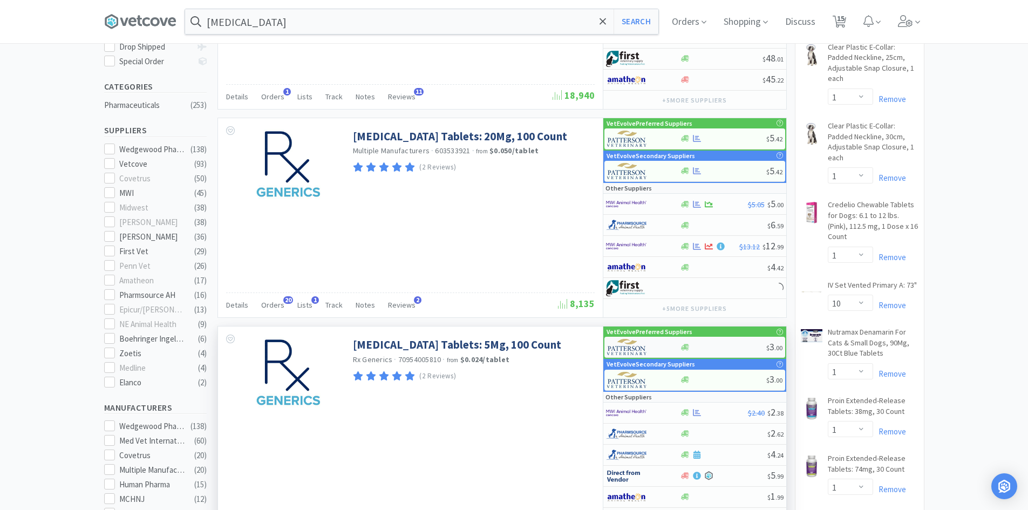
click at [703, 340] on div "$ 3 . 00" at bounding box center [695, 347] width 181 height 21
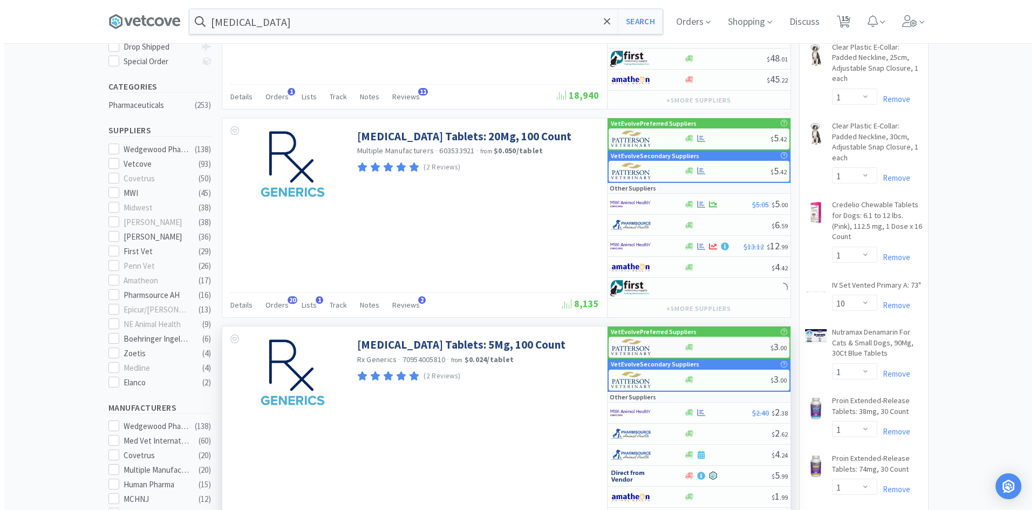
select select "1"
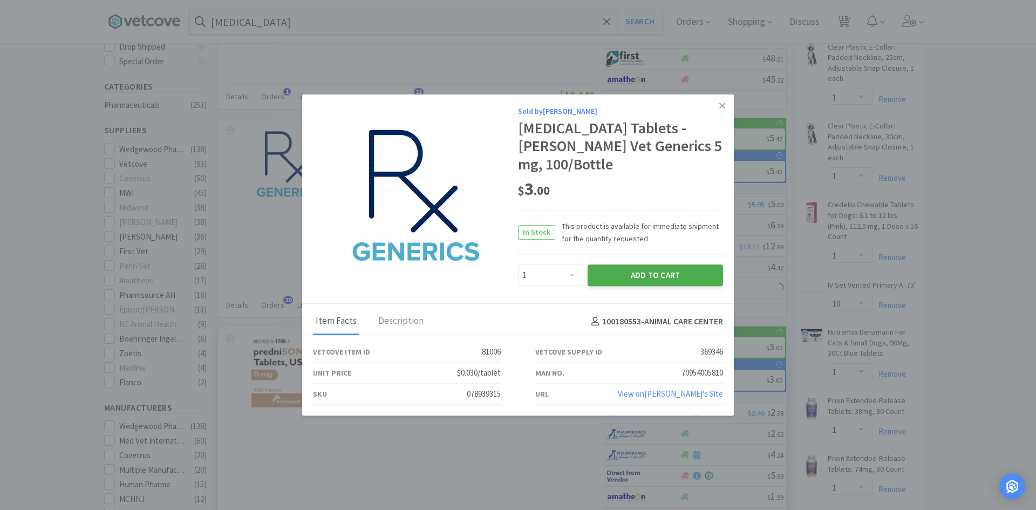
click at [623, 266] on button "Add to Cart" at bounding box center [655, 276] width 135 height 22
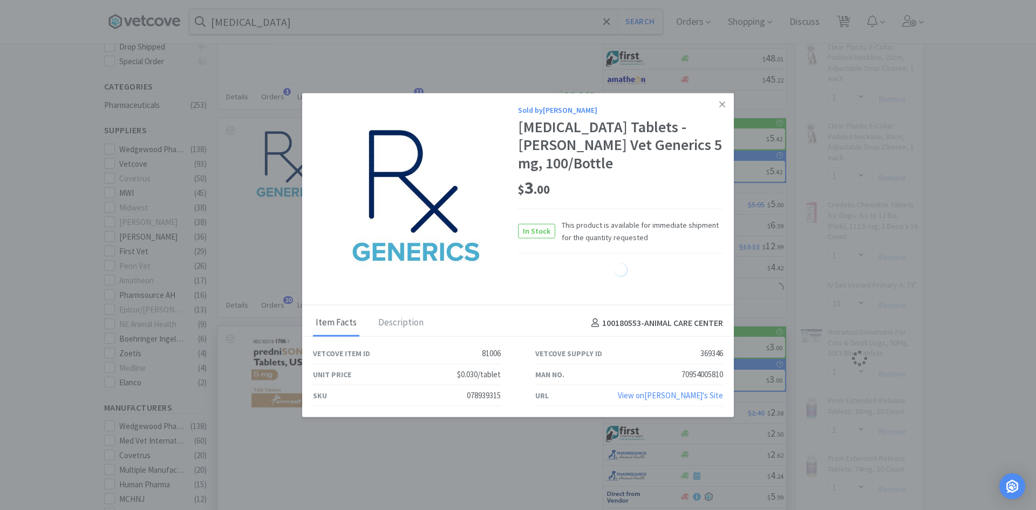
select select "1"
select select "2"
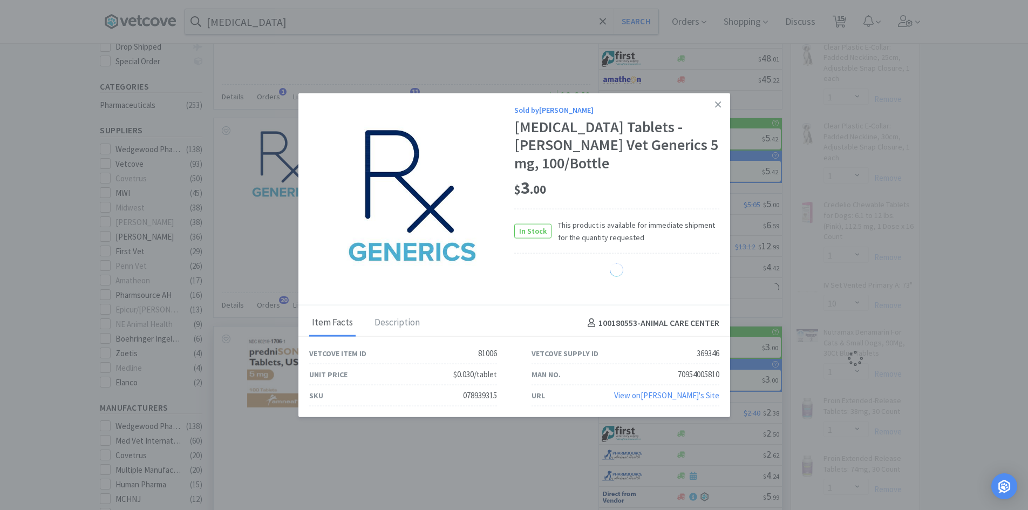
select select "1"
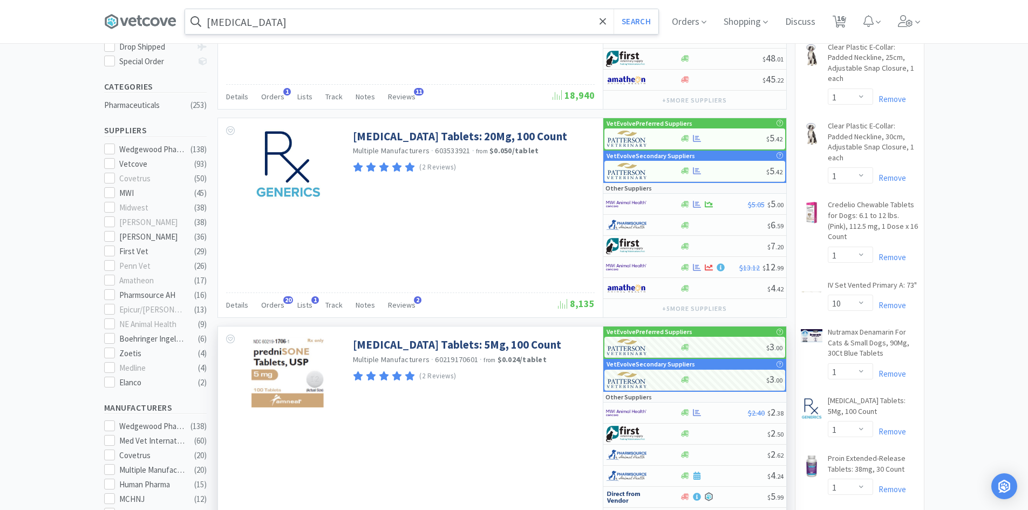
click at [317, 23] on input "[MEDICAL_DATA]" at bounding box center [421, 21] width 473 height 25
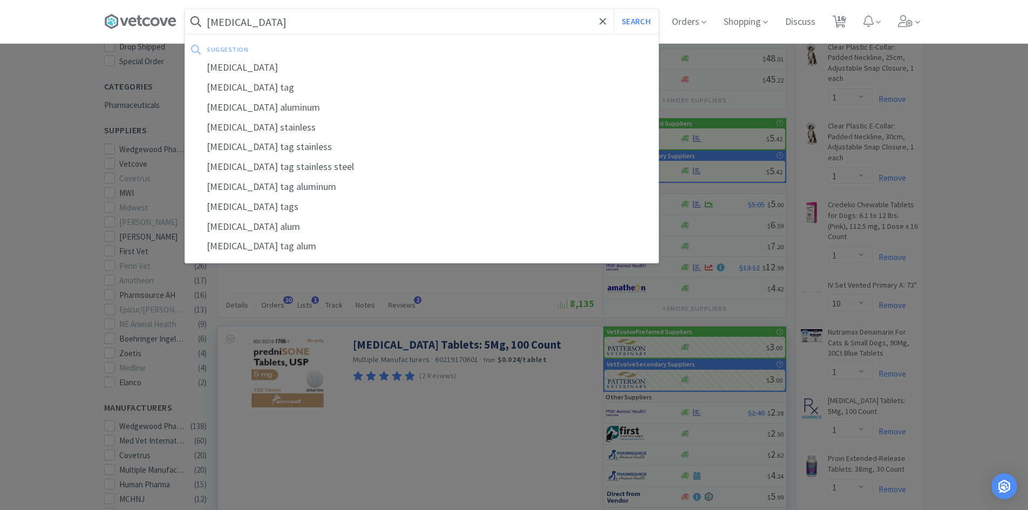
type input "[MEDICAL_DATA]"
click at [614, 9] on button "Search" at bounding box center [636, 21] width 45 height 25
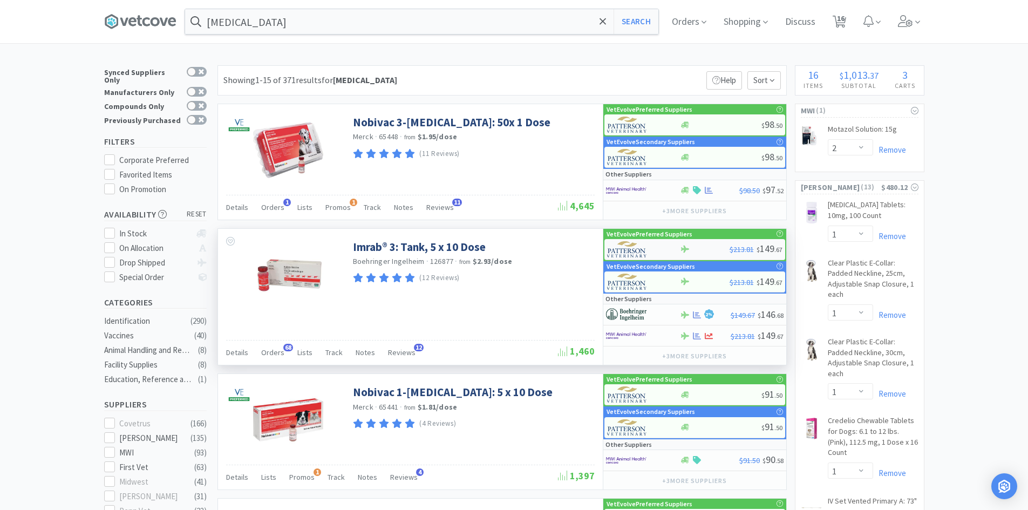
click at [711, 246] on div at bounding box center [705, 249] width 50 height 8
select select "1"
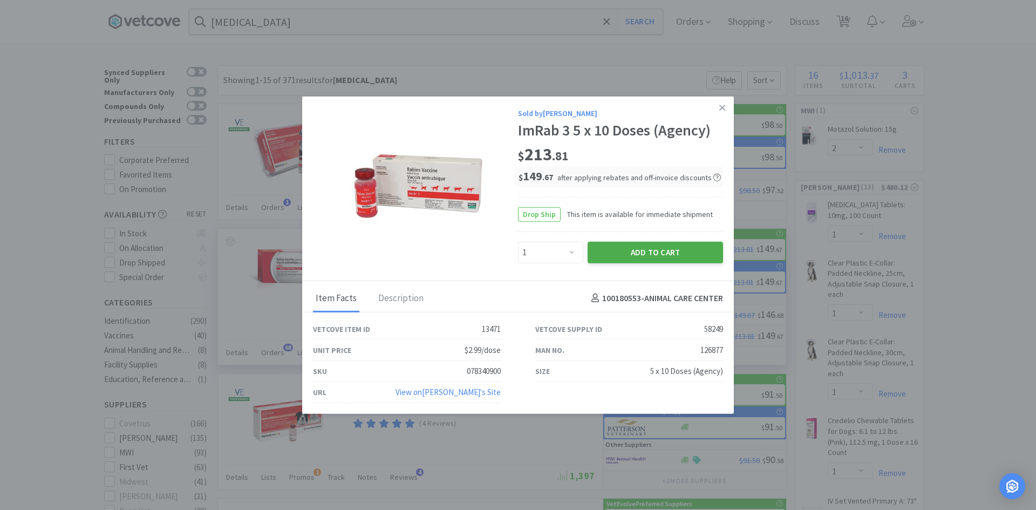
click at [667, 256] on button "Add to Cart" at bounding box center [655, 252] width 135 height 22
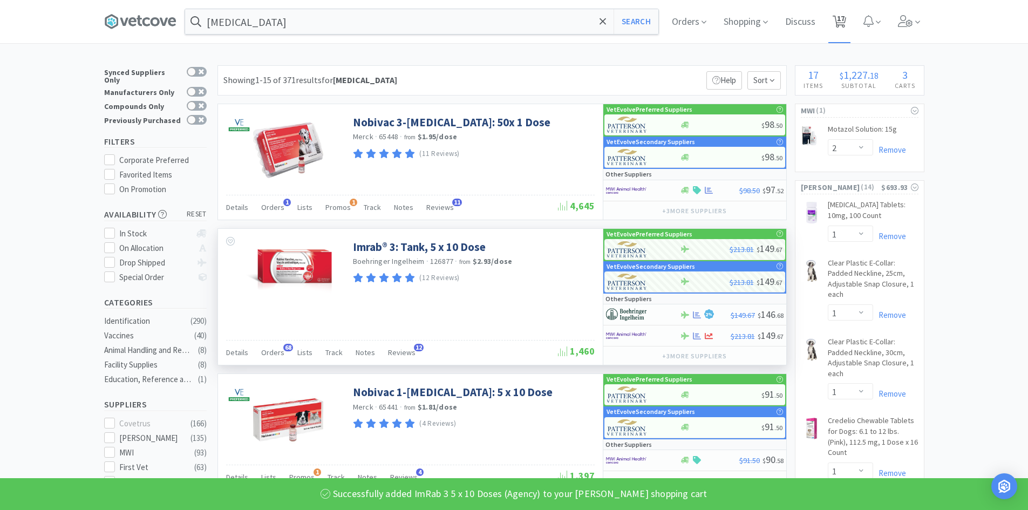
click at [851, 22] on span "17" at bounding box center [840, 21] width 22 height 43
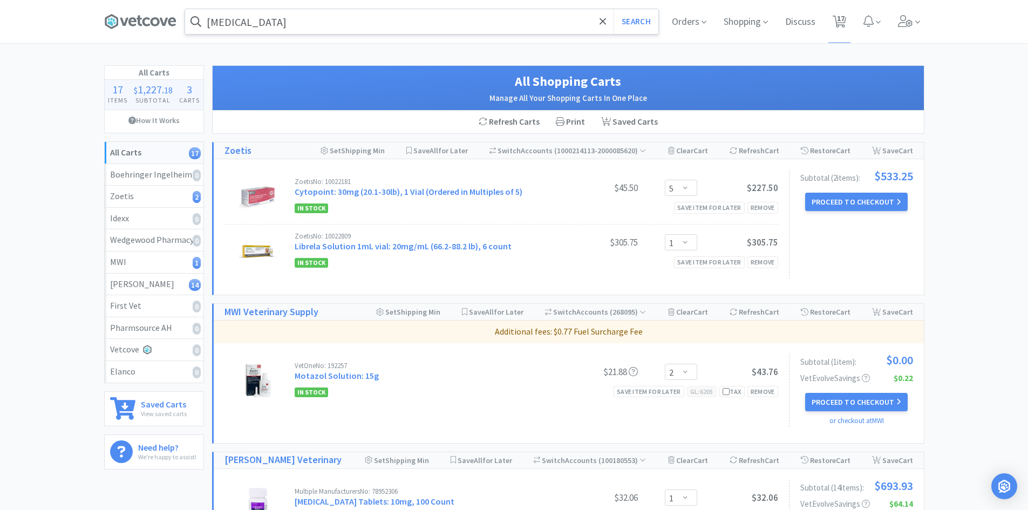
click at [259, 27] on input "[MEDICAL_DATA]" at bounding box center [421, 21] width 473 height 25
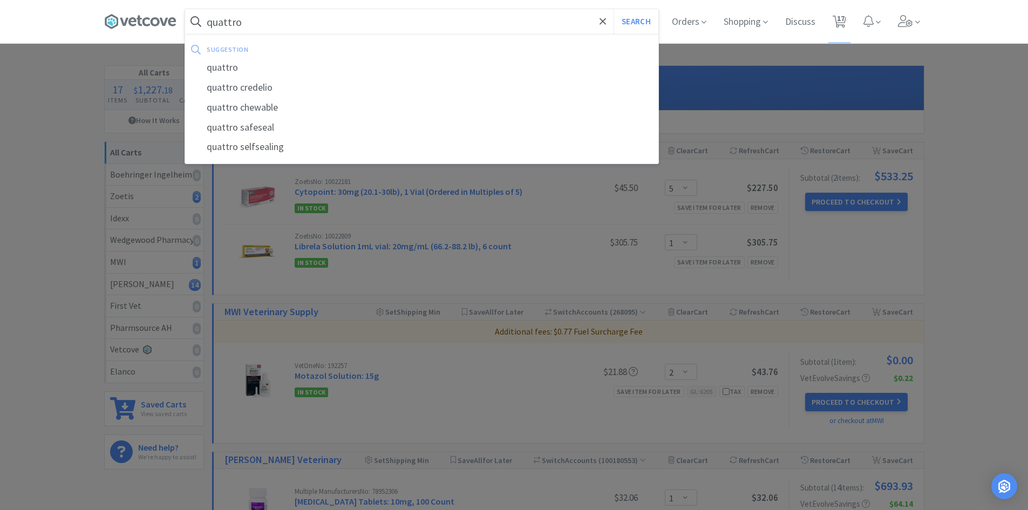
click at [614, 9] on button "Search" at bounding box center [636, 21] width 45 height 25
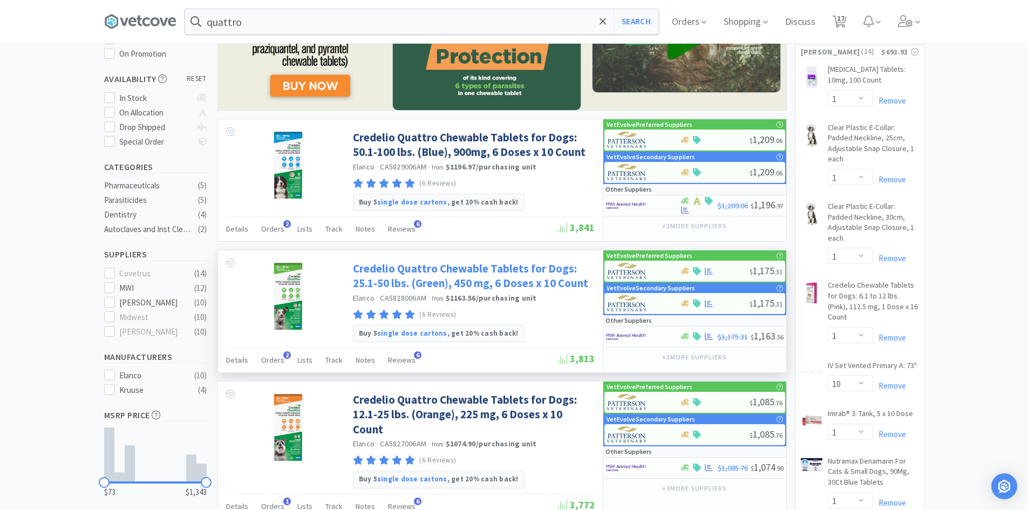
scroll to position [162, 0]
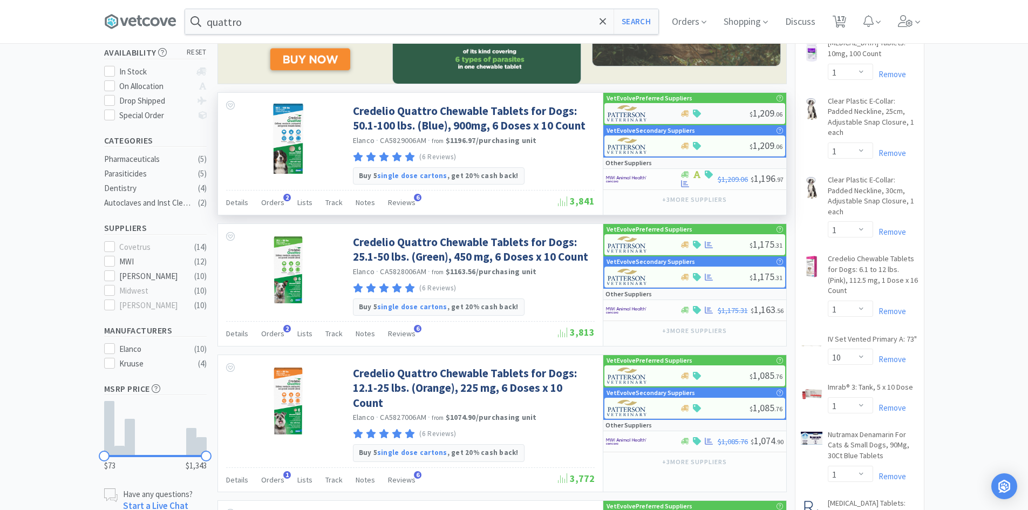
click at [731, 115] on div at bounding box center [715, 114] width 70 height 8
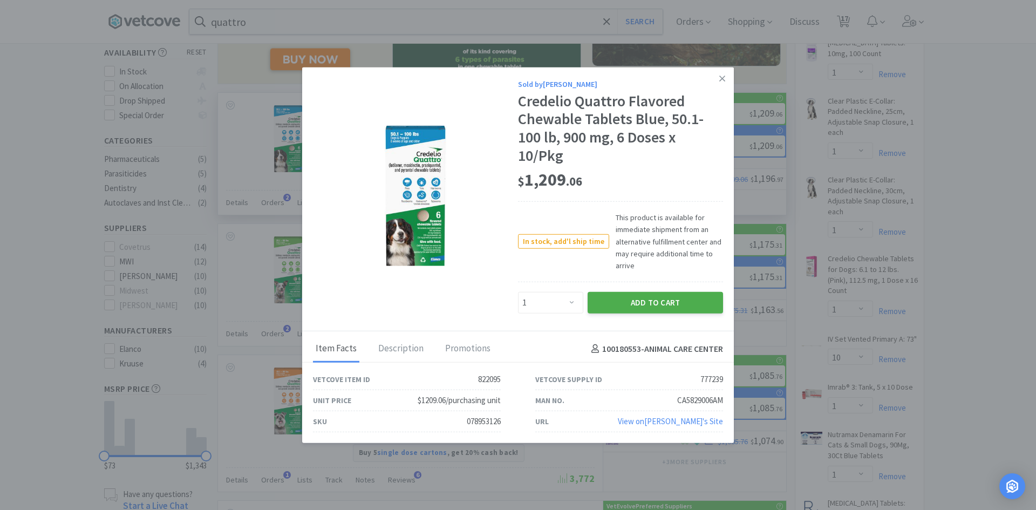
click at [618, 293] on button "Add to Cart" at bounding box center [655, 303] width 135 height 22
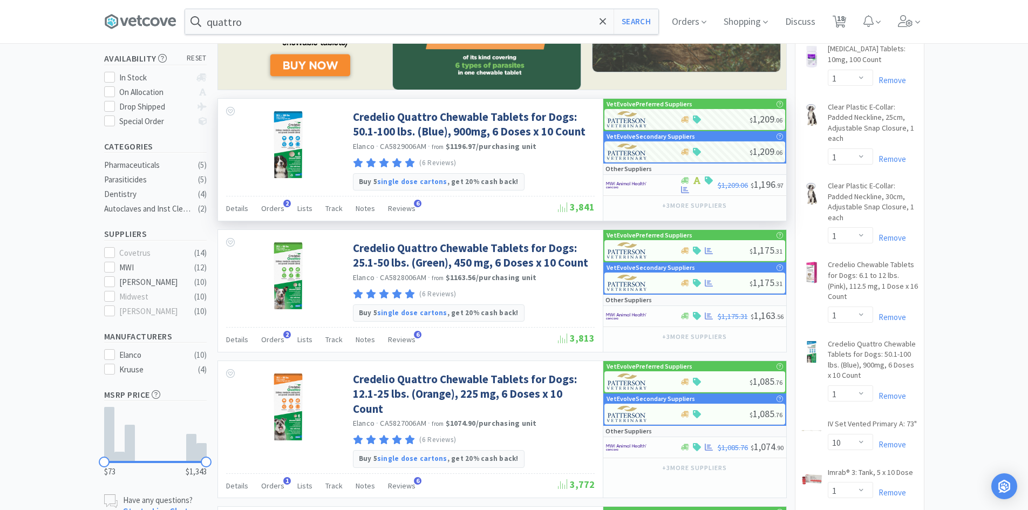
scroll to position [106, 0]
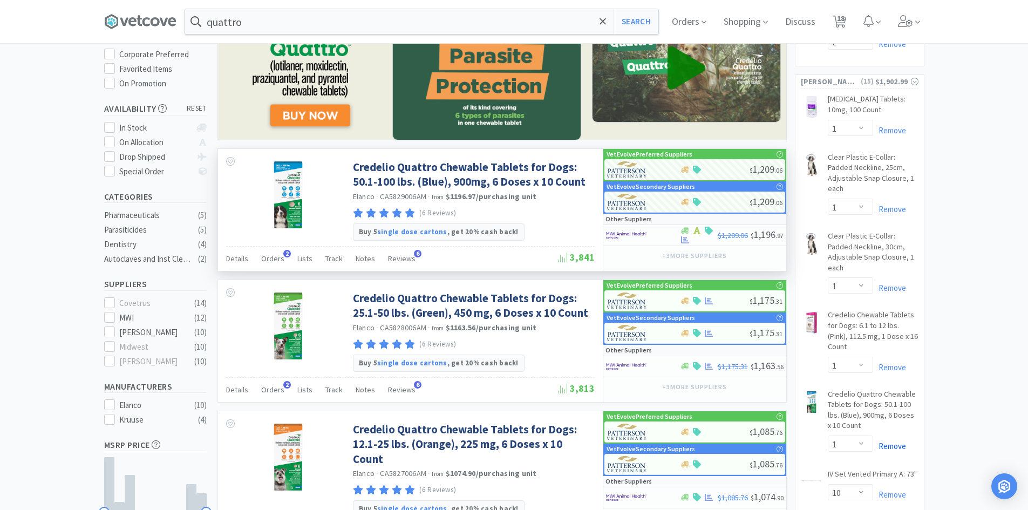
click at [883, 441] on link "Remove" at bounding box center [889, 446] width 33 height 10
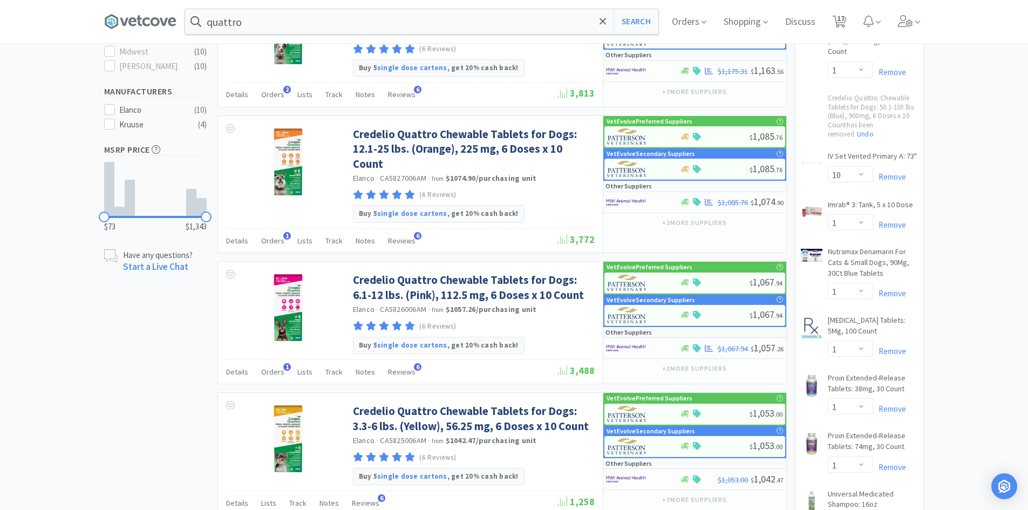
scroll to position [0, 0]
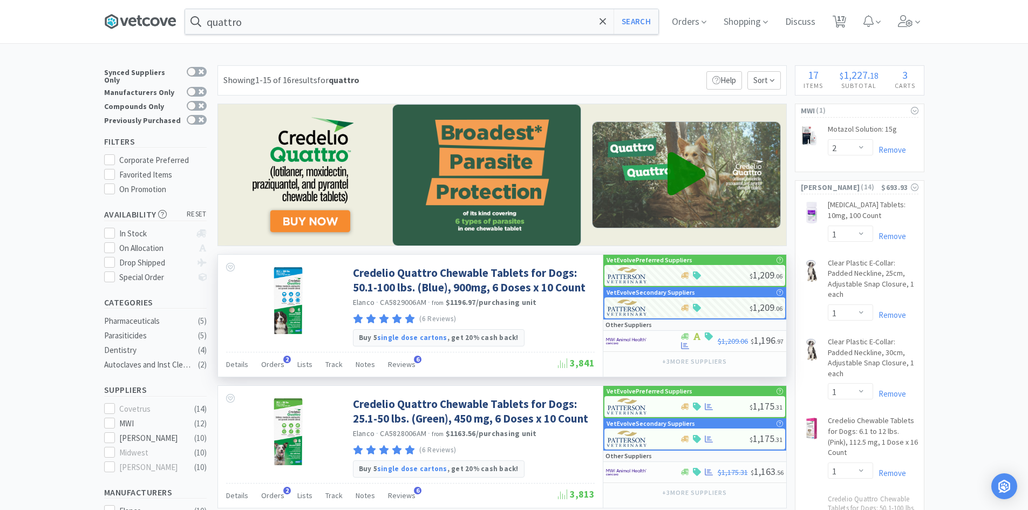
click at [159, 26] on icon at bounding box center [155, 21] width 9 height 9
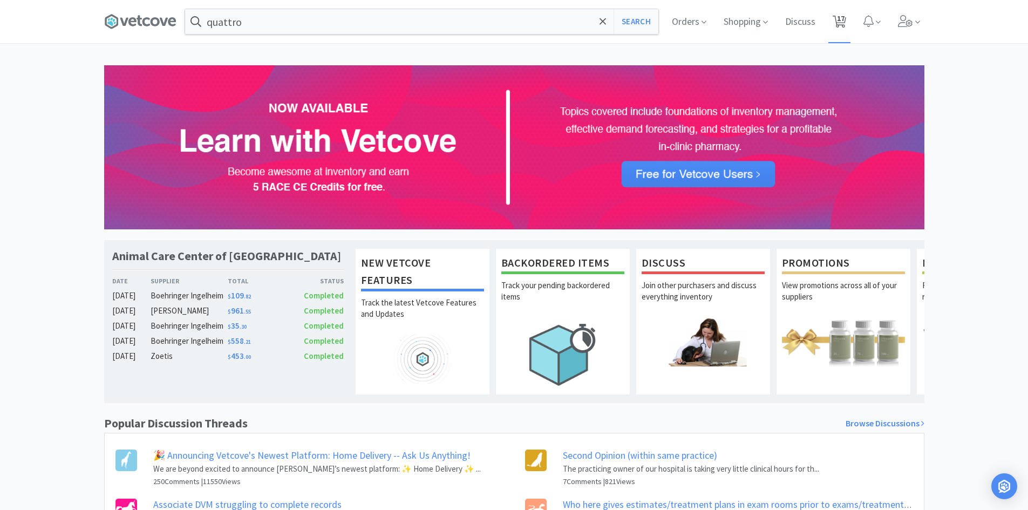
click at [844, 23] on span "17" at bounding box center [841, 18] width 8 height 43
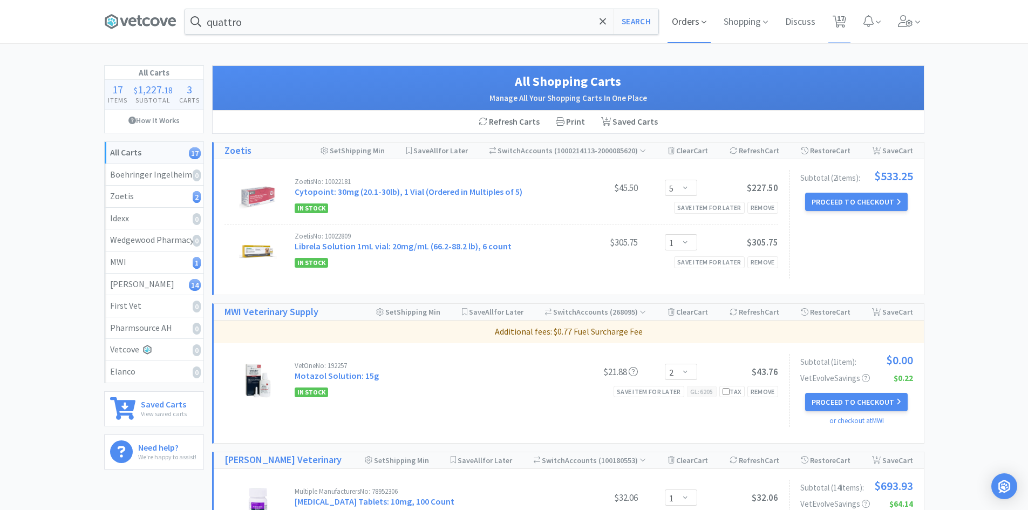
click at [688, 28] on span "Orders" at bounding box center [689, 21] width 43 height 43
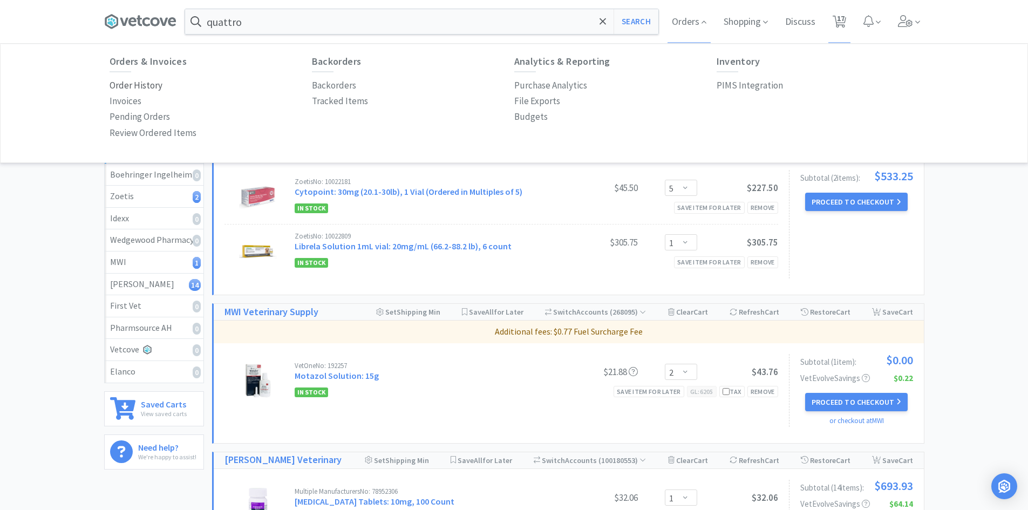
click at [152, 89] on p "Order History" at bounding box center [136, 85] width 53 height 15
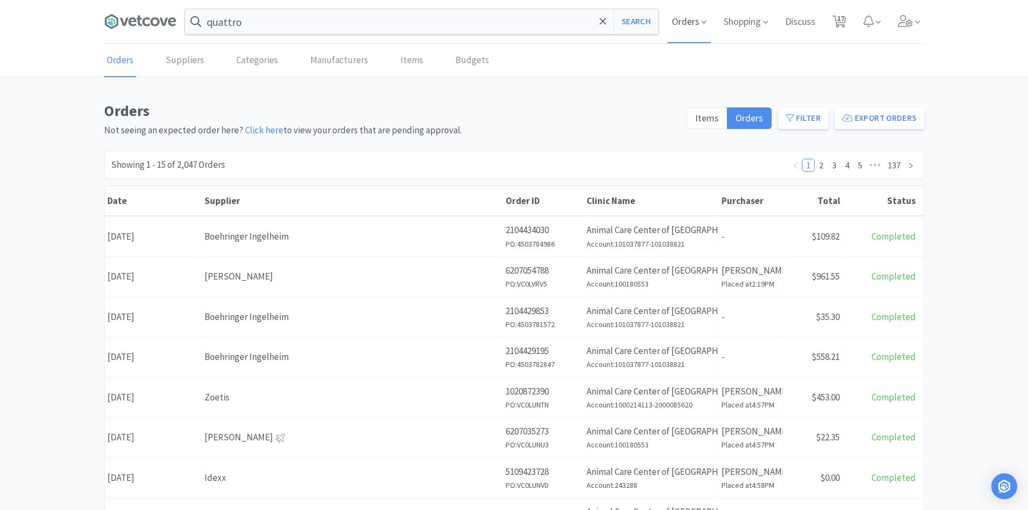
click at [703, 17] on span at bounding box center [704, 22] width 5 height 12
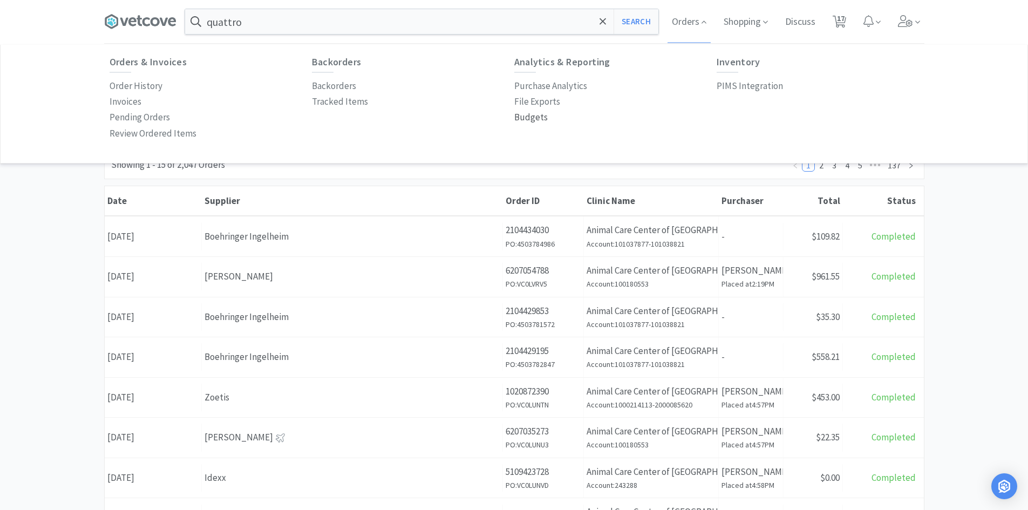
click at [537, 115] on p "Budgets" at bounding box center [530, 117] width 33 height 15
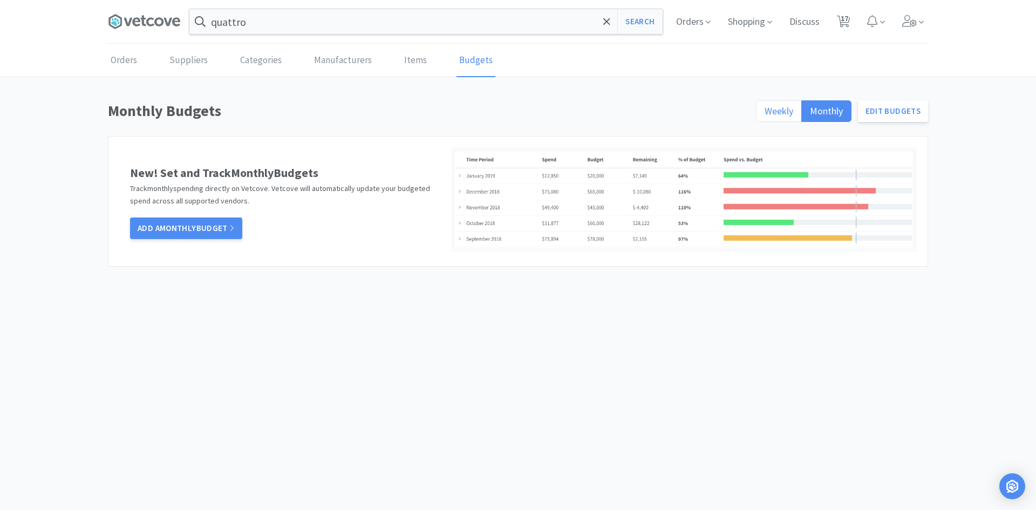
click at [789, 109] on span "Weekly" at bounding box center [779, 111] width 29 height 12
click at [765, 114] on input "Weekly" at bounding box center [765, 114] width 0 height 0
